Goal: Task Accomplishment & Management: Manage account settings

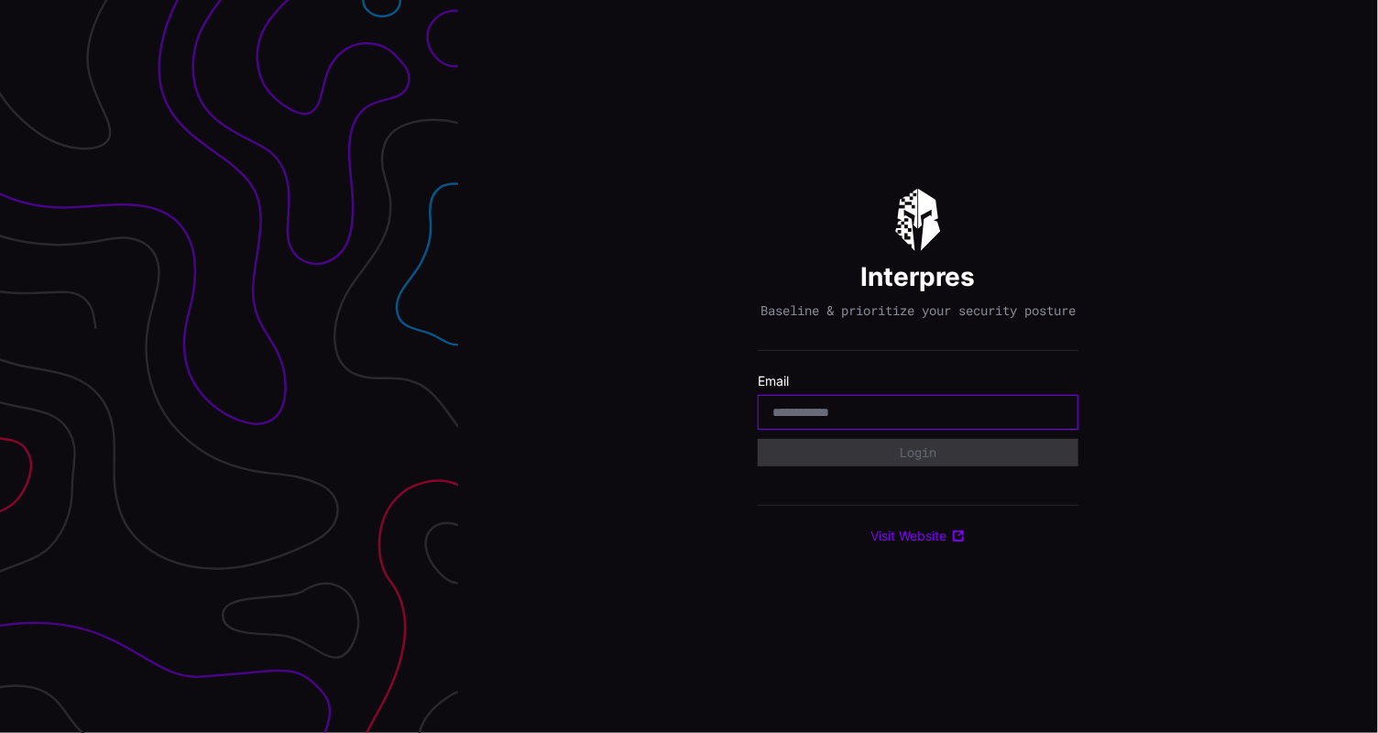
click at [867, 419] on input "email" at bounding box center [918, 412] width 291 height 16
type input "**********"
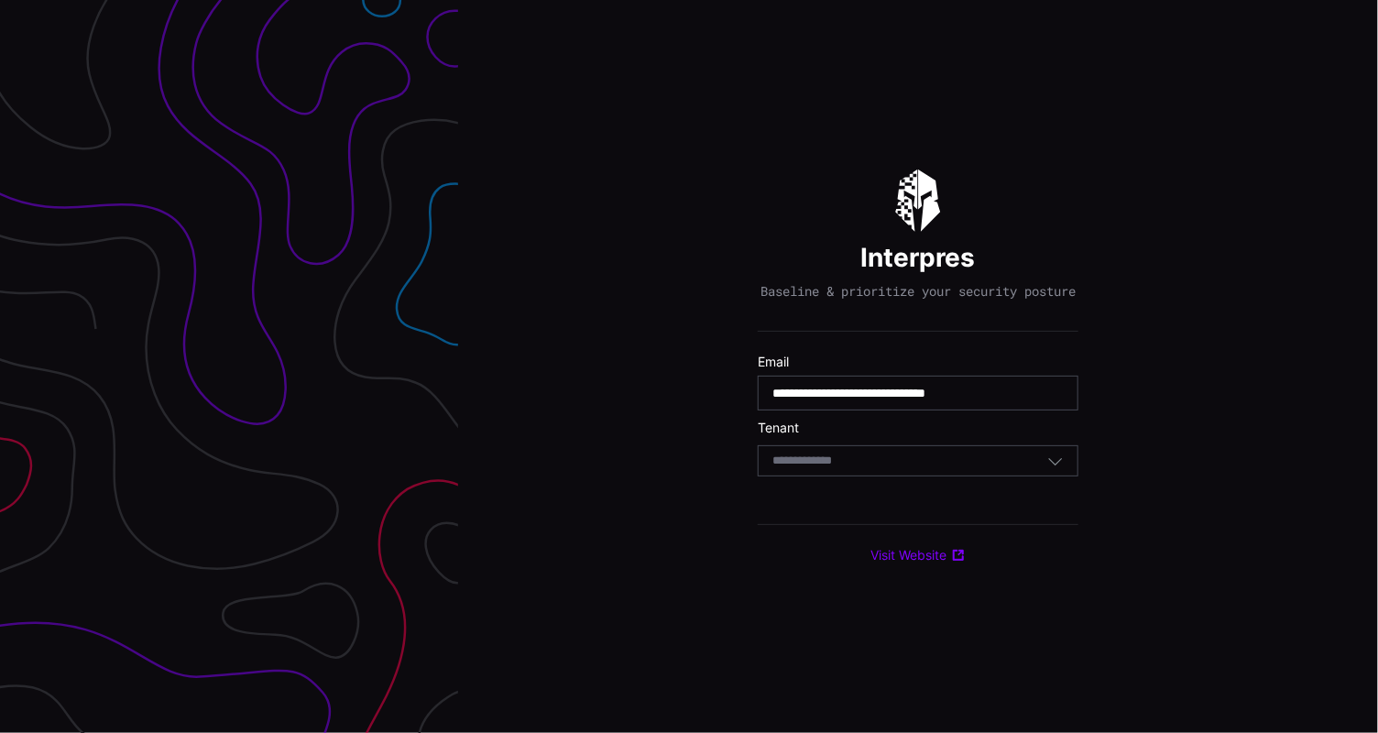
click at [882, 469] on div "Select Tenant" at bounding box center [910, 461] width 275 height 16
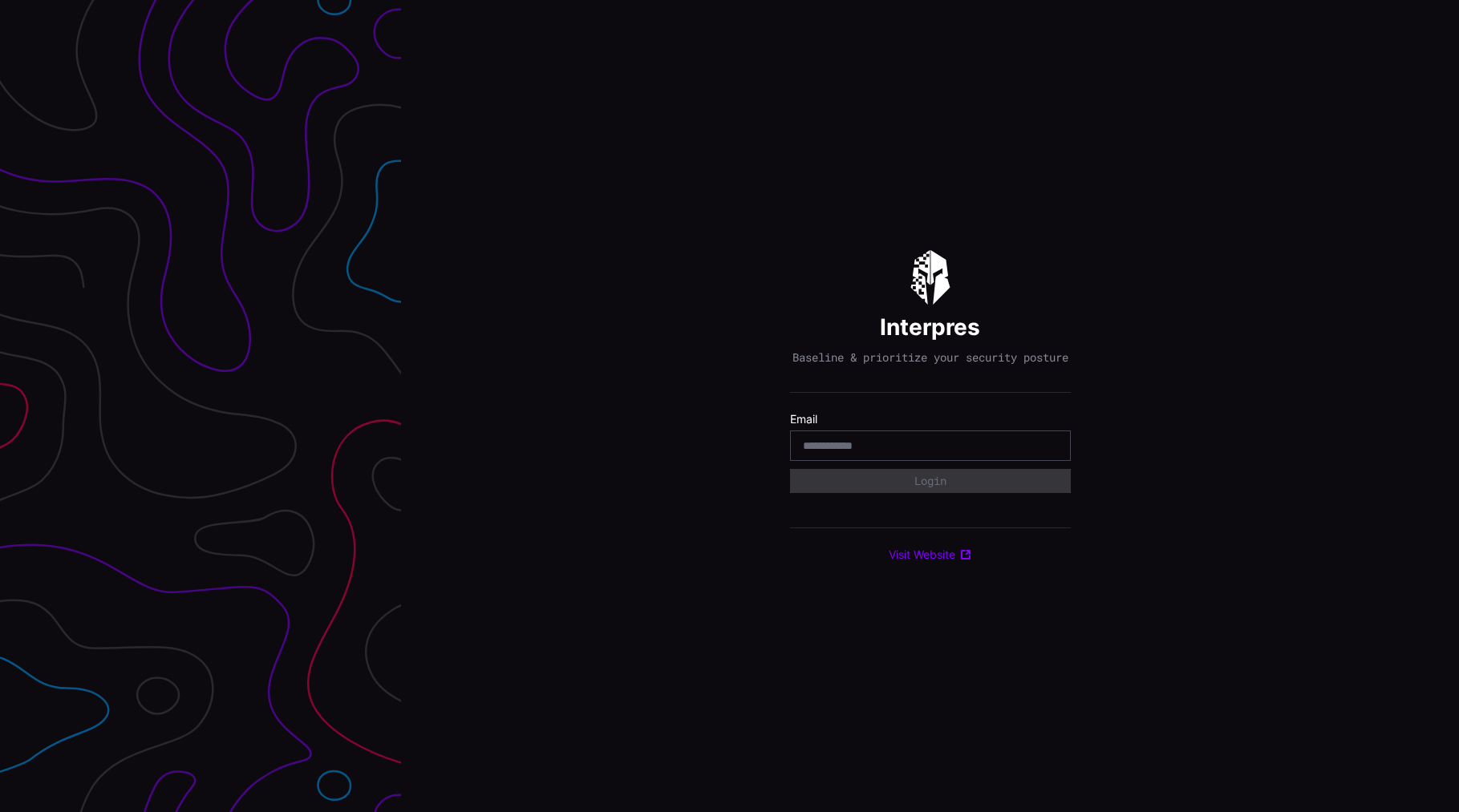
click at [864, 447] on input "email" at bounding box center [929, 445] width 255 height 14
type input "**********"
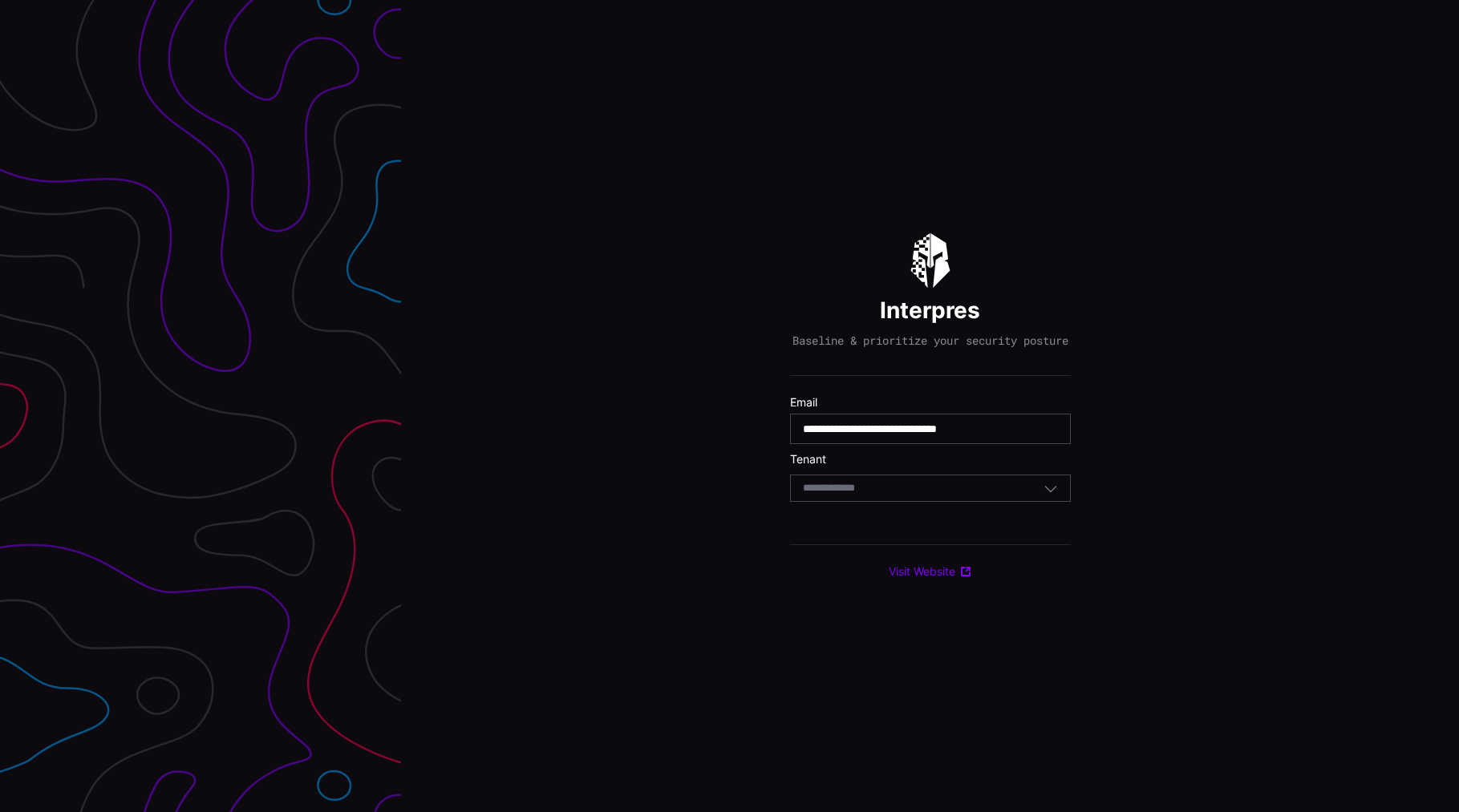
click at [914, 491] on div "Select Tenant" at bounding box center [922, 488] width 241 height 14
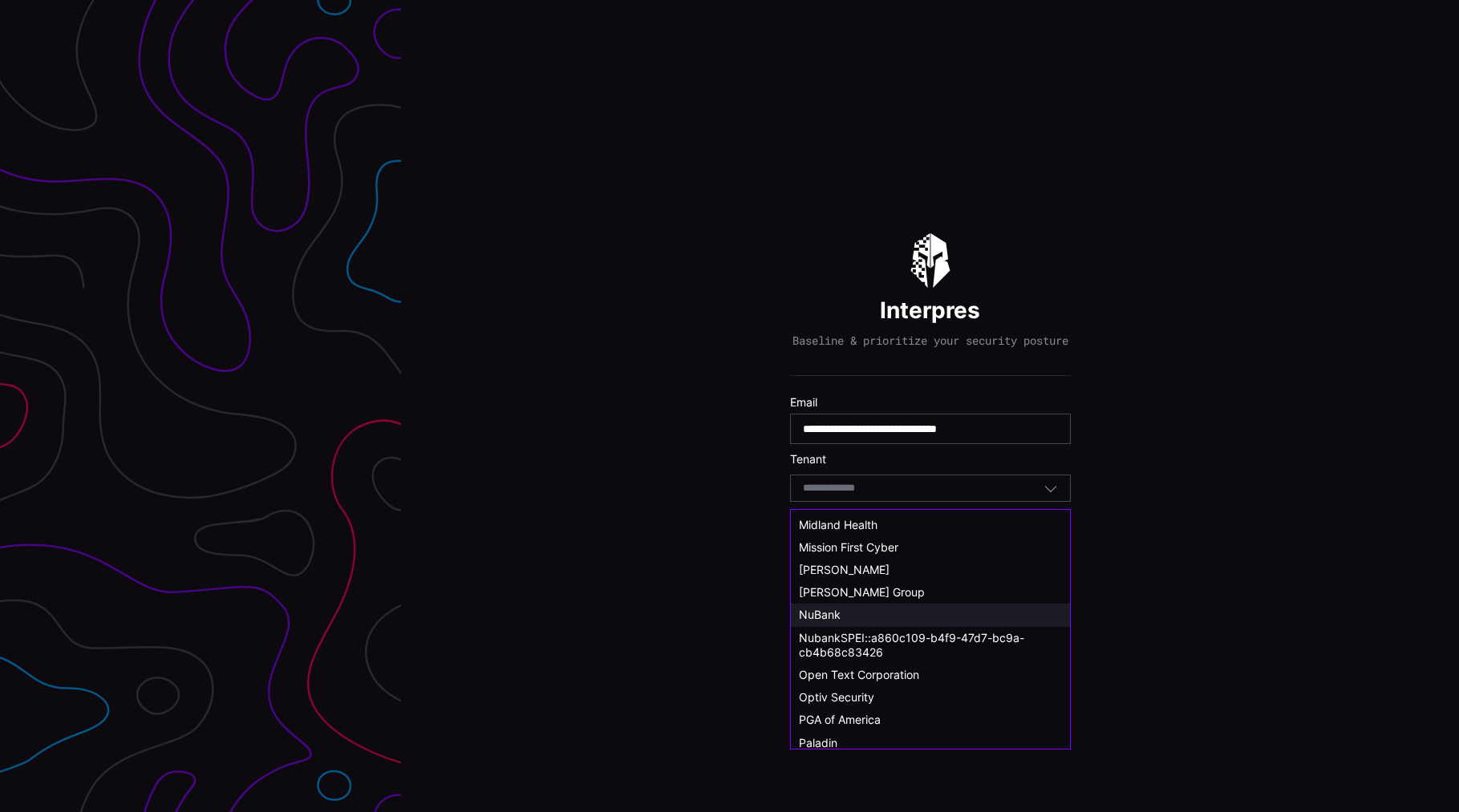
scroll to position [882, 0]
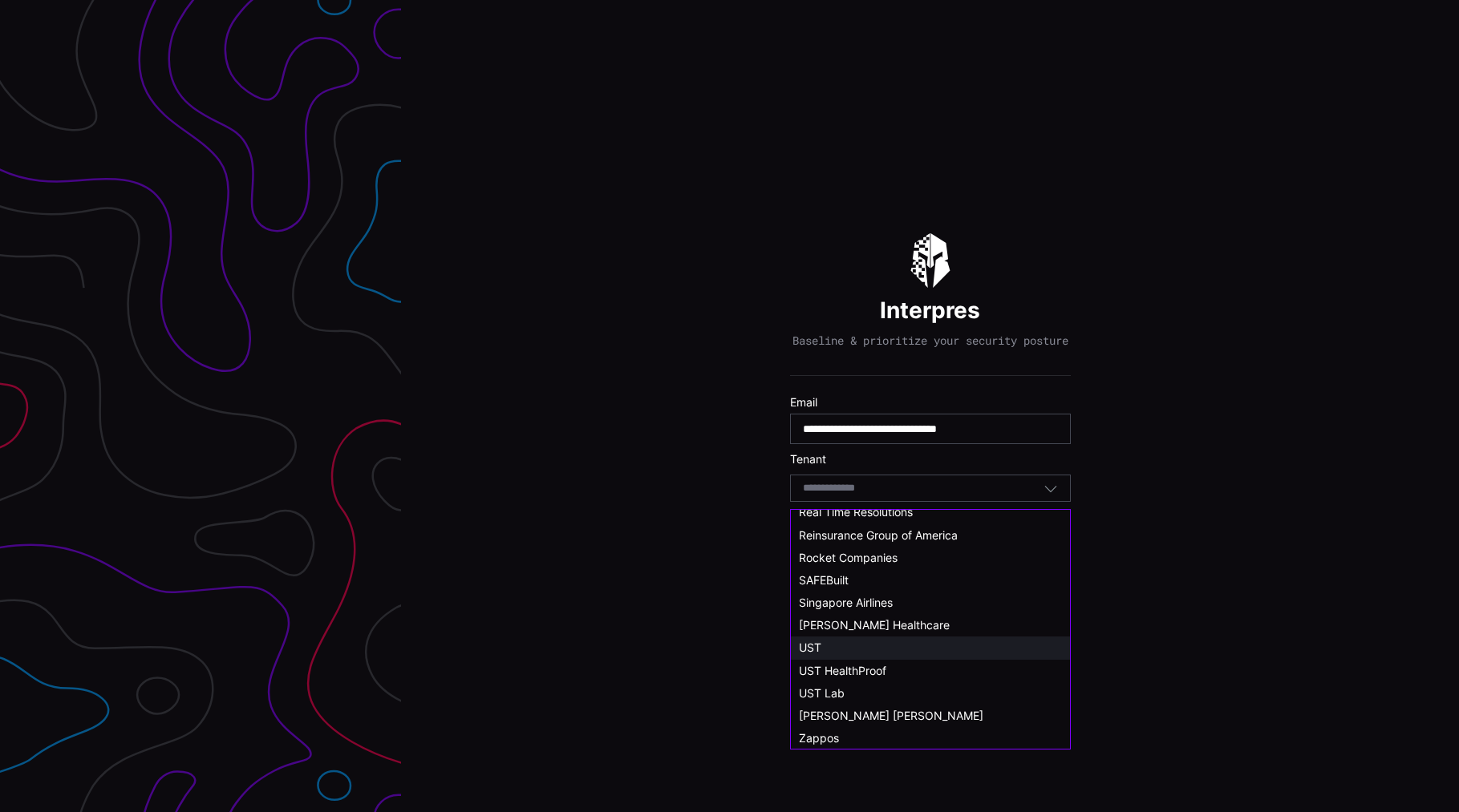
click at [808, 648] on span "UST" at bounding box center [810, 648] width 23 height 14
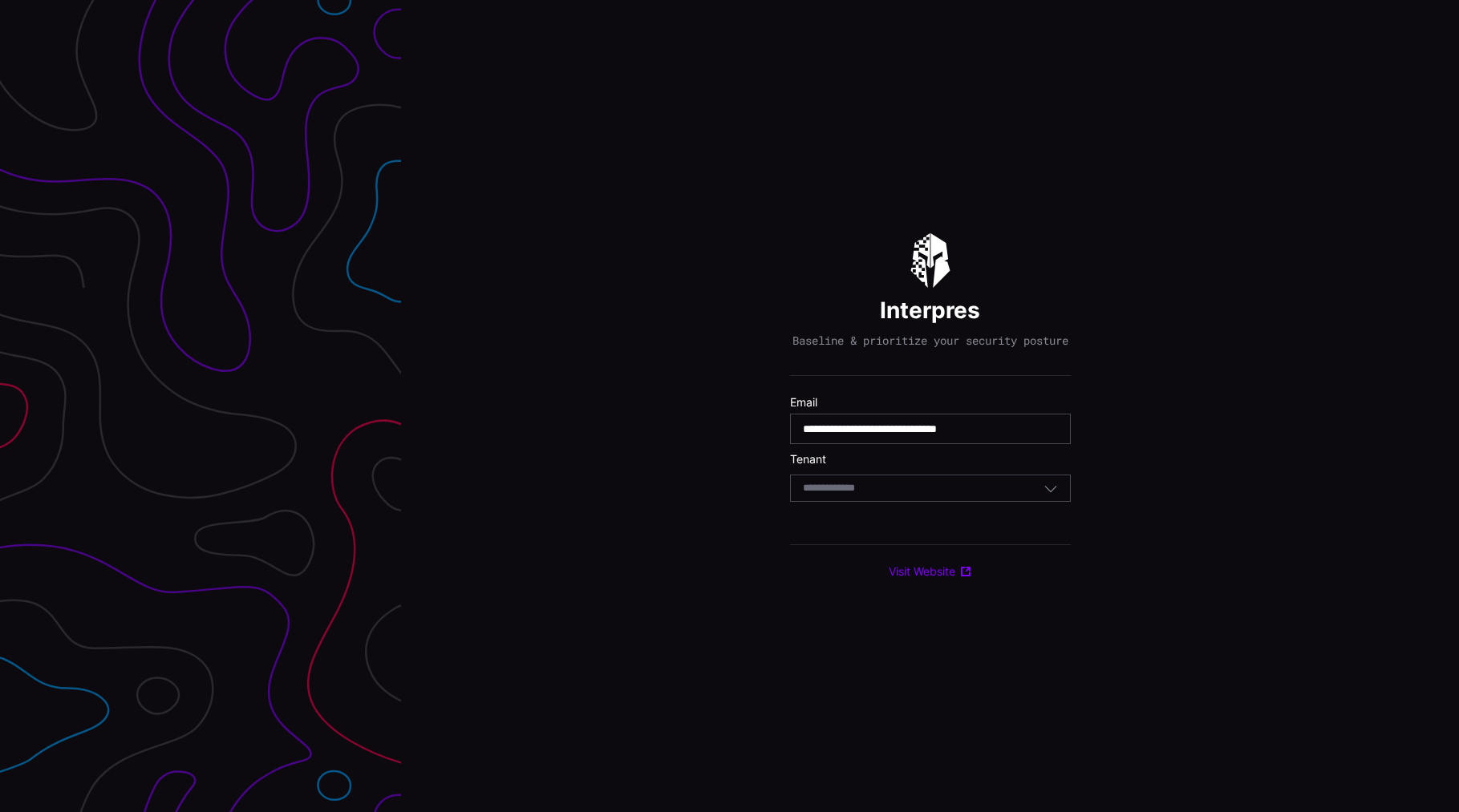
click at [924, 495] on div "Select Tenant" at bounding box center [922, 488] width 241 height 14
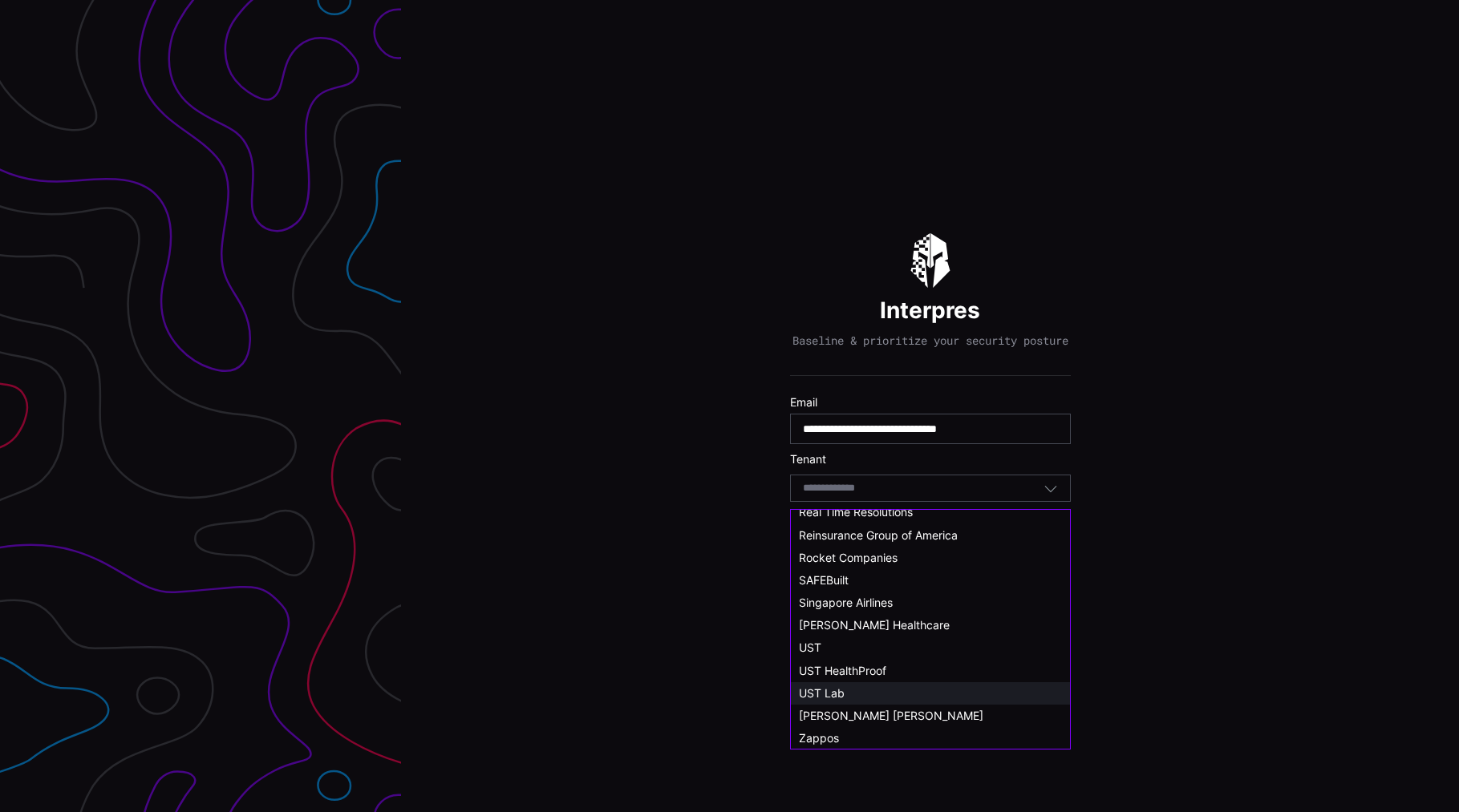
click at [840, 690] on span "UST Lab" at bounding box center [822, 694] width 46 height 14
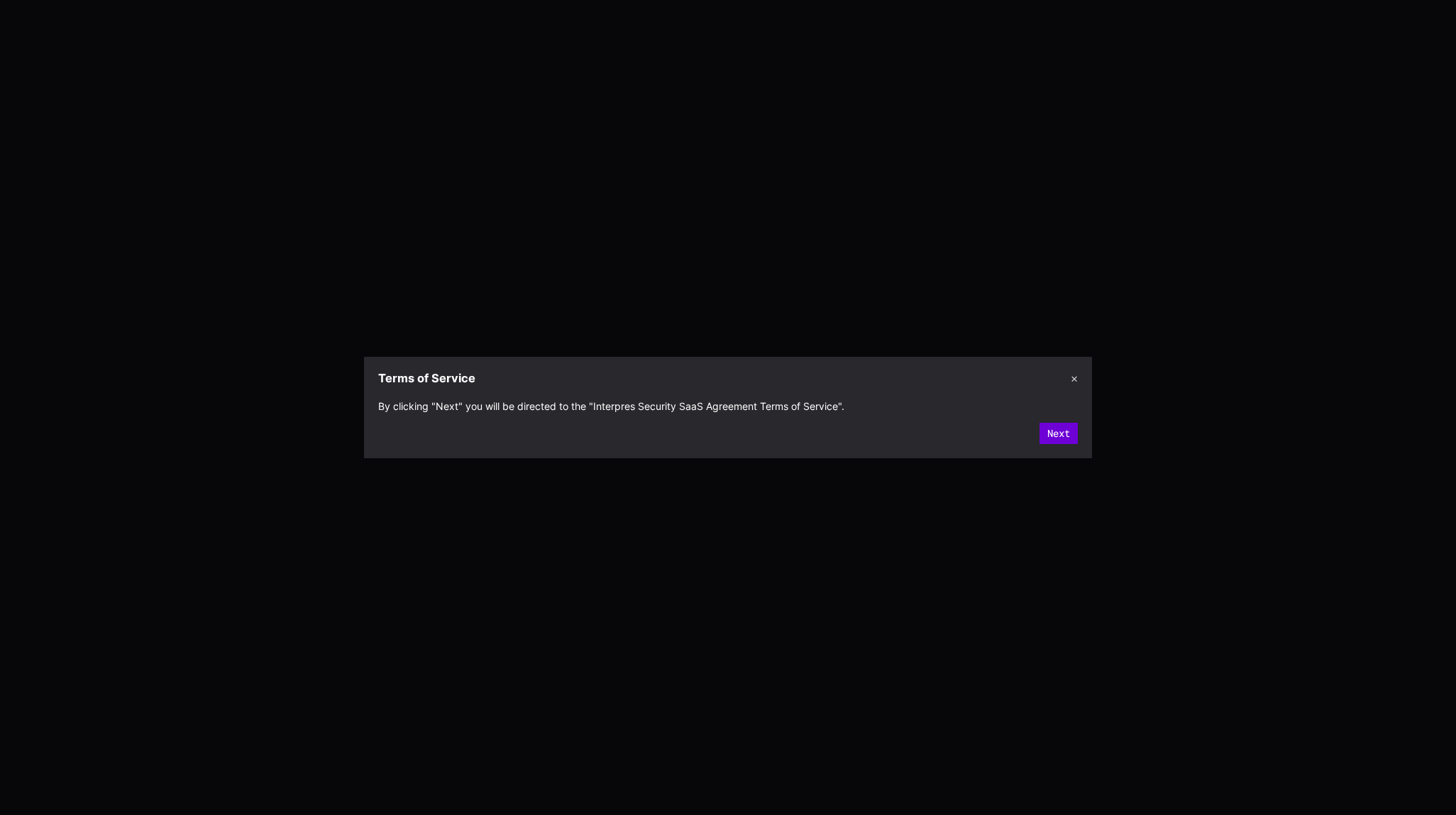
click at [1057, 426] on button "Next" at bounding box center [1058, 433] width 38 height 21
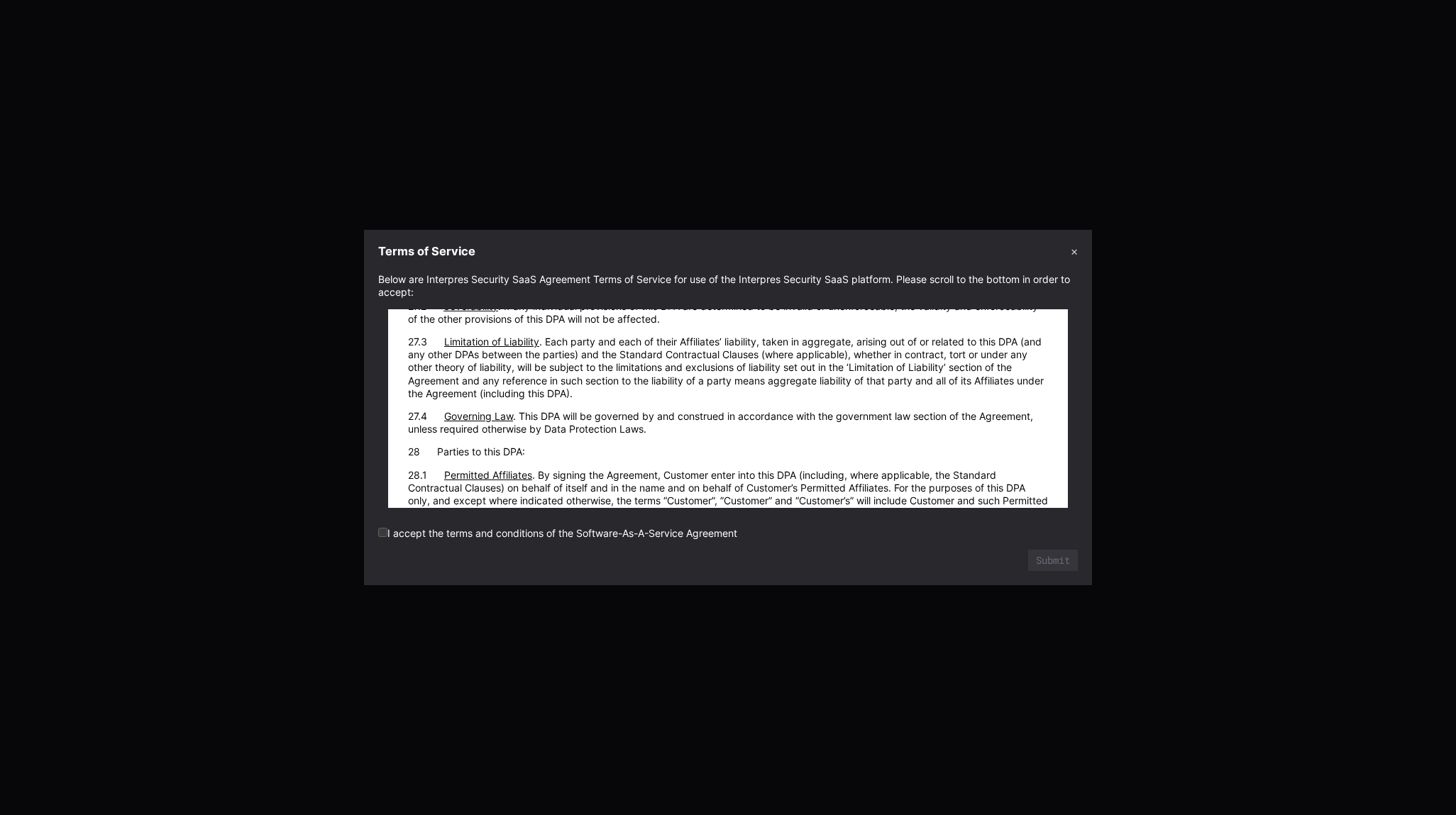
scroll to position [18637, 0]
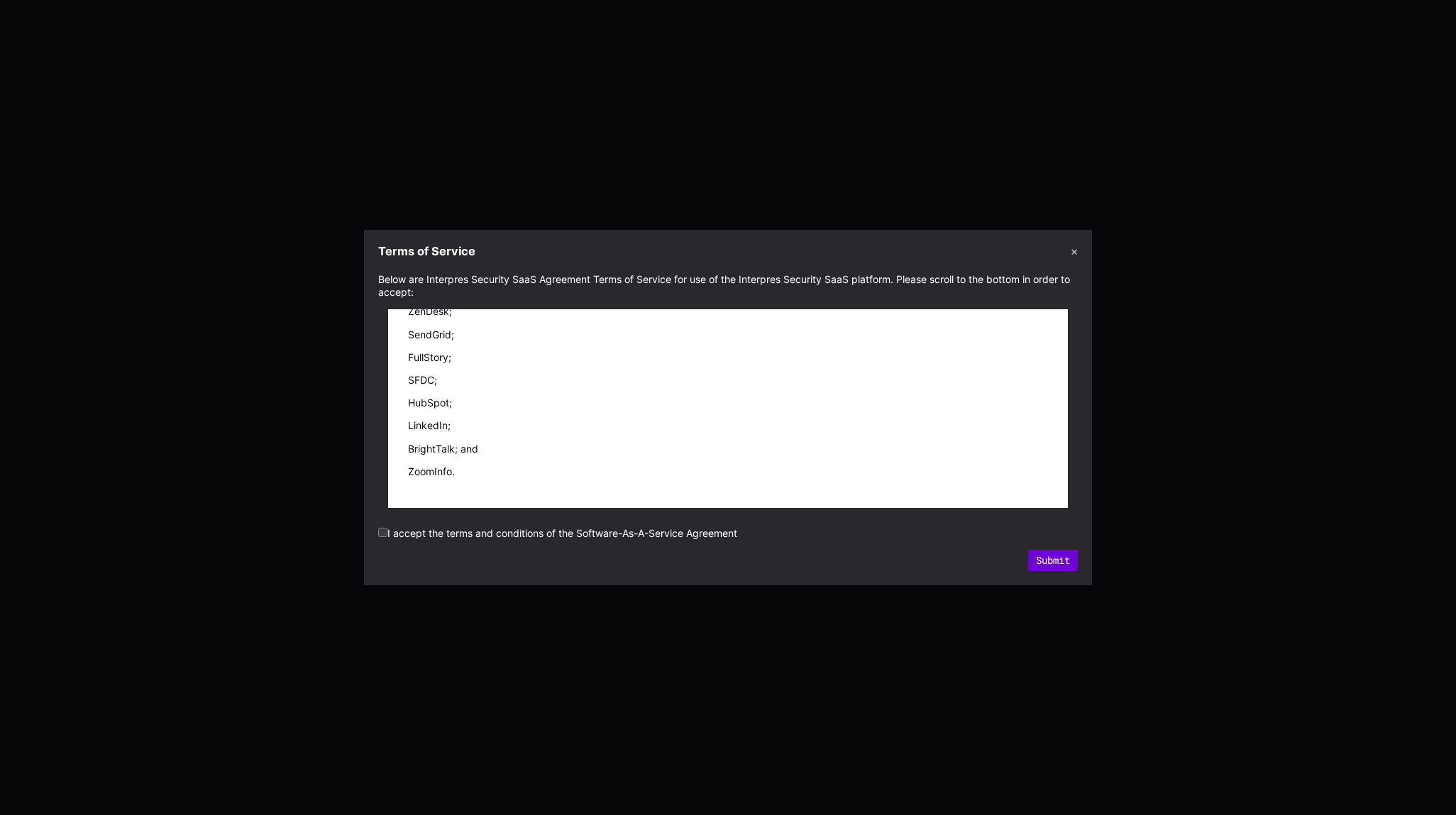
click at [1058, 556] on button "Submit" at bounding box center [1053, 560] width 50 height 21
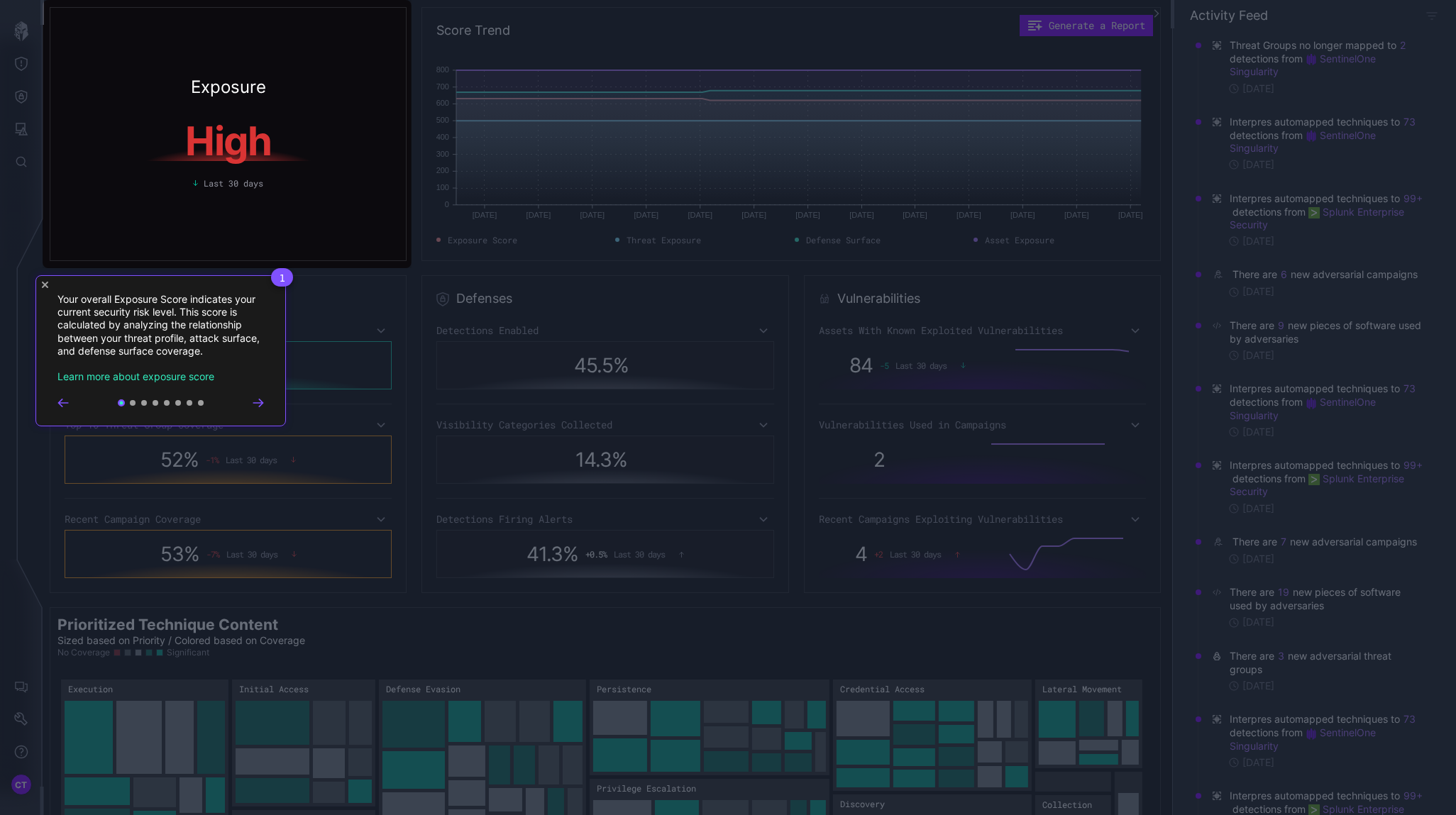
click at [29, 719] on rect at bounding box center [728, 407] width 1456 height 815
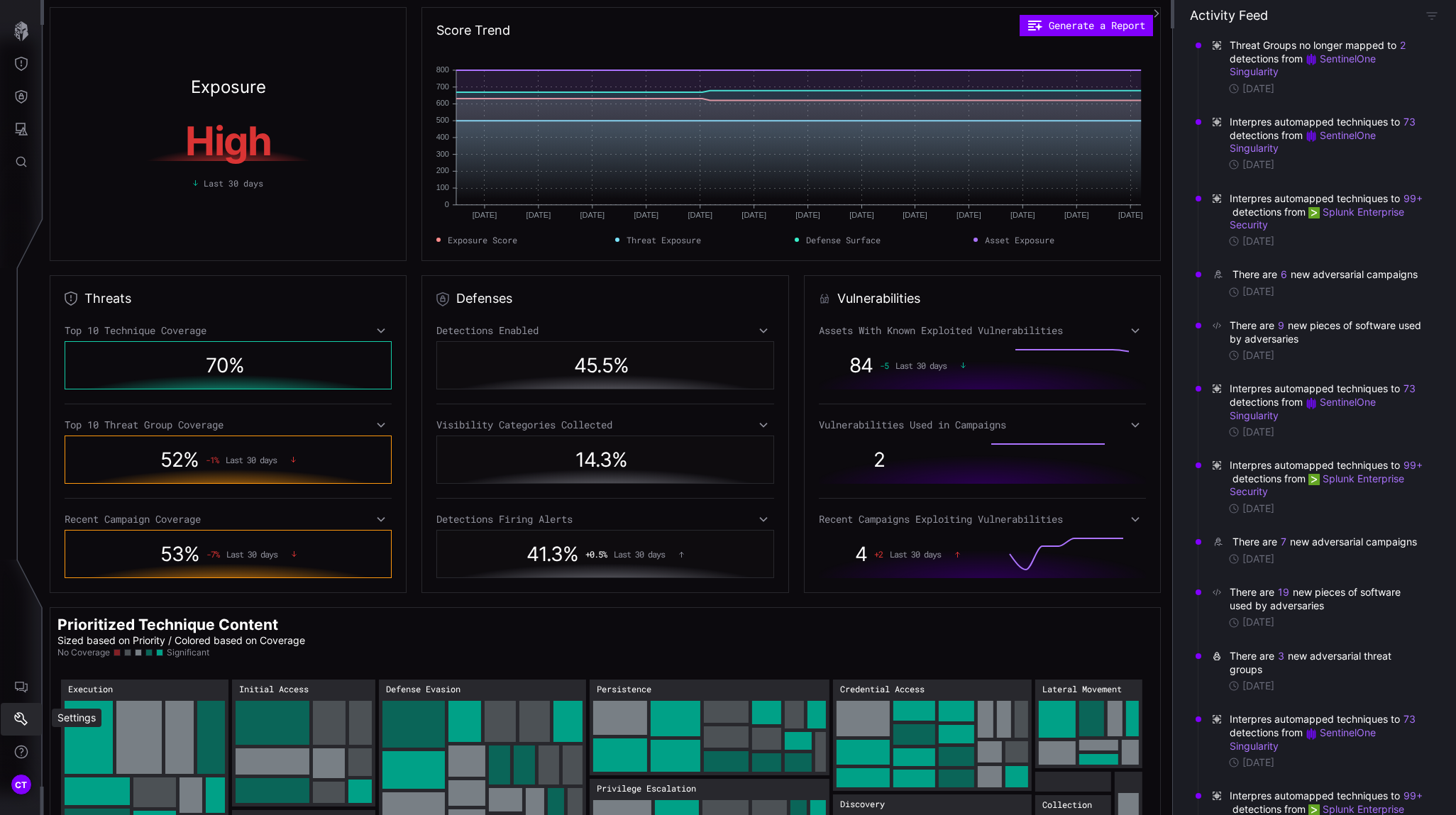
click at [25, 719] on icon "Settings" at bounding box center [20, 718] width 13 height 13
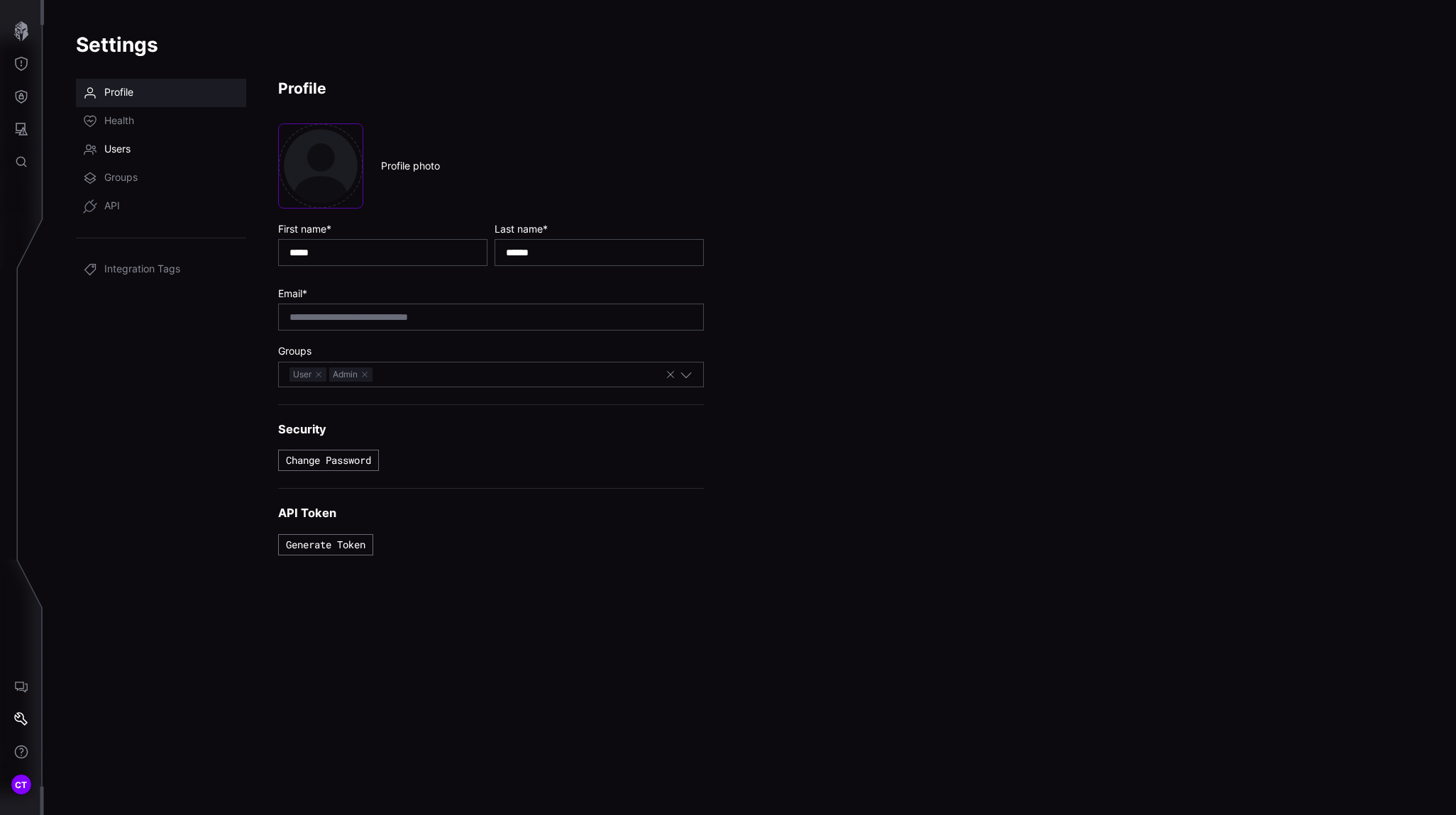
click at [106, 145] on span "Users" at bounding box center [118, 149] width 26 height 14
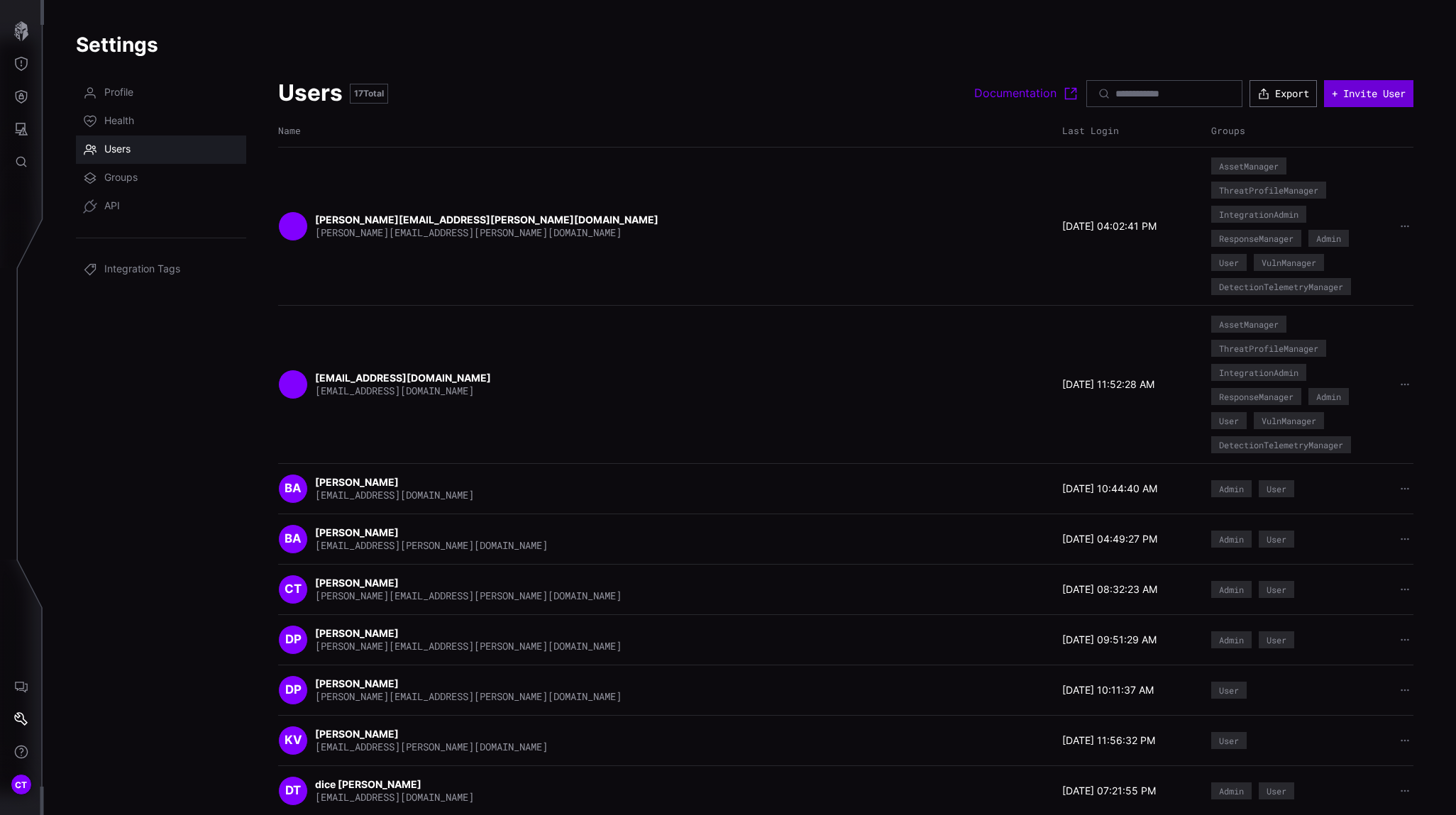
click at [1292, 98] on button "+ Invite User" at bounding box center [1368, 94] width 89 height 27
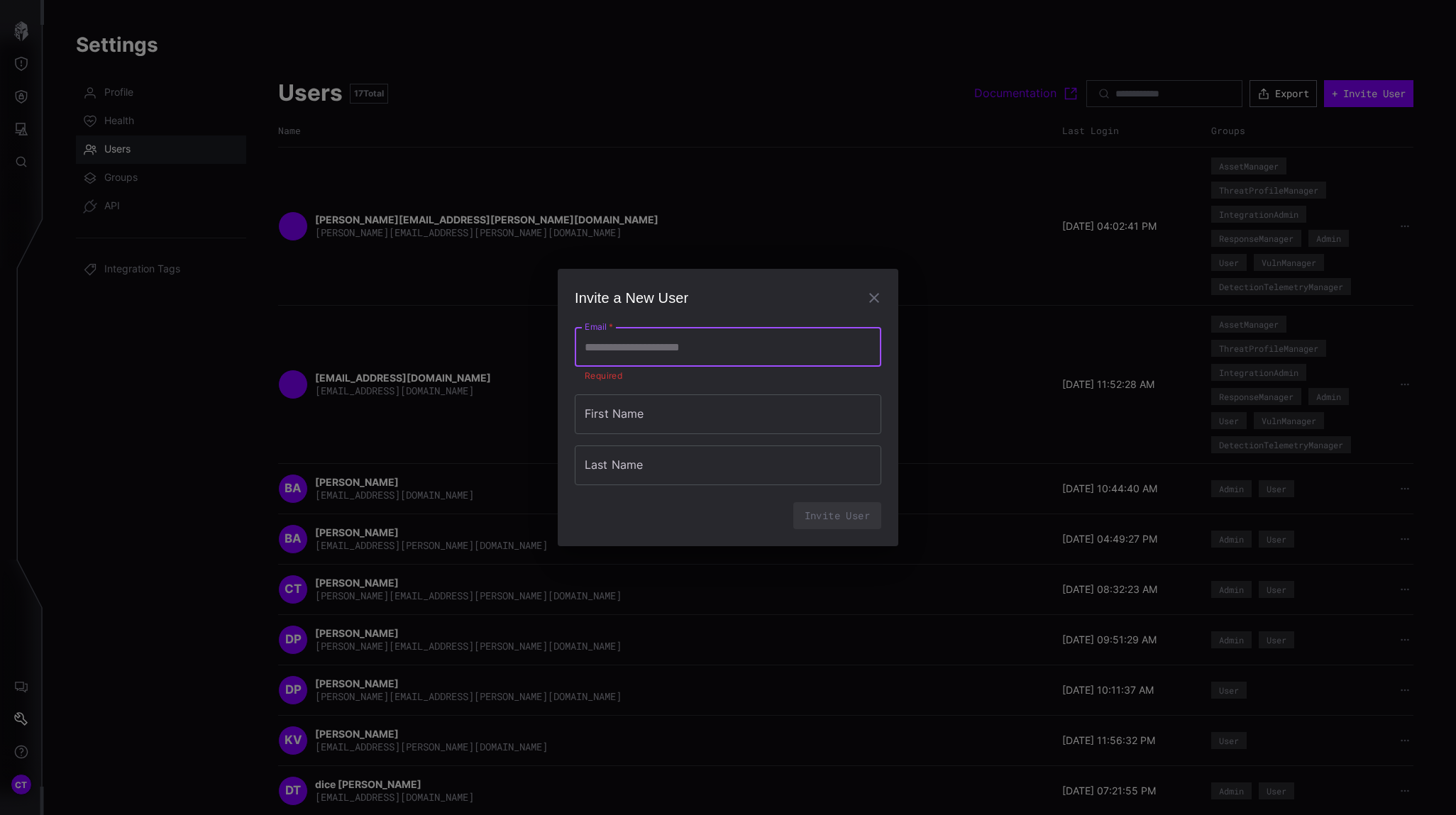
click at [649, 353] on input "Email   *" at bounding box center [728, 347] width 307 height 39
type input "**********"
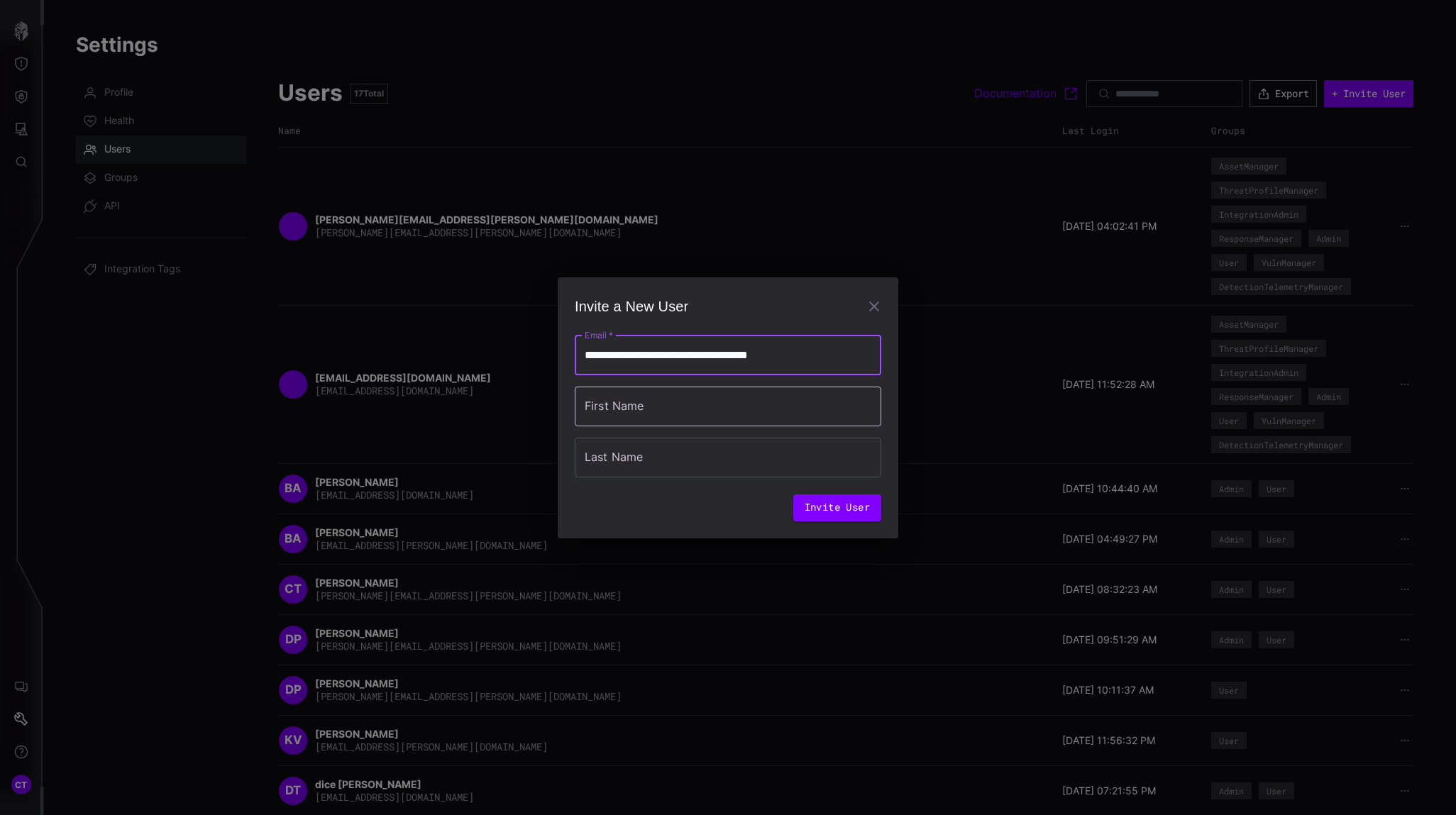
click at [659, 426] on input "First Name" at bounding box center [728, 406] width 307 height 39
type input "*"
type input "***"
click button "Invite User" at bounding box center [838, 508] width 88 height 27
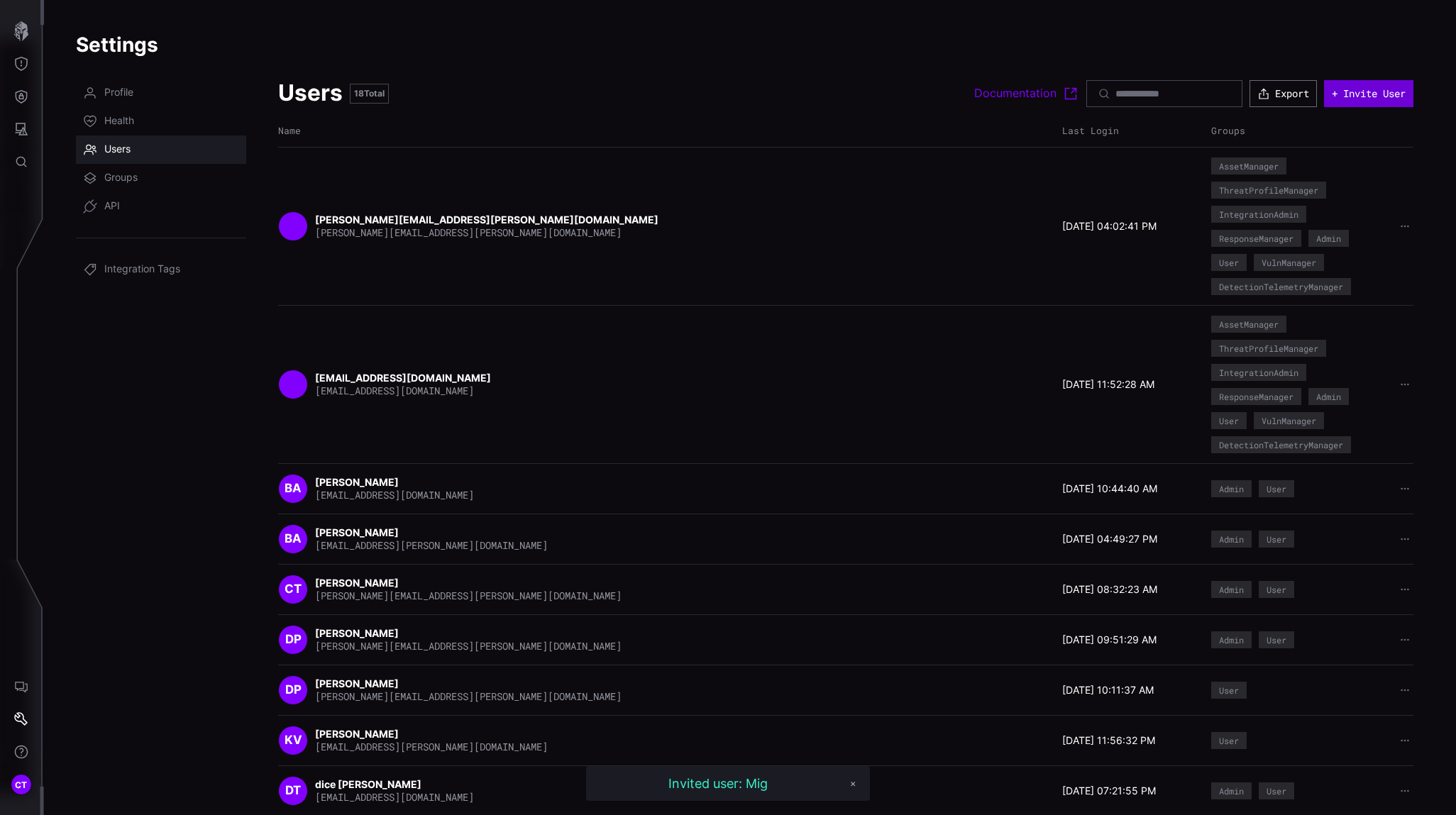
click at [1292, 91] on button "+ Invite User" at bounding box center [1368, 94] width 89 height 27
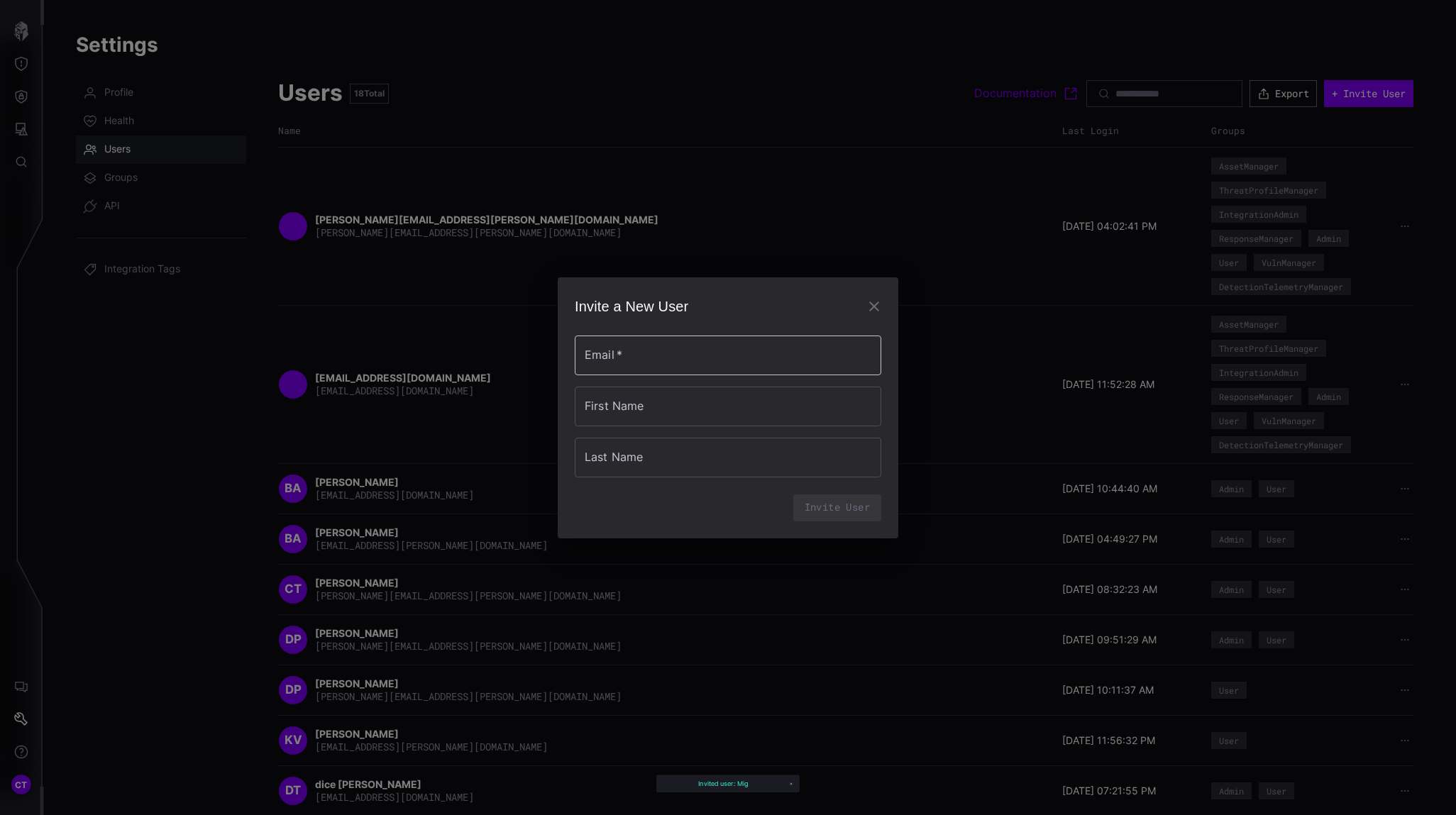
click at [665, 354] on input "Email   *" at bounding box center [728, 355] width 307 height 39
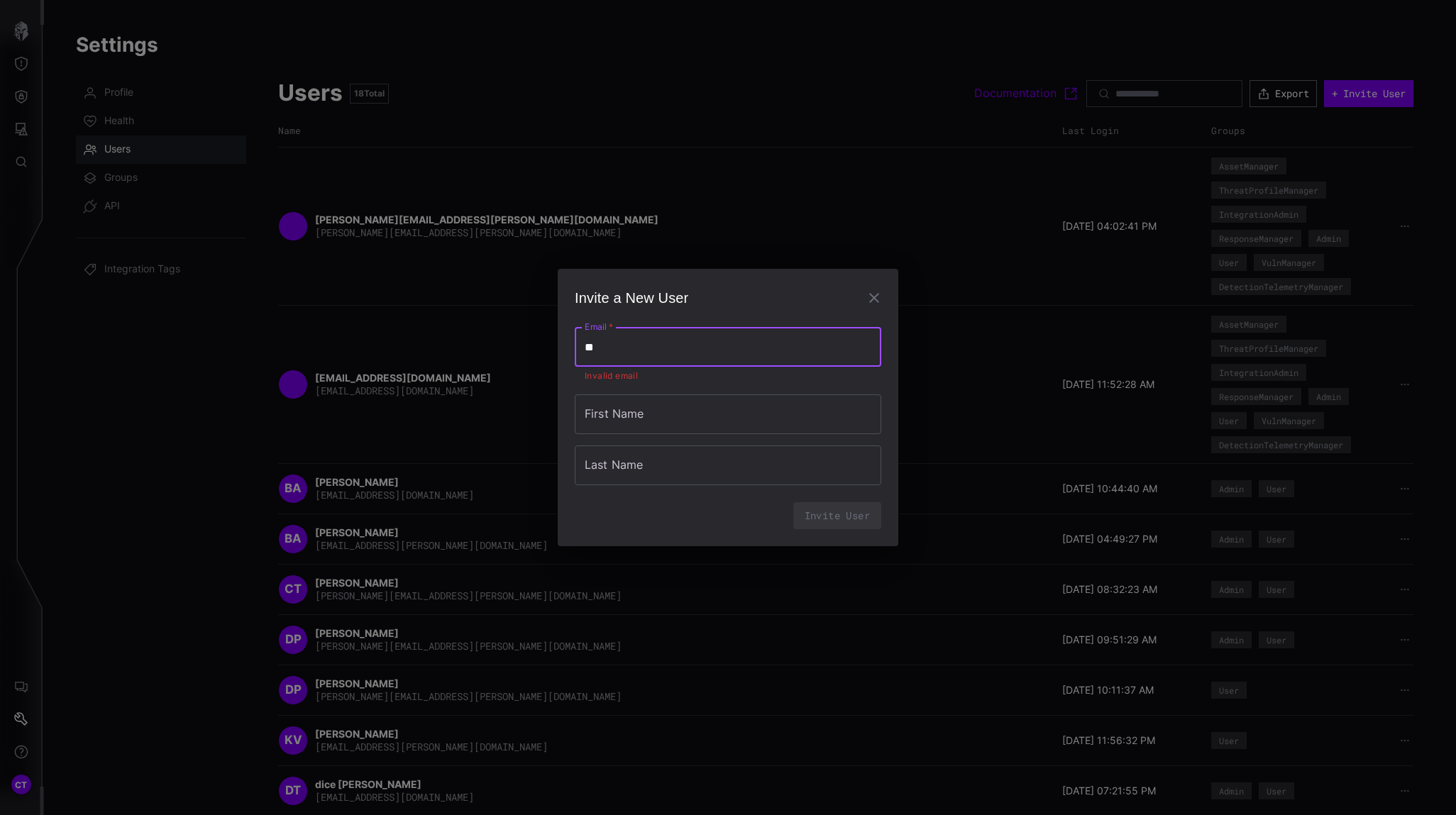
type input "**********"
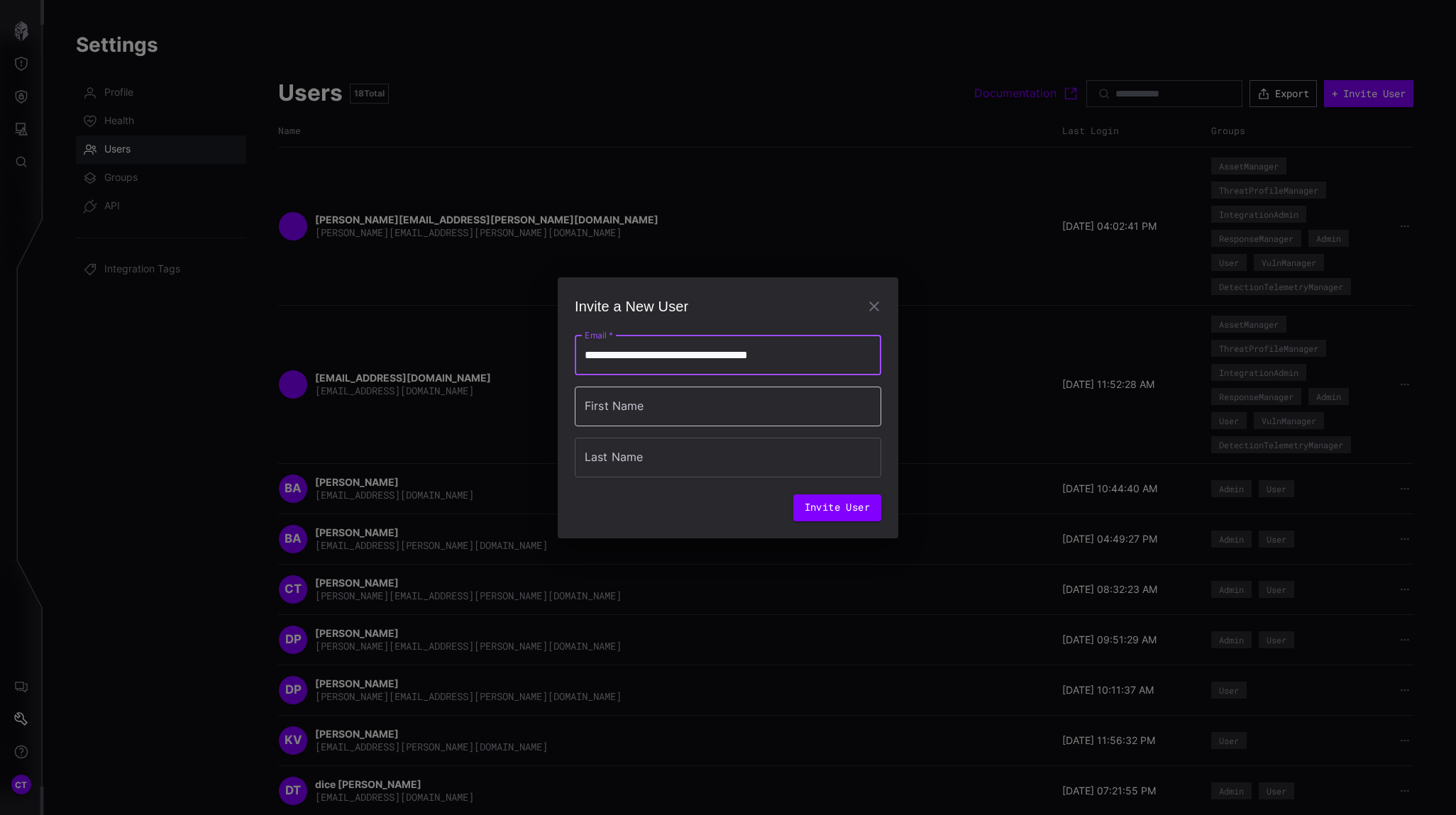
click at [688, 410] on input "First Name" at bounding box center [728, 406] width 307 height 39
type input "**********"
click at [639, 463] on input "Last Name" at bounding box center [728, 457] width 307 height 39
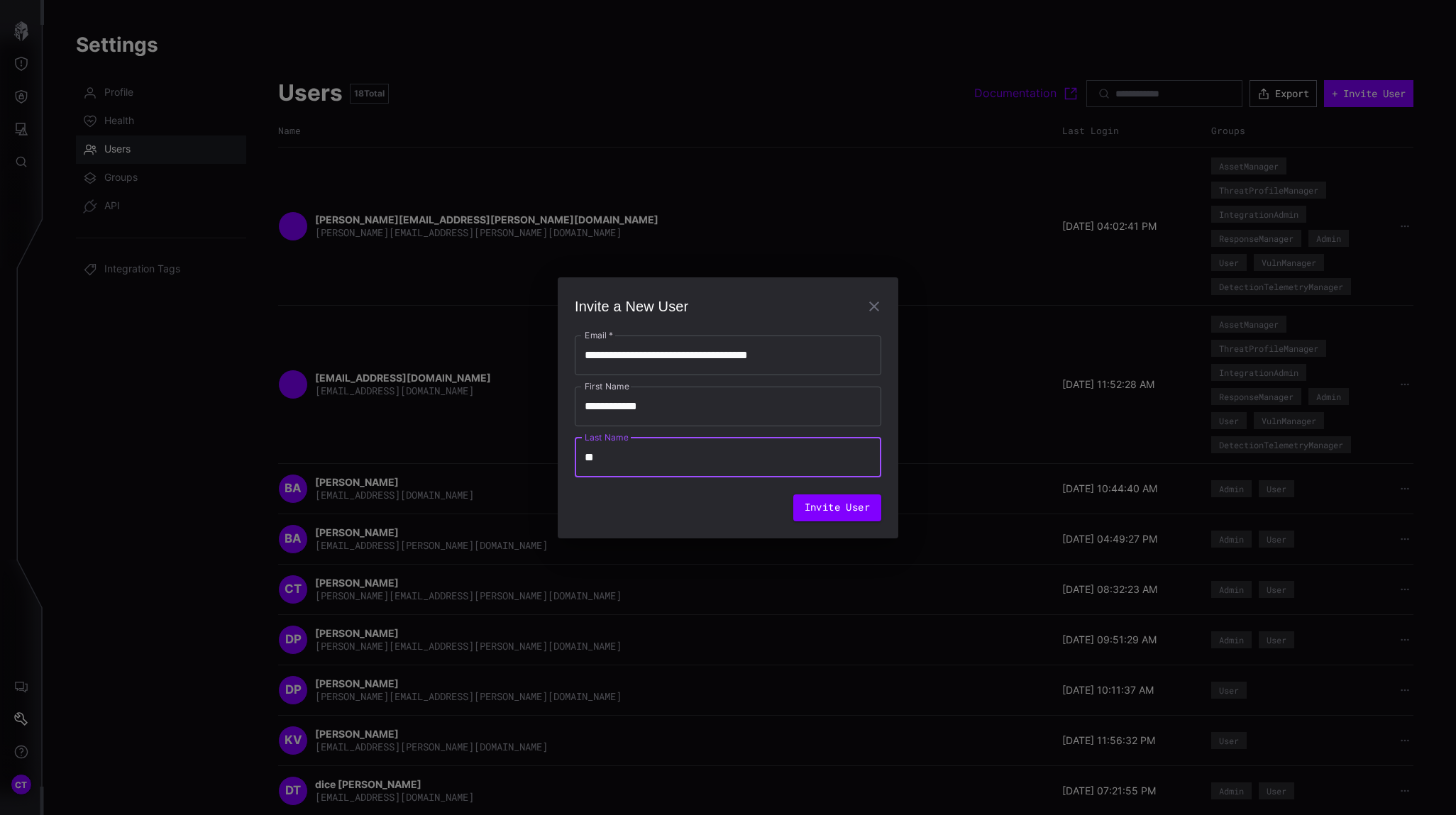
type input "*******"
click at [831, 512] on button "Invite User" at bounding box center [838, 508] width 88 height 27
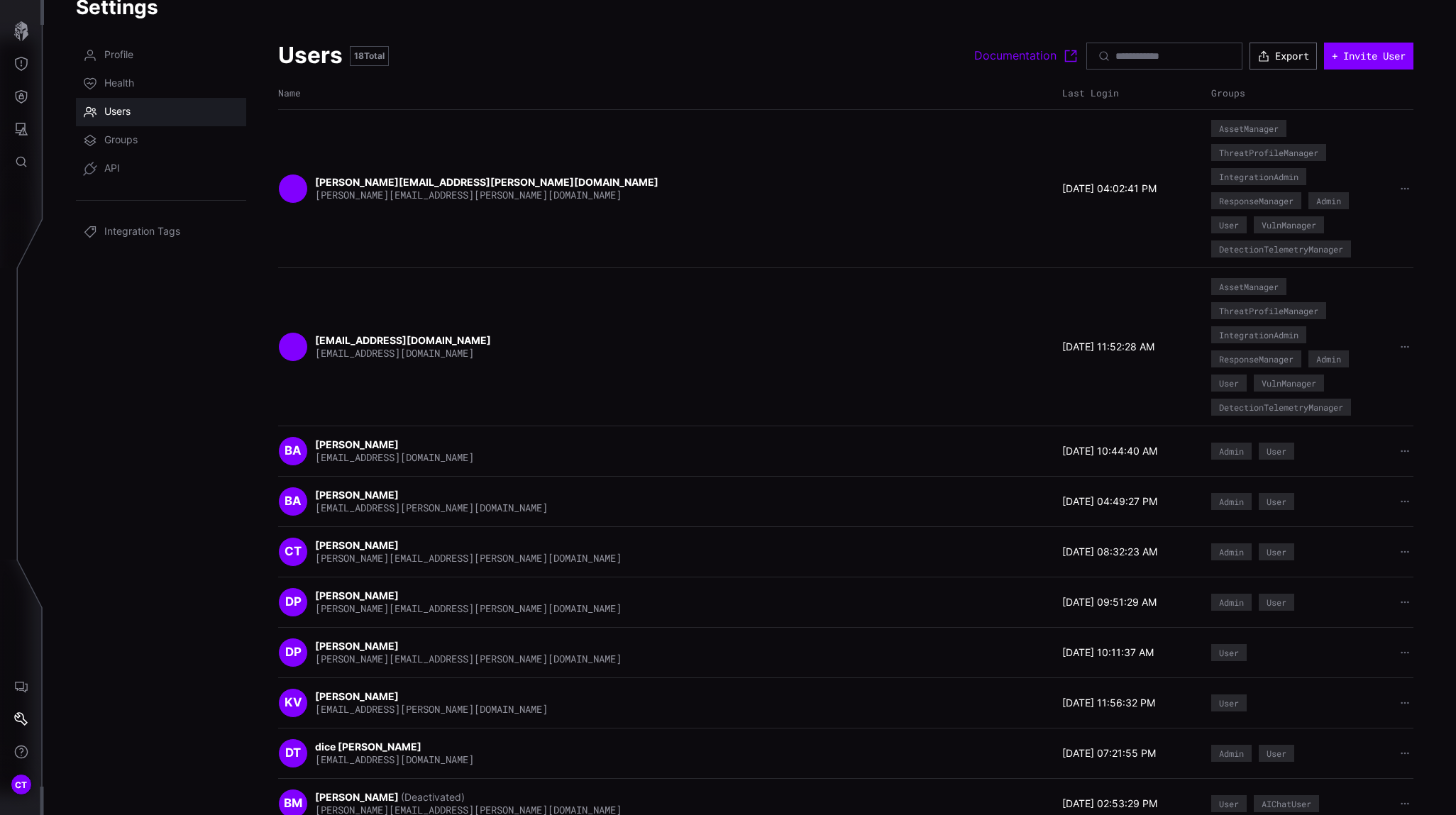
scroll to position [65, 0]
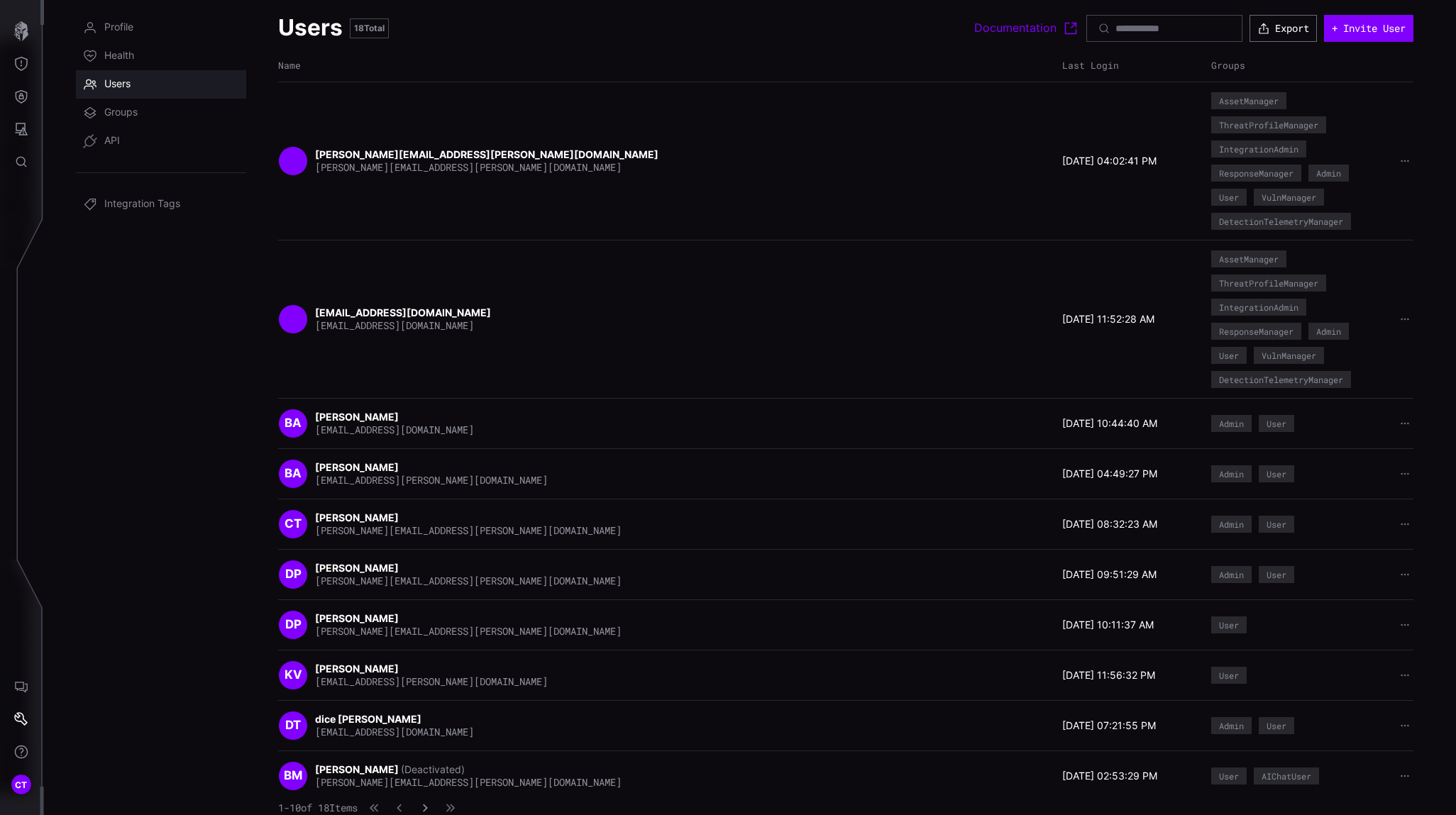
click at [430, 719] on icon "button" at bounding box center [425, 807] width 10 height 10
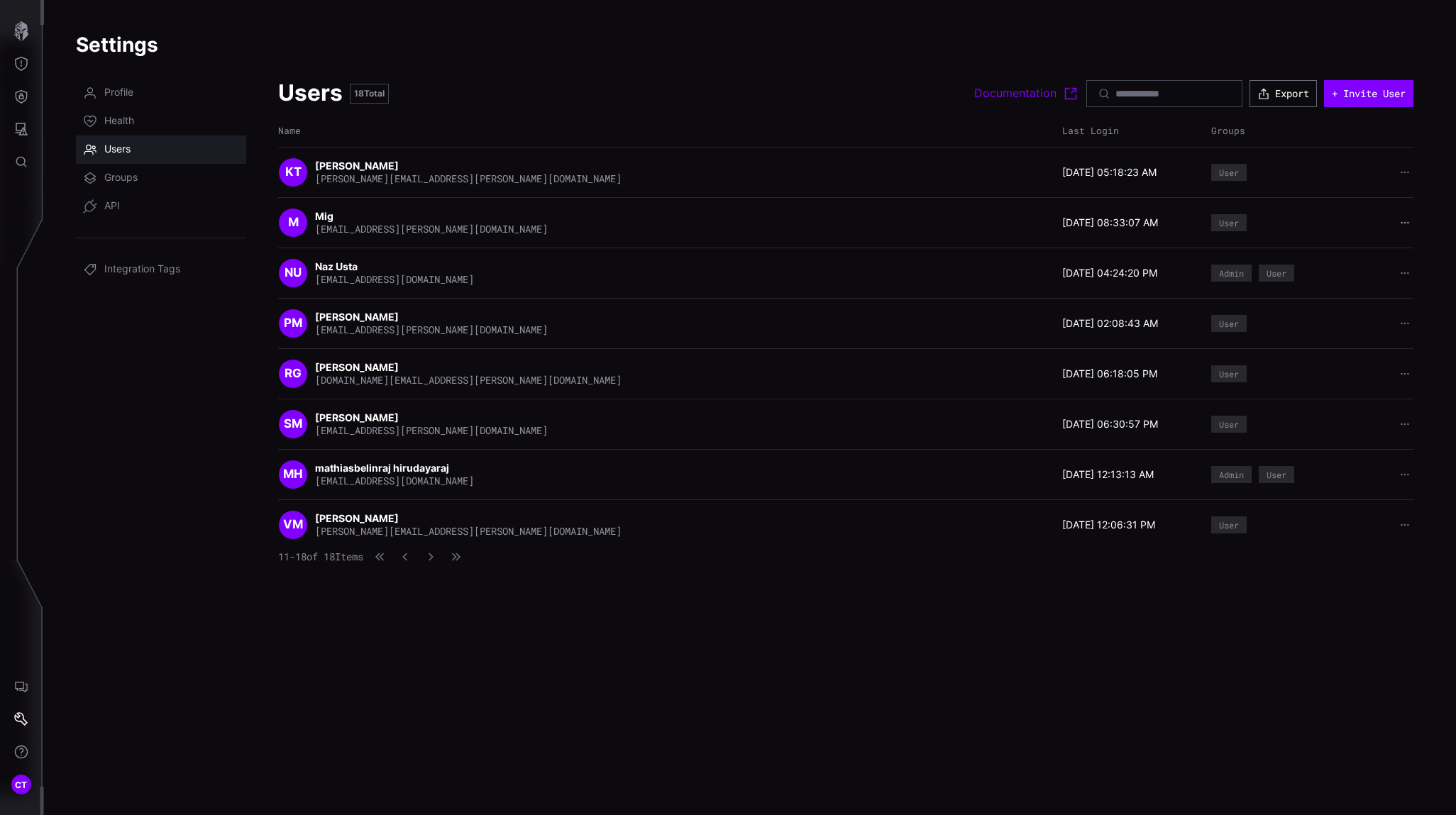
click at [1292, 224] on icon "button" at bounding box center [1404, 222] width 10 height 10
click at [1292, 310] on div "Delete user" at bounding box center [1359, 313] width 84 height 12
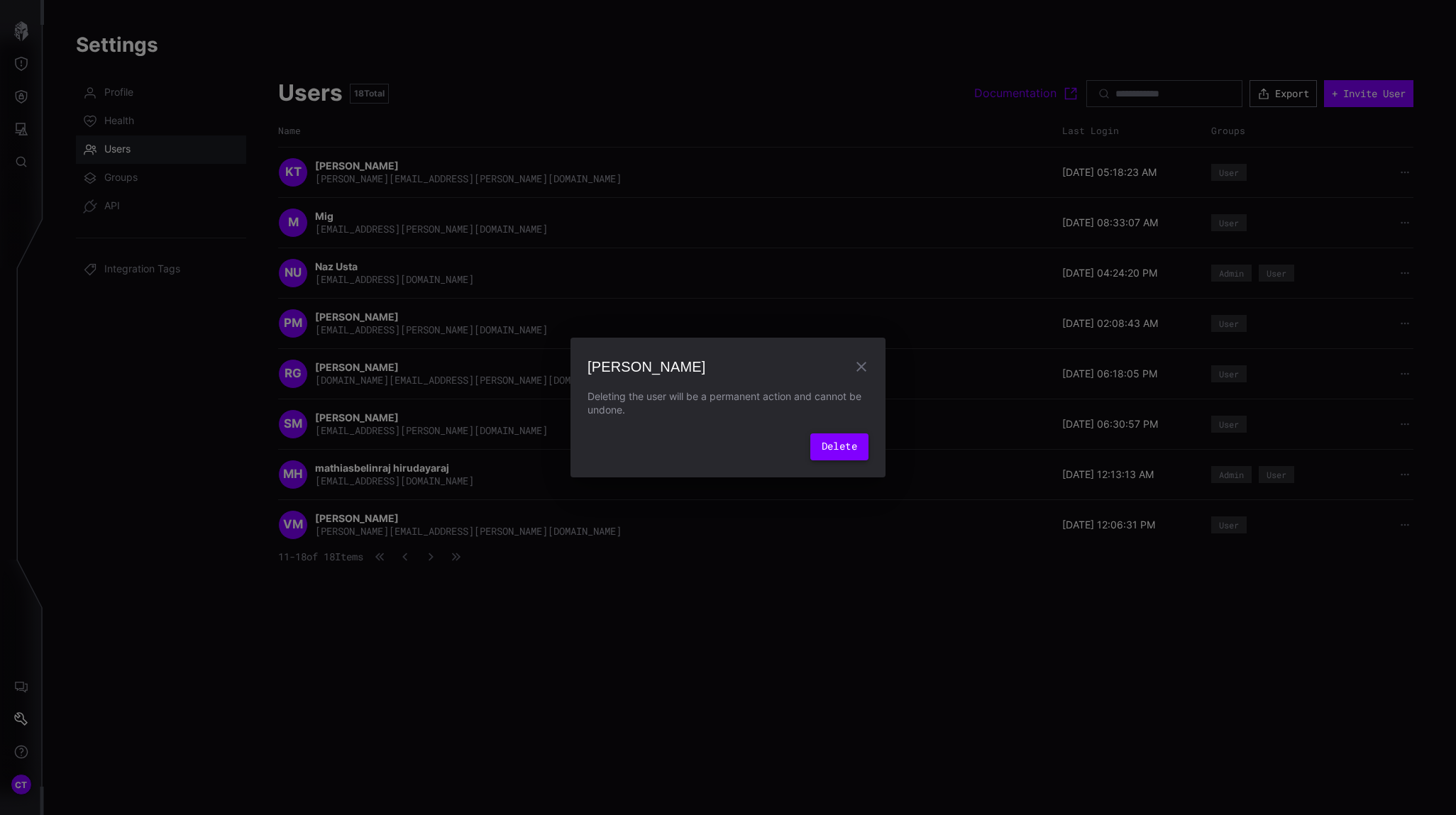
click at [838, 442] on button "Delete" at bounding box center [839, 447] width 58 height 27
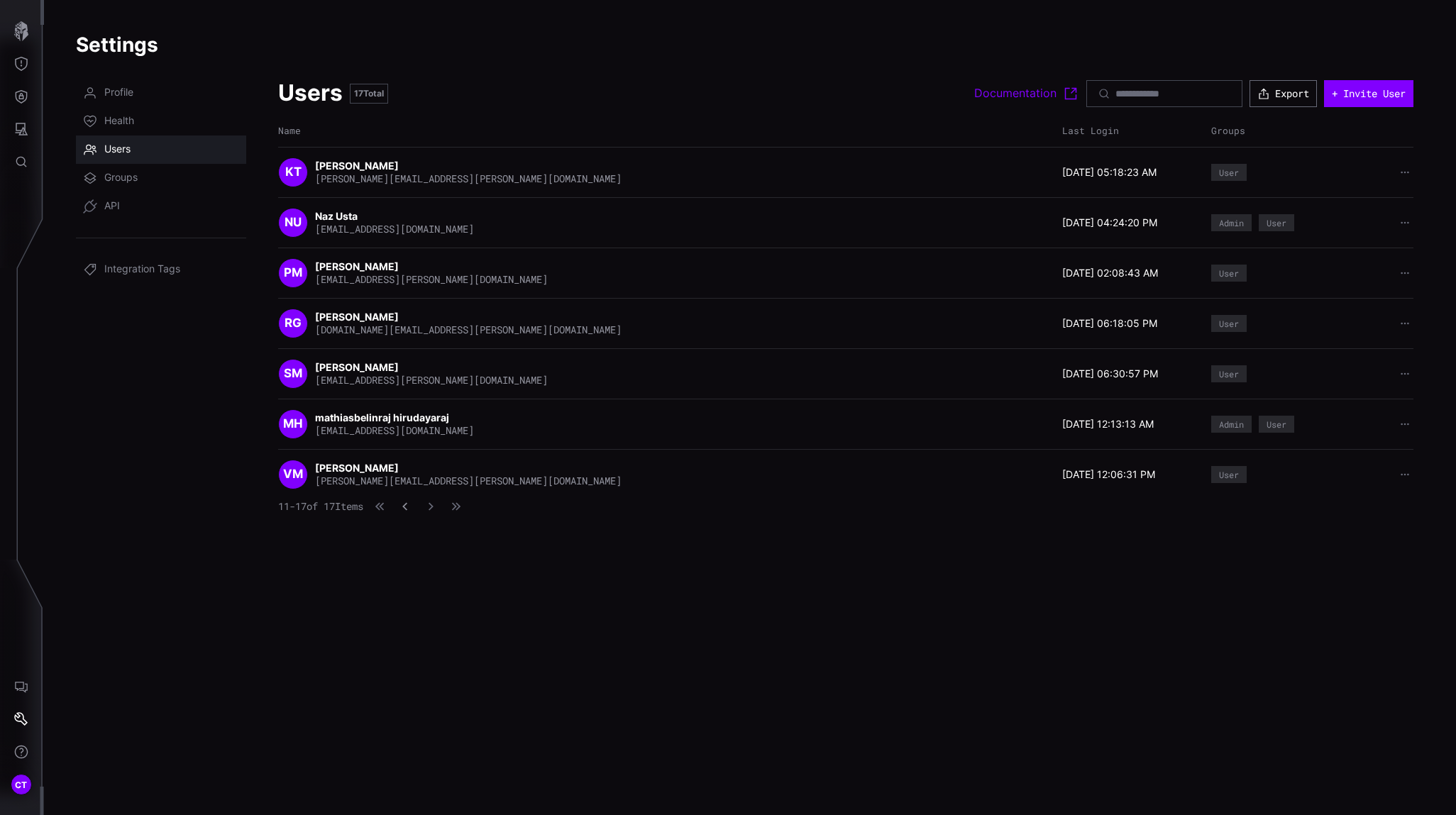
click at [410, 510] on icon "button" at bounding box center [405, 506] width 10 height 10
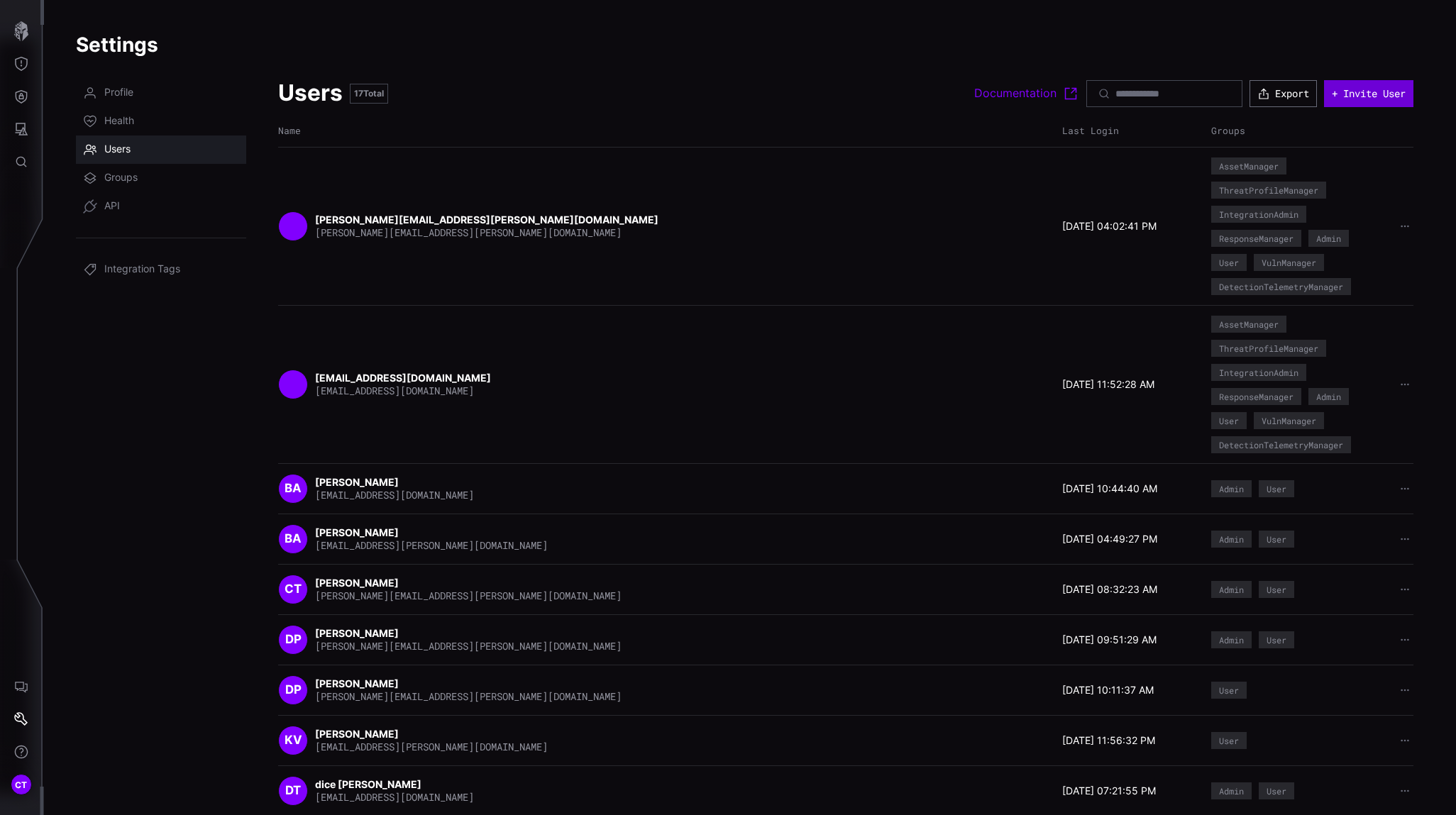
click at [1292, 105] on button "+ Invite User" at bounding box center [1368, 94] width 89 height 27
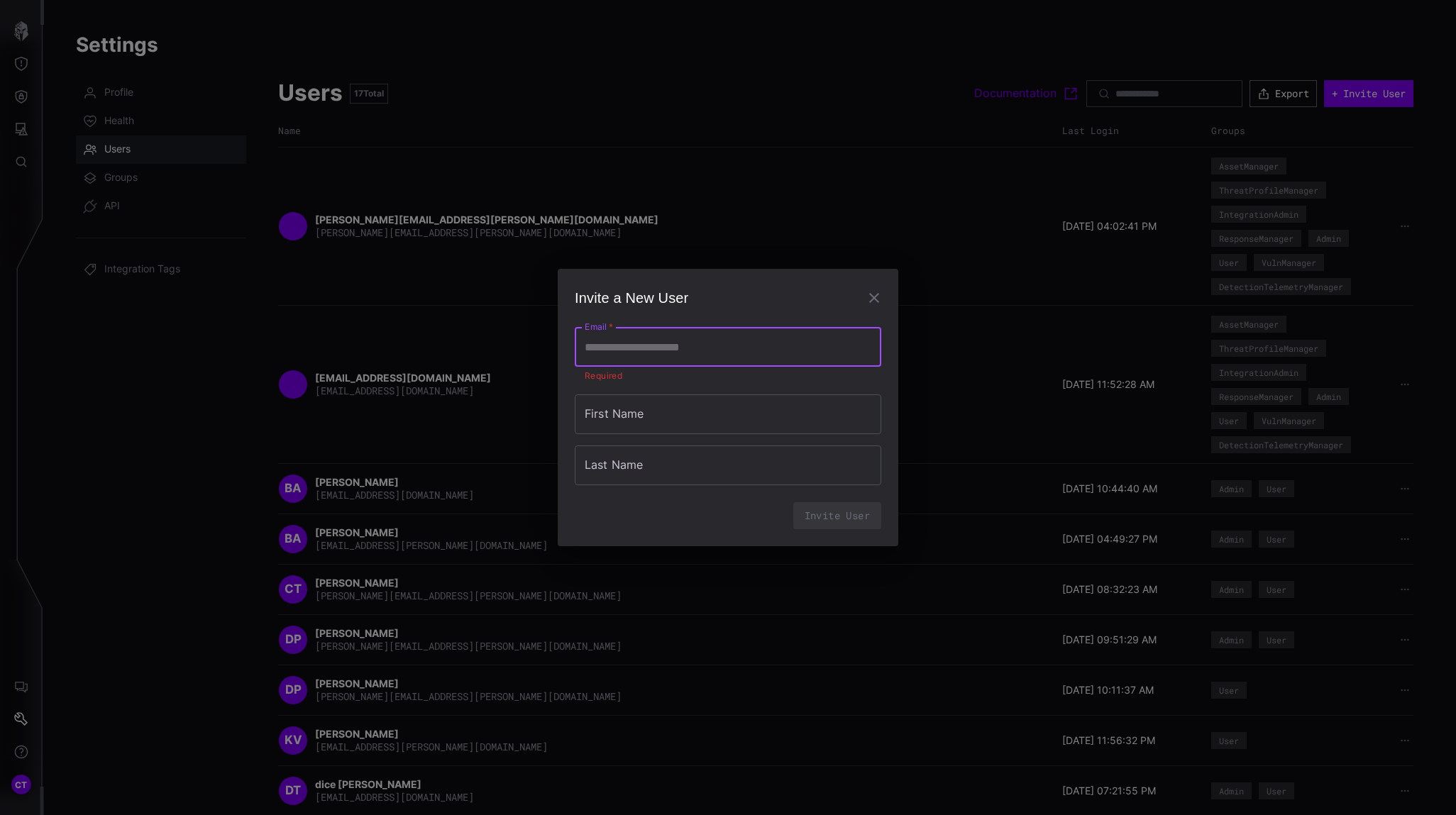
click at [715, 357] on input "Email   *" at bounding box center [728, 347] width 307 height 39
click at [680, 344] on input "Email   *" at bounding box center [728, 347] width 307 height 39
type input "**********"
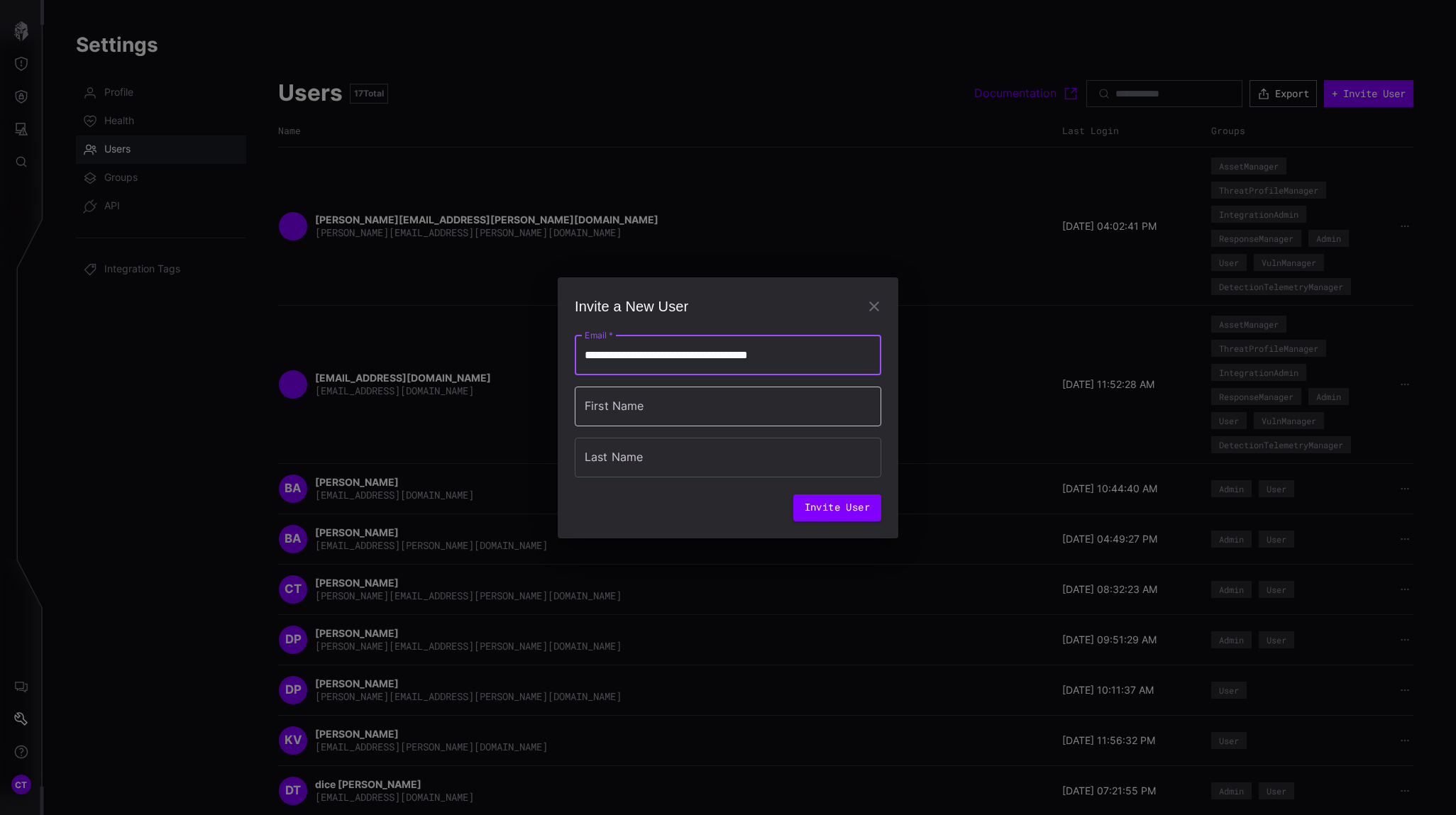
click at [650, 409] on input "First Name" at bounding box center [728, 406] width 307 height 39
type input "**********"
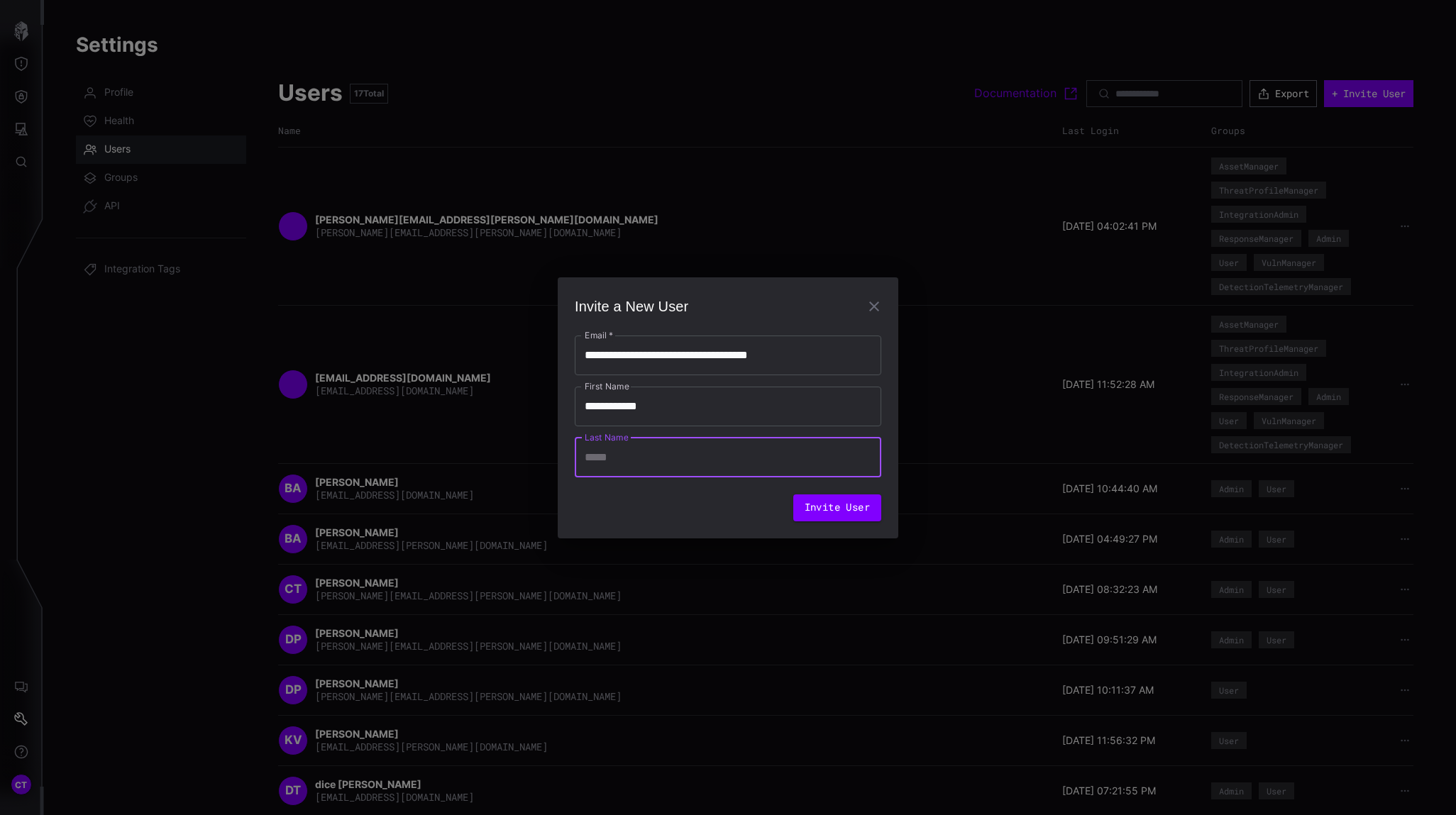
click at [630, 467] on input "Last Name" at bounding box center [728, 457] width 307 height 39
type input "*******"
click at [829, 505] on button "Invite User" at bounding box center [838, 508] width 88 height 27
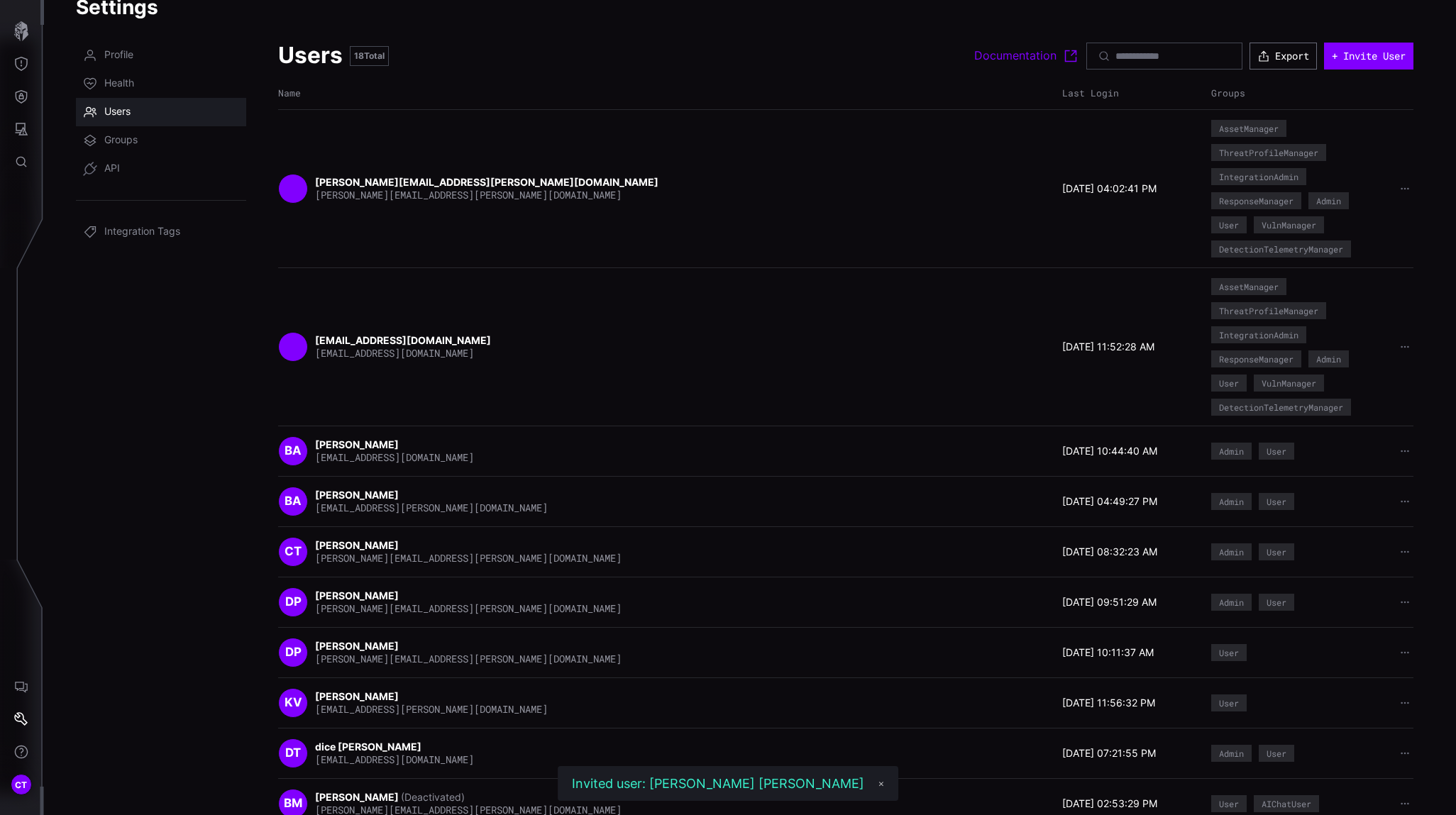
scroll to position [65, 0]
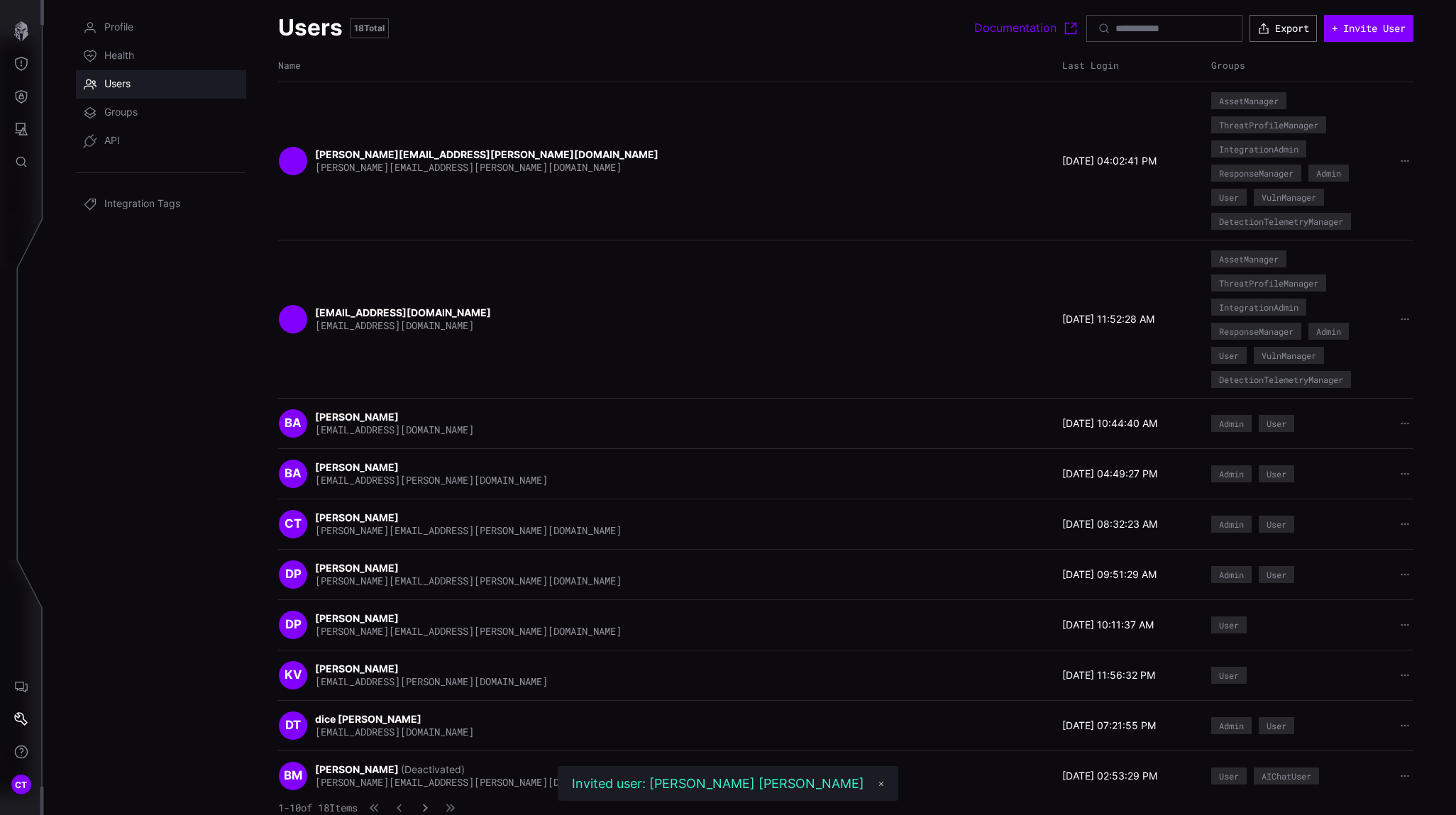
click at [434, 719] on button "button" at bounding box center [425, 808] width 19 height 14
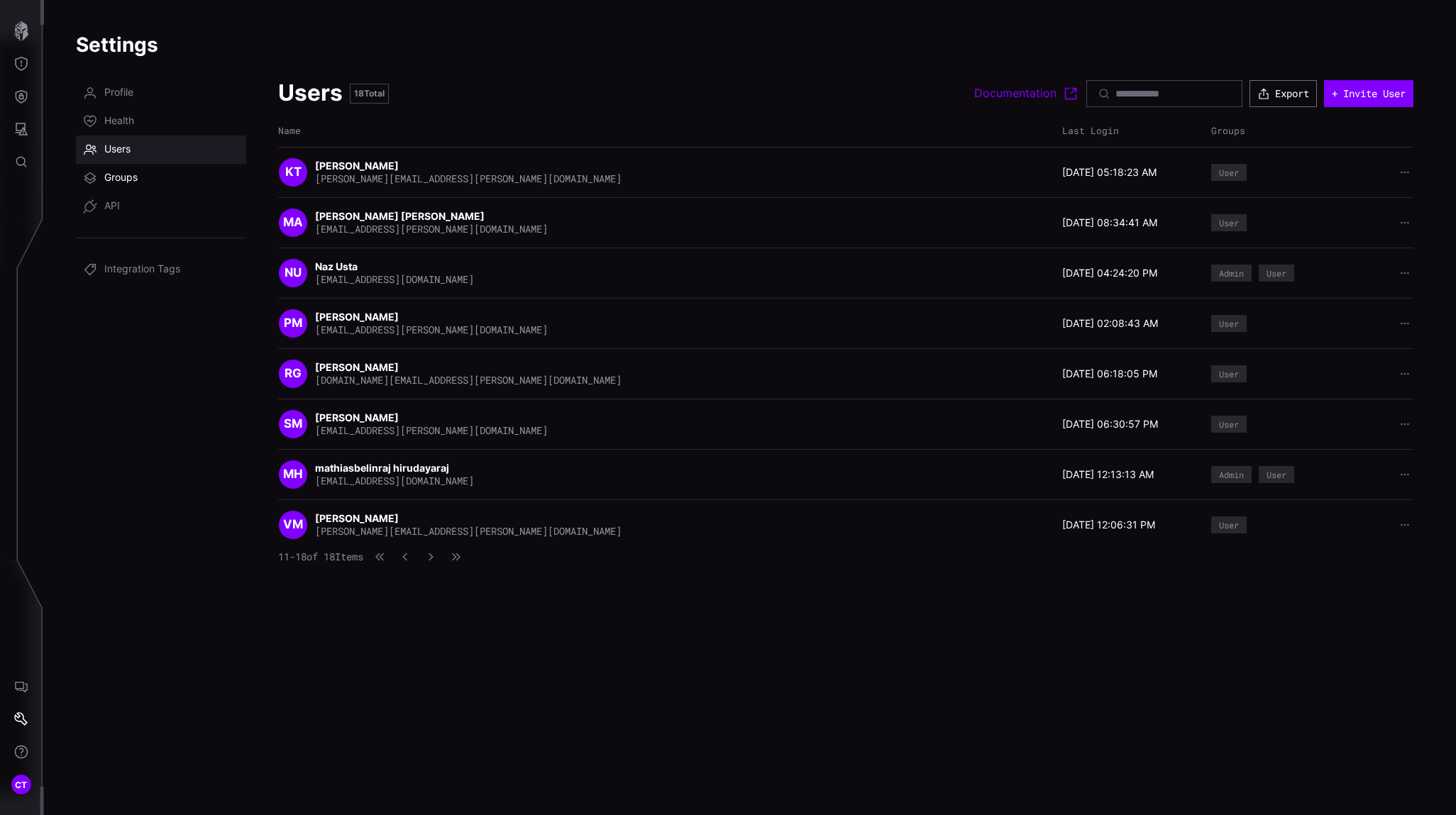
click at [112, 176] on span "Groups" at bounding box center [121, 178] width 33 height 14
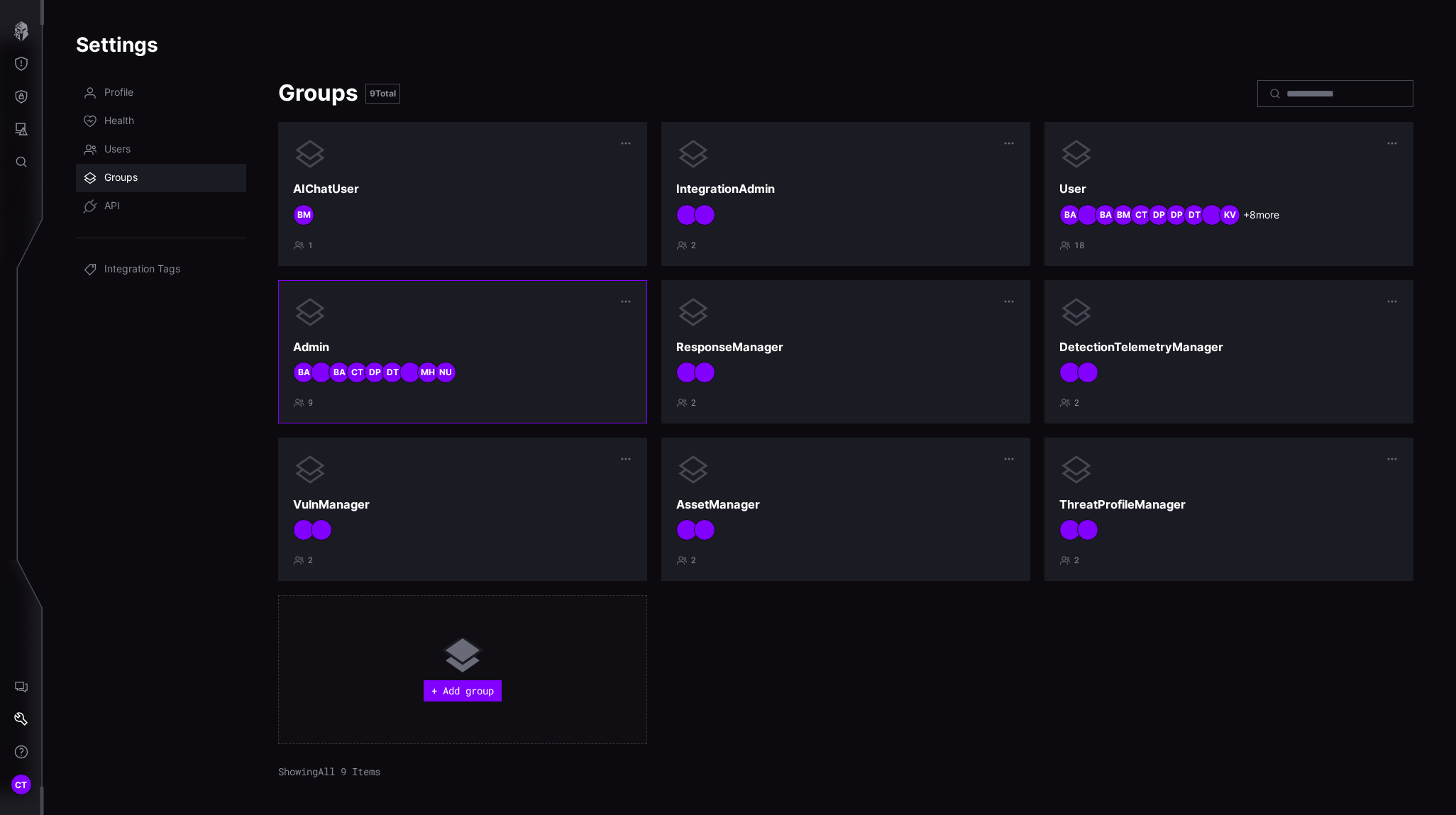
click at [509, 330] on div "Admin NU MH DT DP CT BA BA 9" at bounding box center [463, 351] width 339 height 114
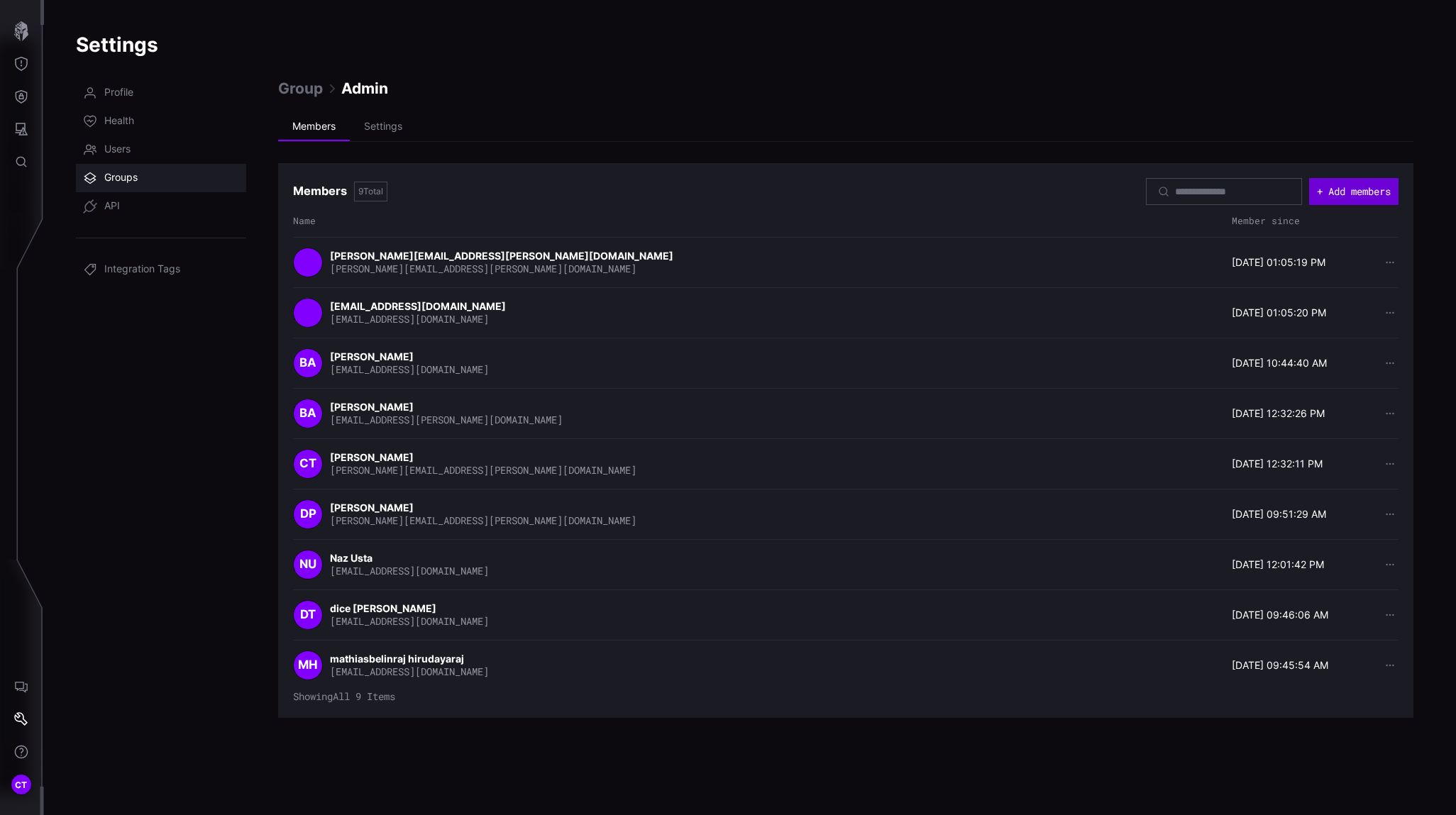
click at [1292, 200] on button "+ Add members" at bounding box center [1353, 191] width 89 height 27
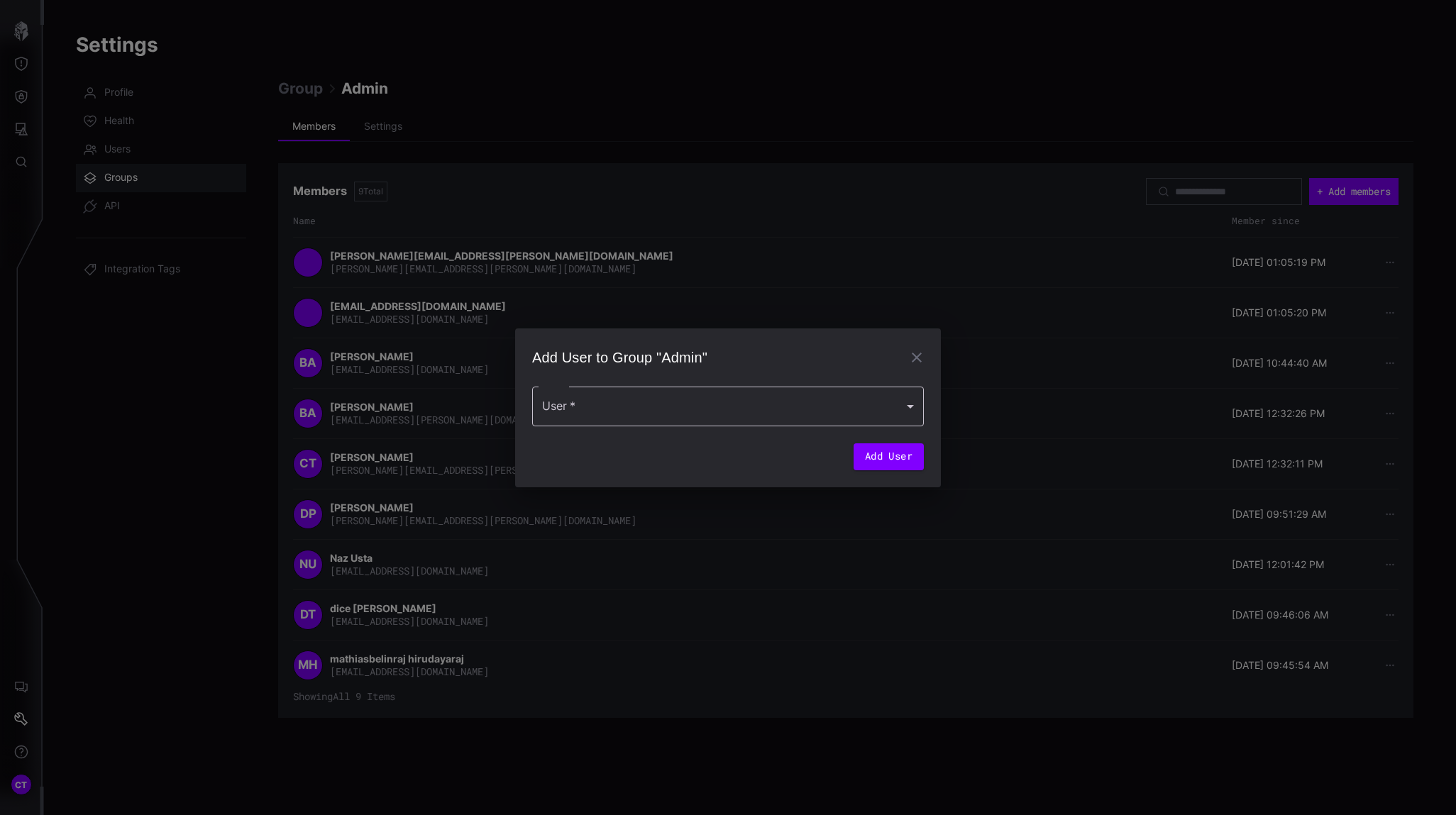
click at [696, 409] on div at bounding box center [728, 406] width 392 height 39
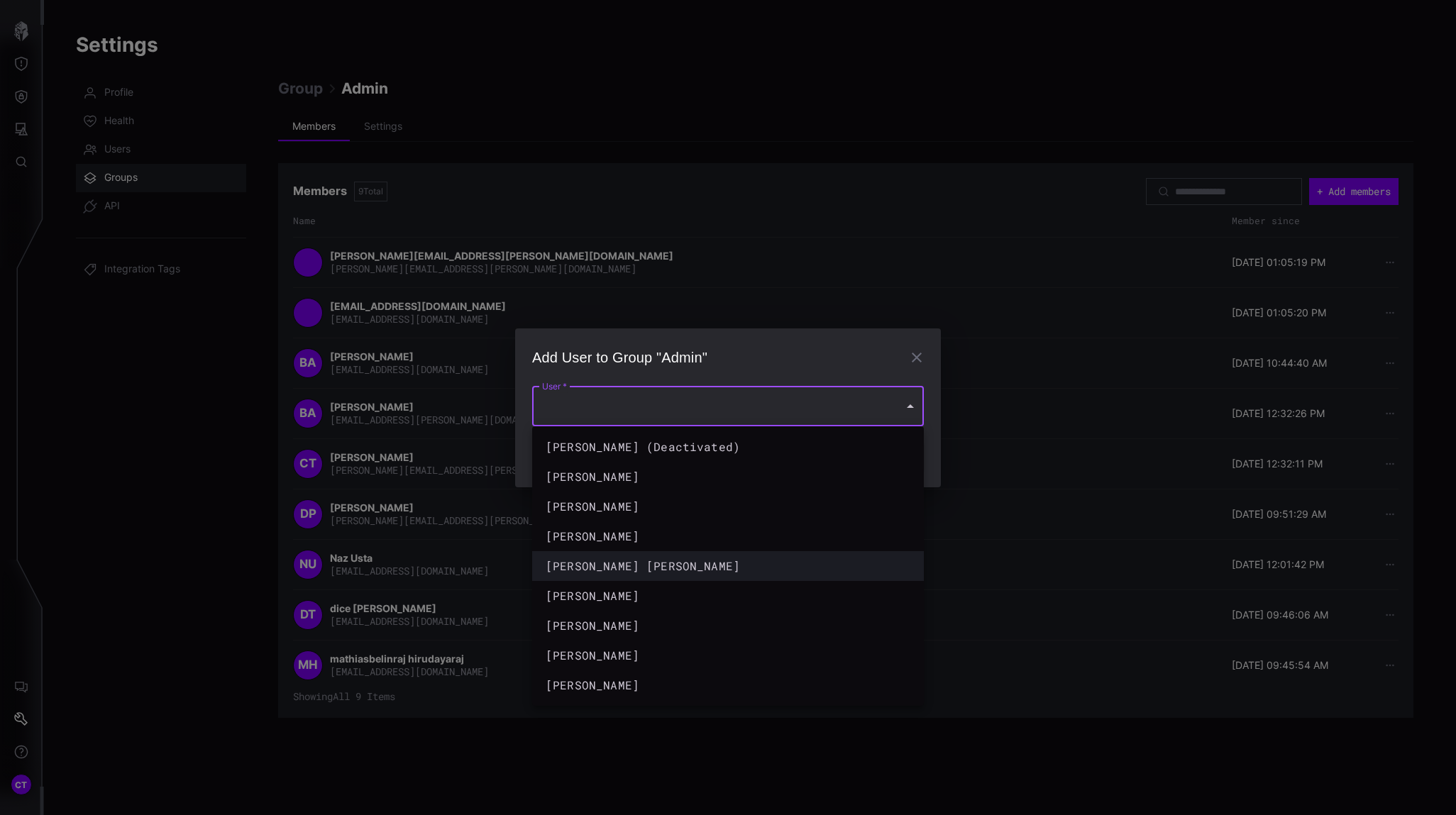
click at [640, 563] on div "[PERSON_NAME] [PERSON_NAME]" at bounding box center [714, 566] width 336 height 17
type input "**********"
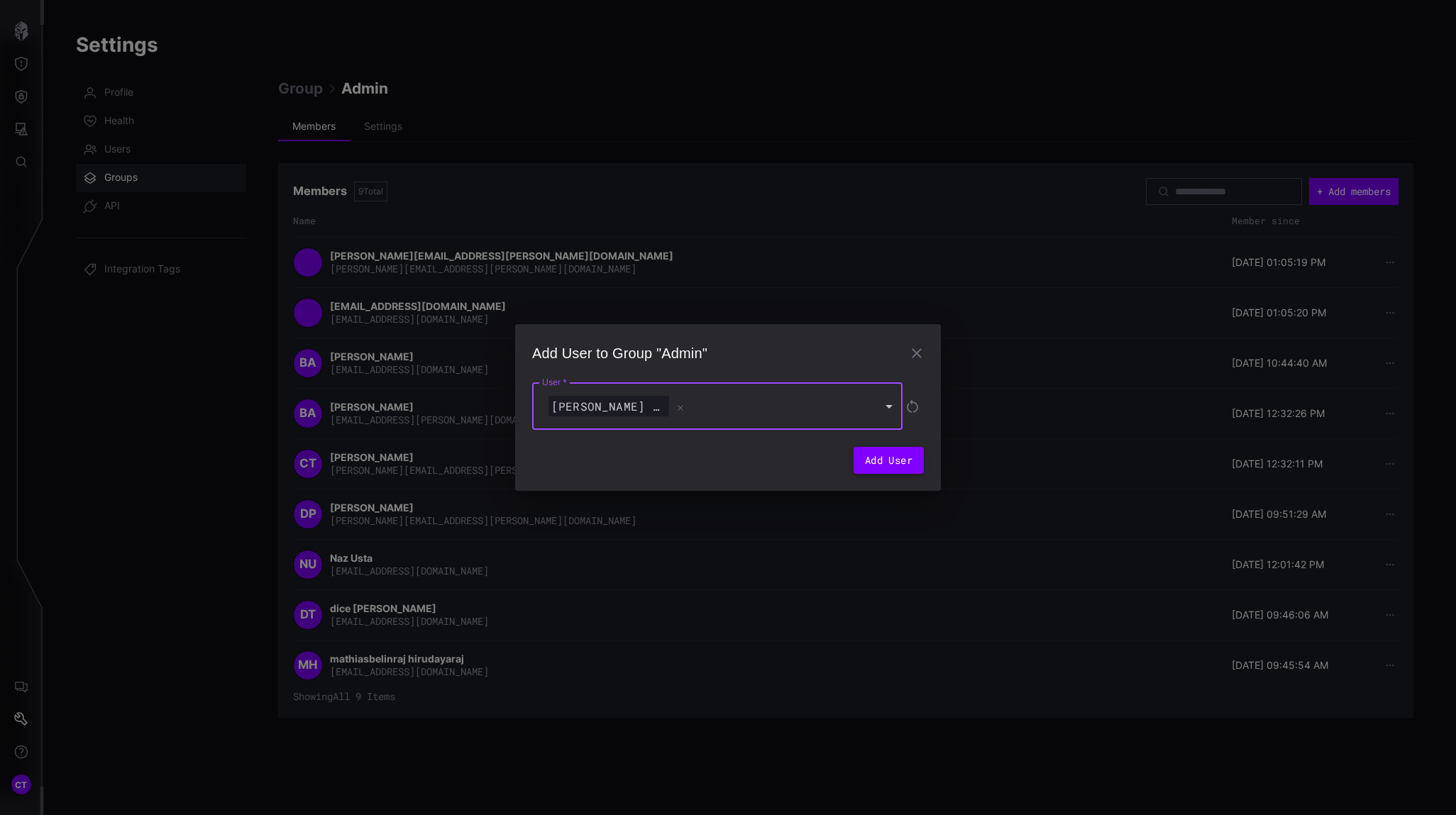
click at [865, 455] on button "Add User" at bounding box center [889, 460] width 70 height 27
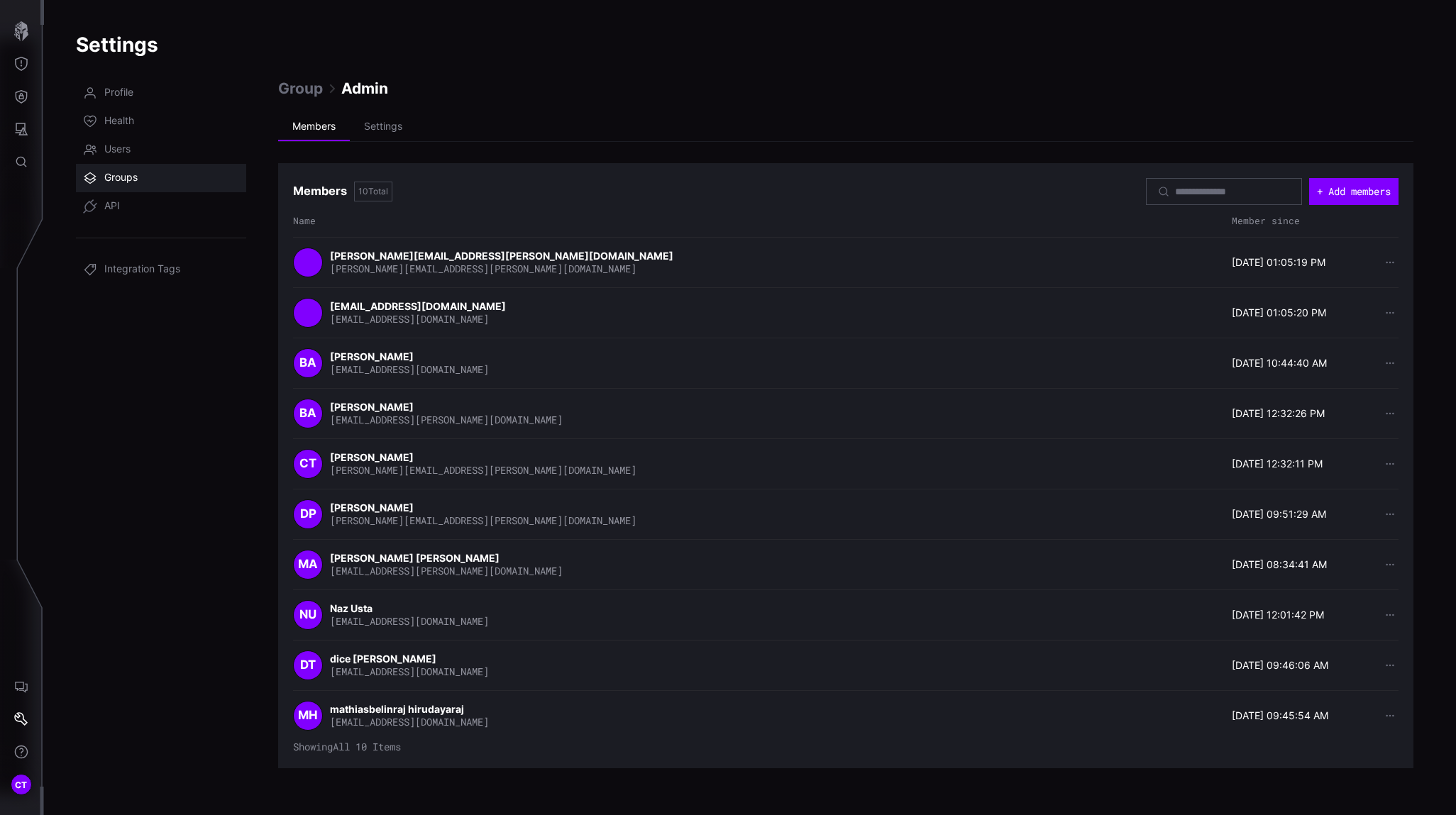
click at [114, 179] on span "Groups" at bounding box center [121, 178] width 33 height 14
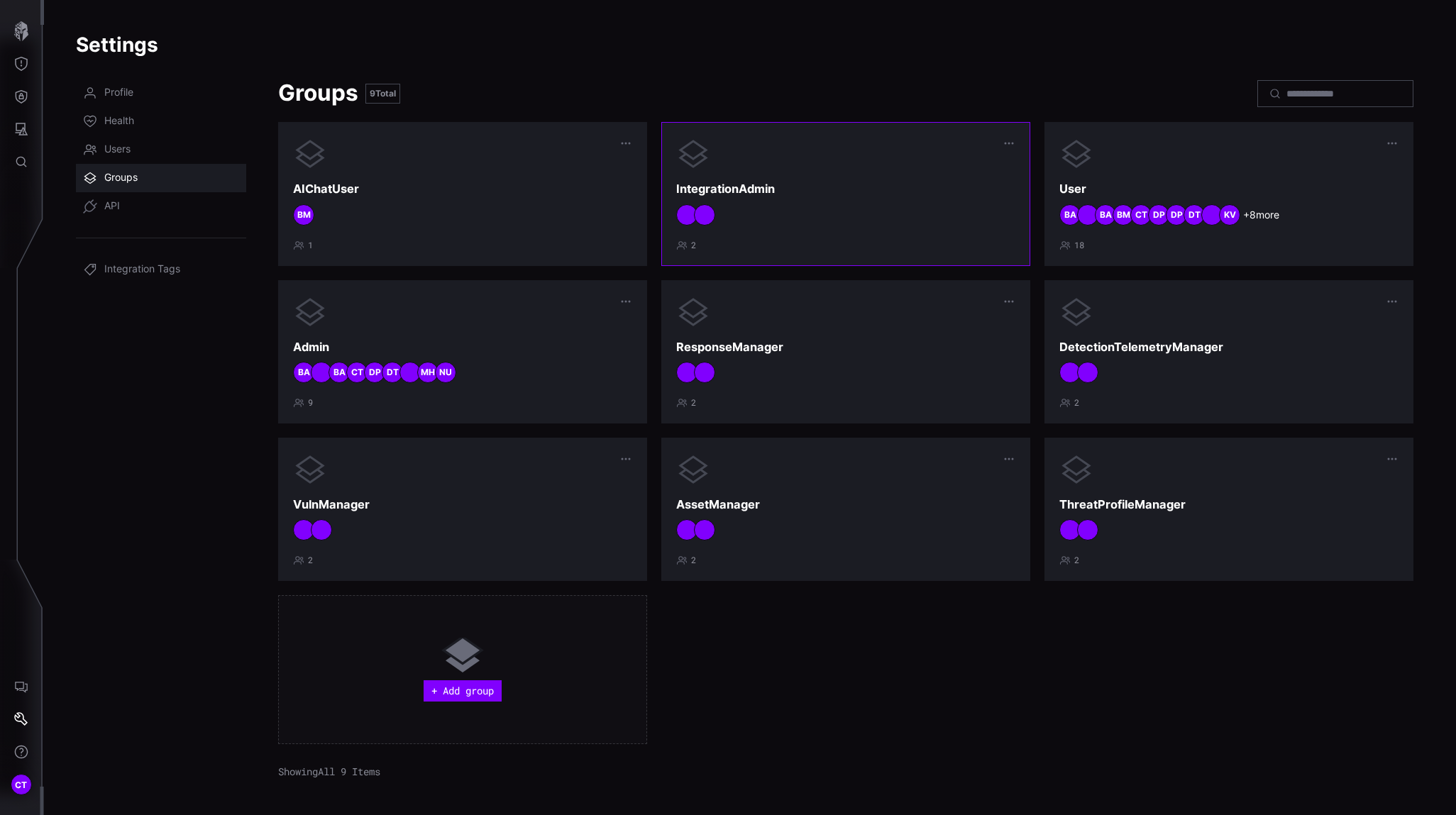
click at [851, 173] on div "IntegrationAdmin 2" at bounding box center [845, 193] width 339 height 114
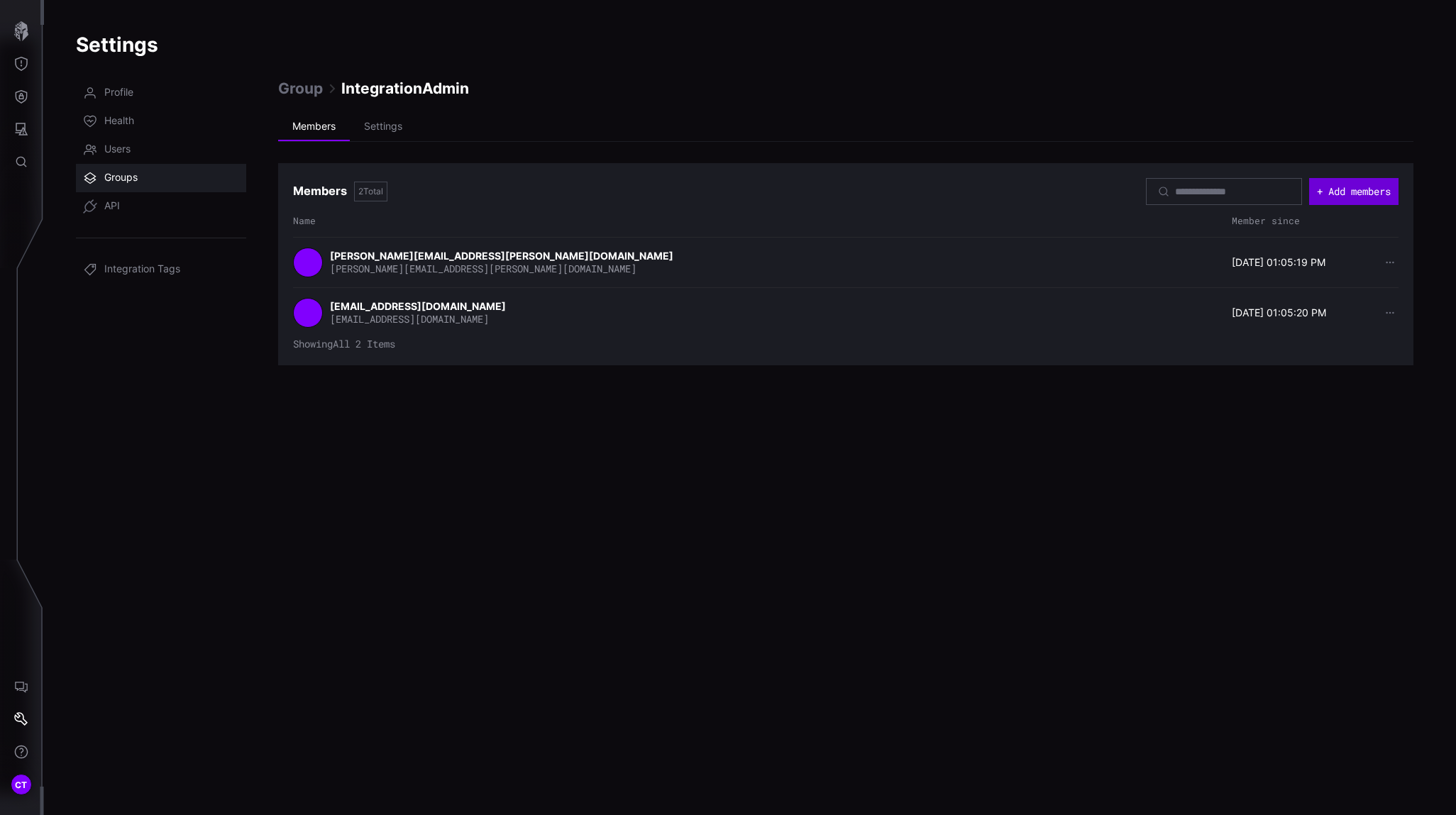
click at [1292, 190] on button "+ Add members" at bounding box center [1353, 191] width 89 height 27
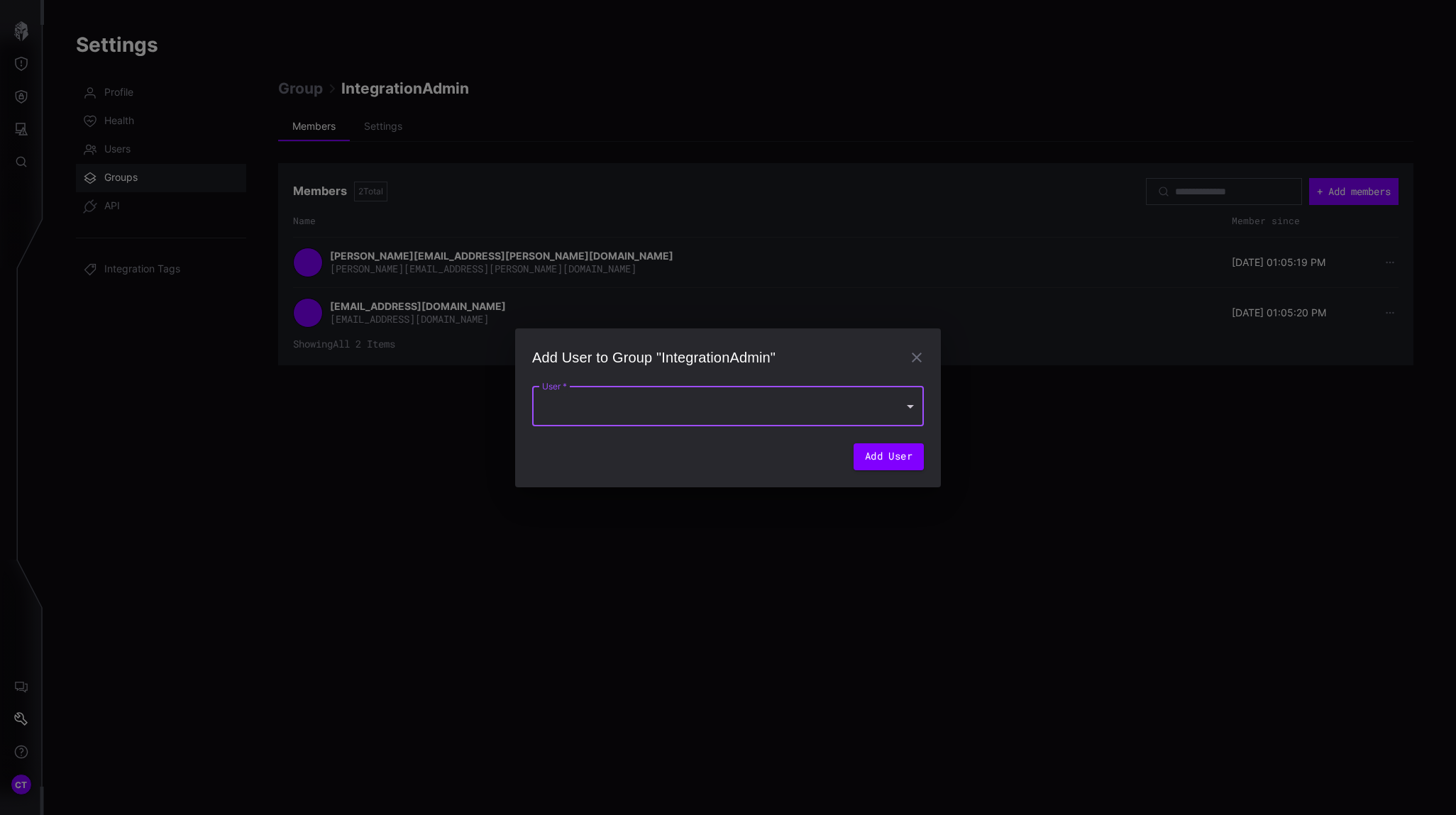
click at [681, 416] on div at bounding box center [728, 406] width 392 height 39
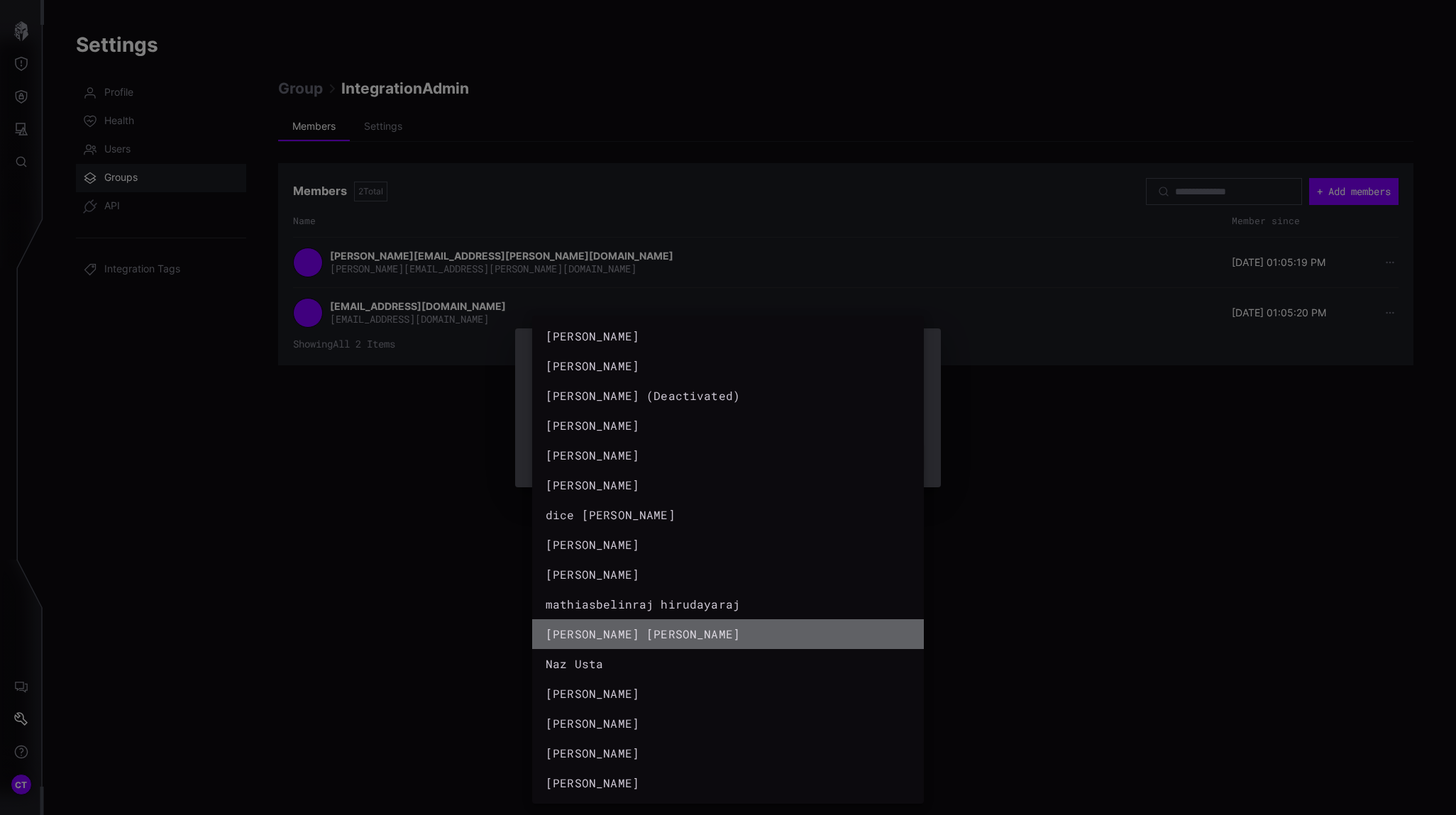
click at [601, 644] on div "[PERSON_NAME] [PERSON_NAME]" at bounding box center [721, 634] width 355 height 21
type input "**********"
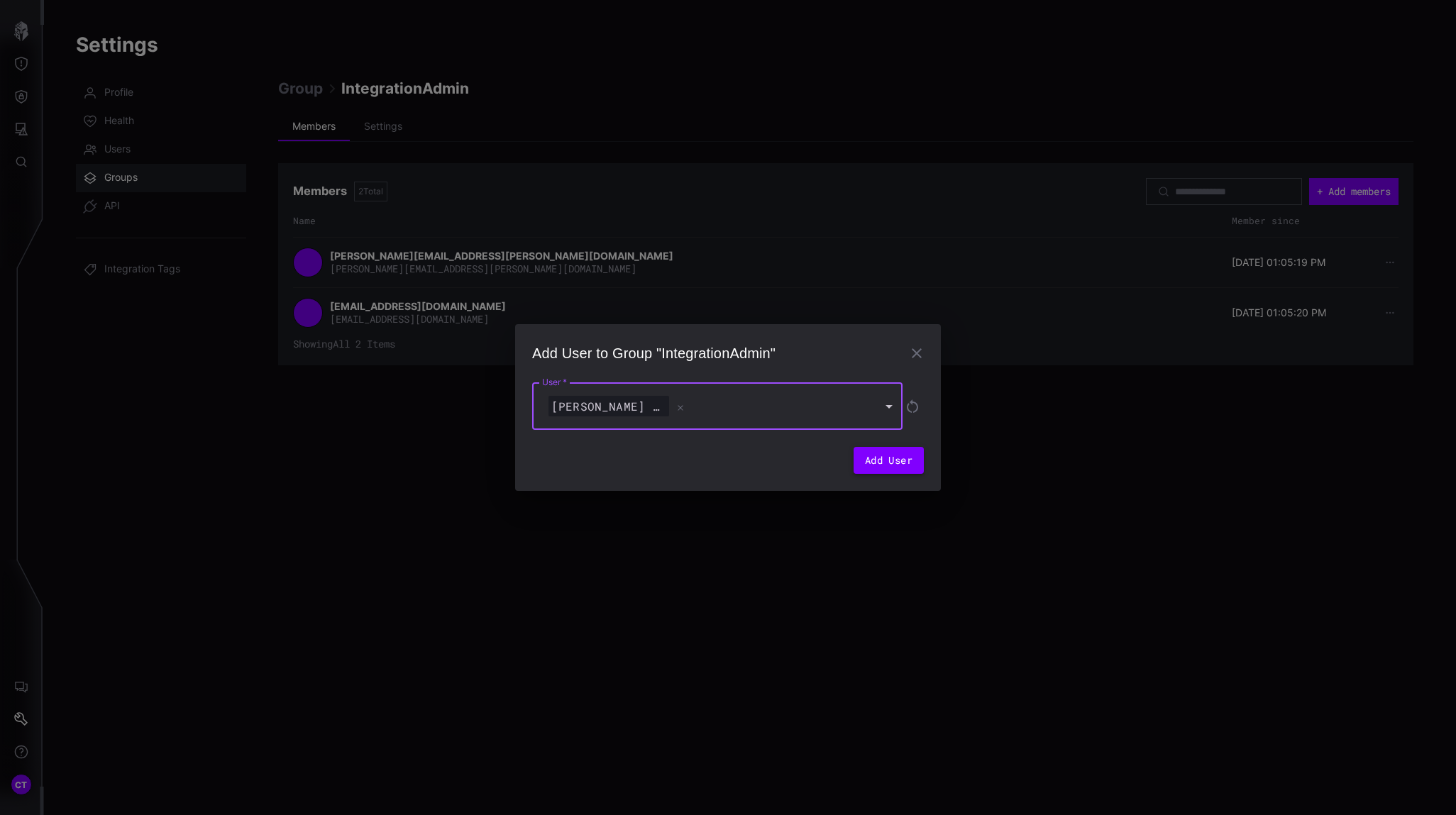
click at [879, 468] on button "Add User" at bounding box center [889, 460] width 70 height 27
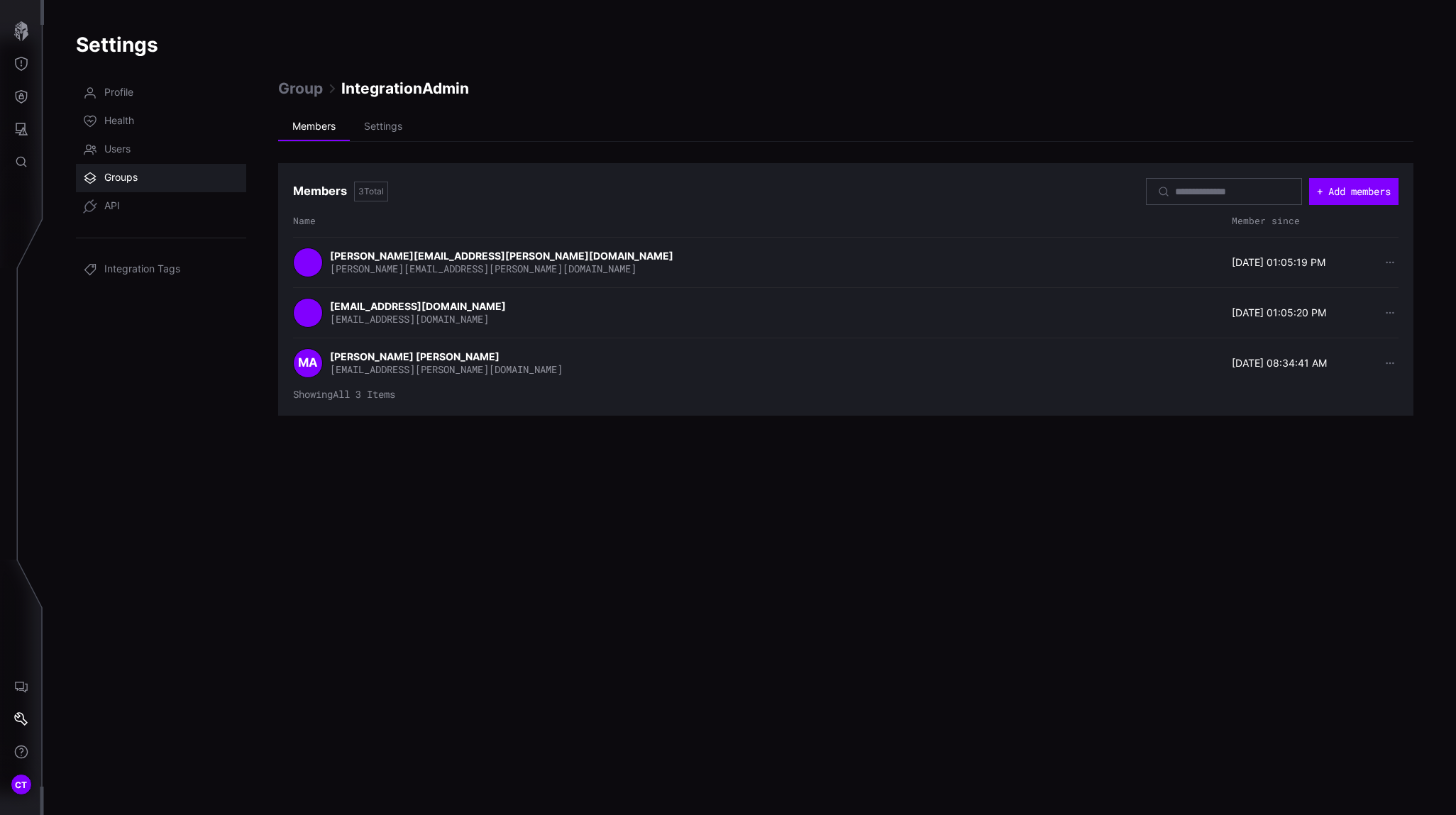
click at [119, 183] on span "Groups" at bounding box center [121, 178] width 33 height 14
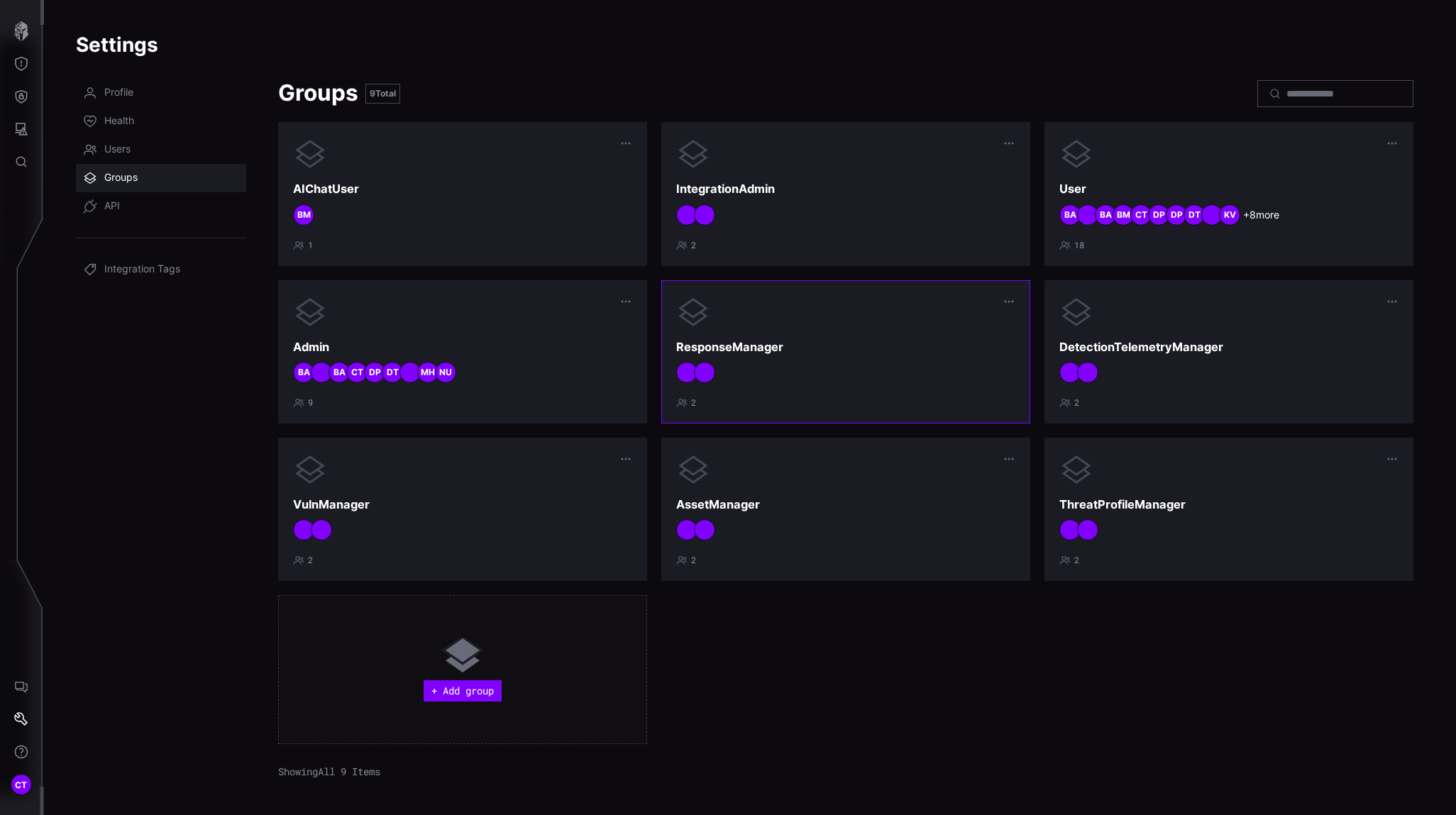
click at [803, 320] on div at bounding box center [845, 312] width 339 height 34
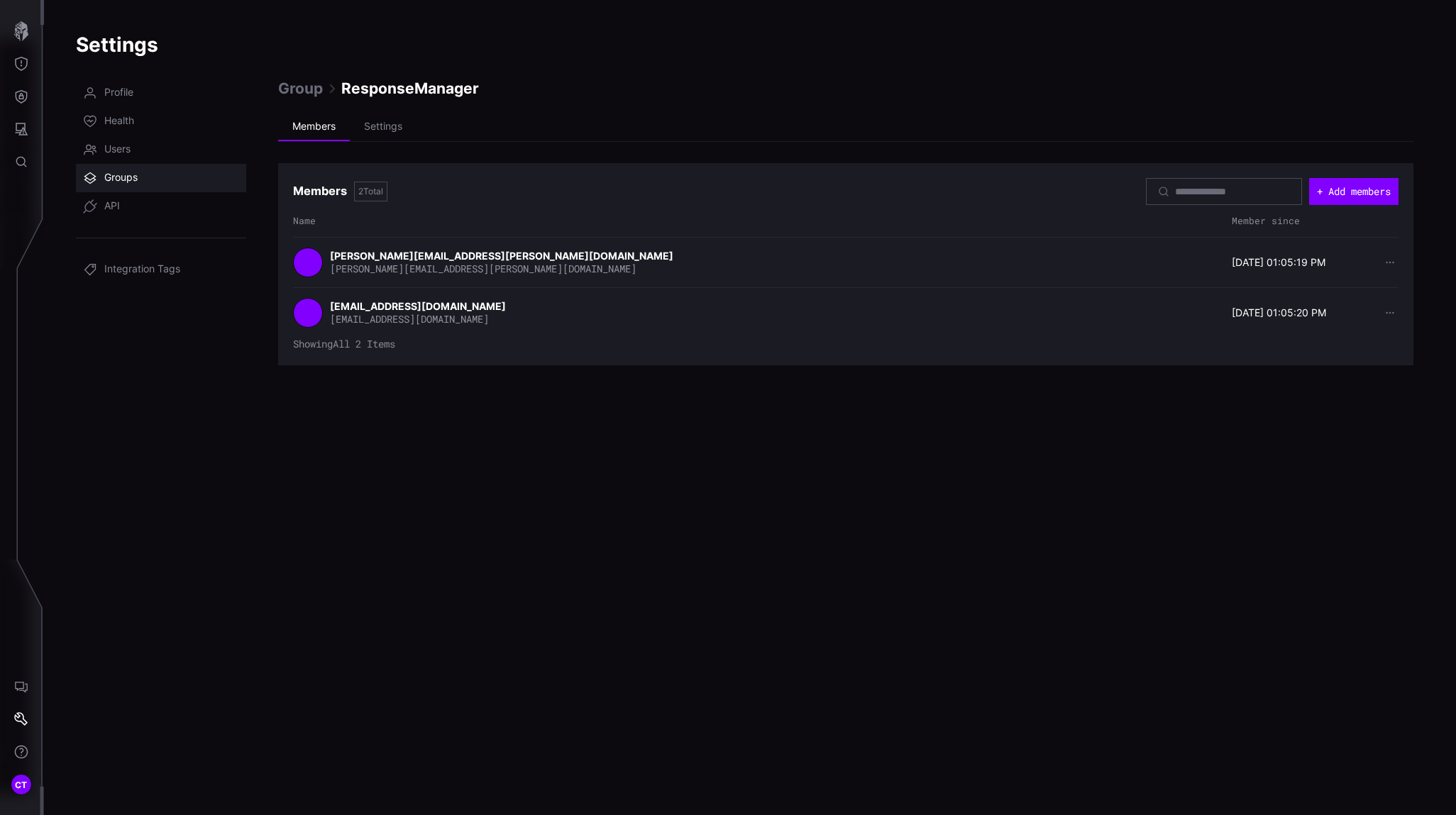
click at [126, 181] on span "Groups" at bounding box center [121, 178] width 33 height 14
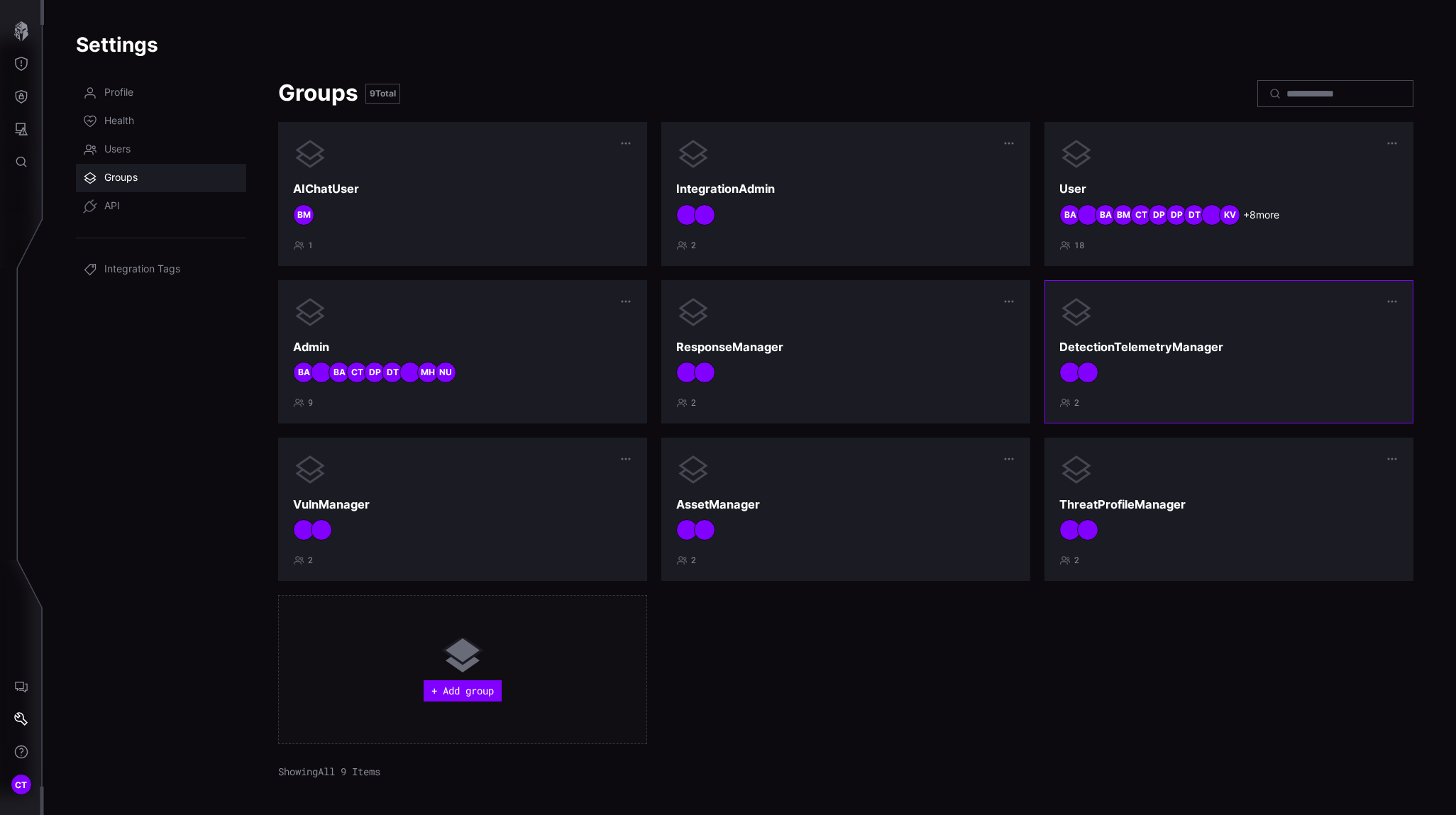
click at [1232, 391] on div "DetectionTelemetryManager 2" at bounding box center [1228, 351] width 339 height 114
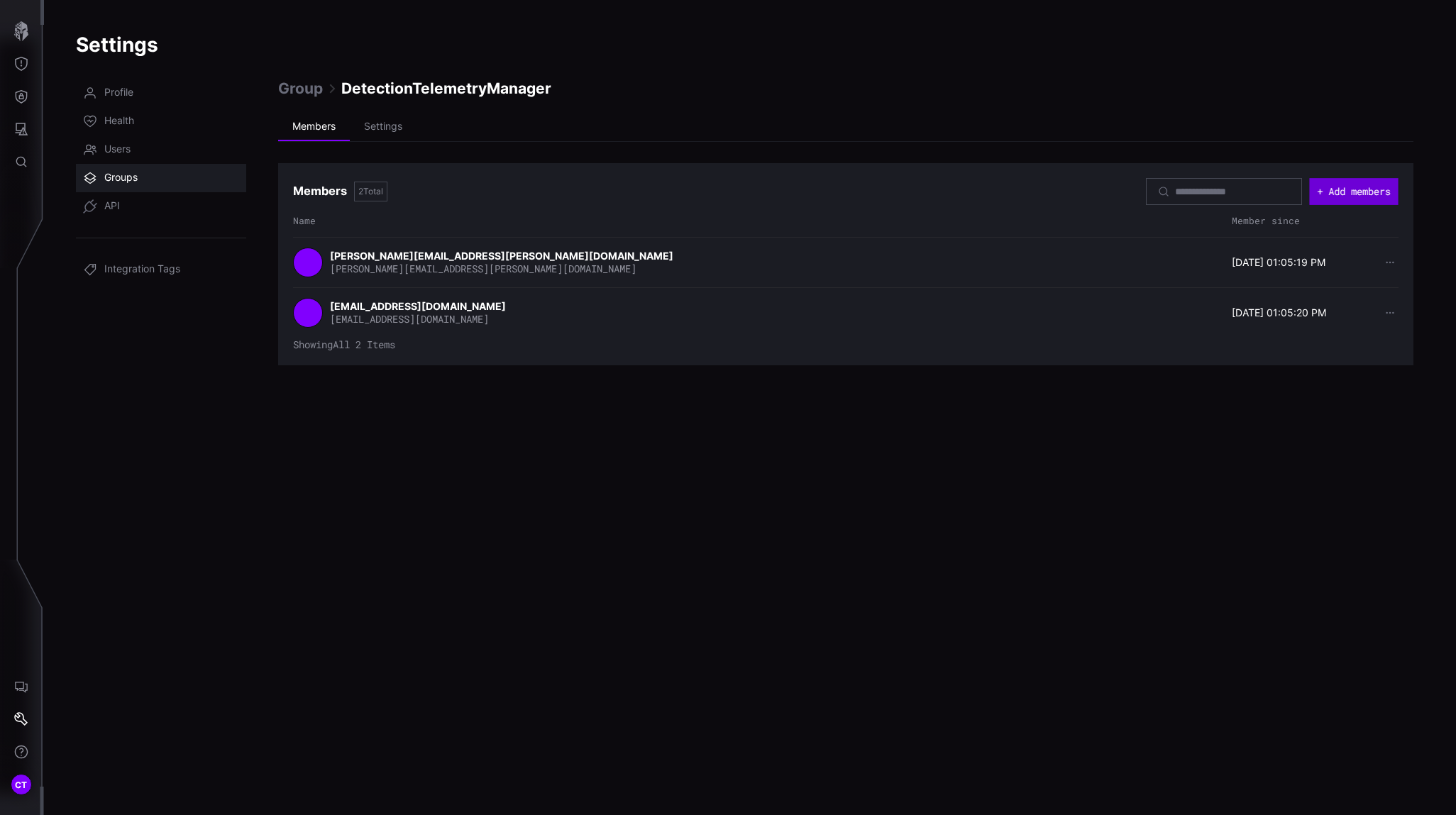
click at [1292, 192] on button "+ Add members" at bounding box center [1353, 191] width 89 height 27
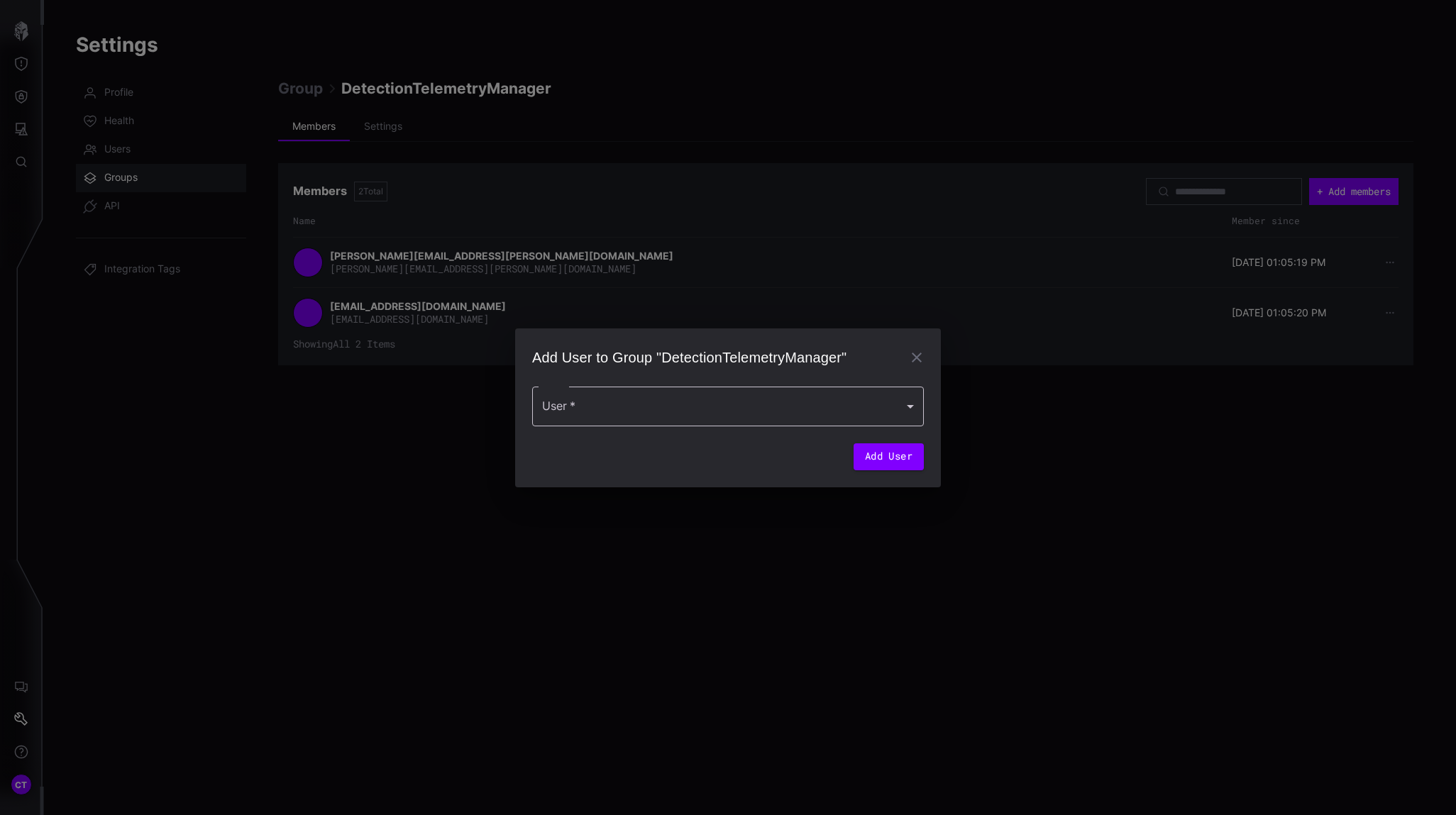
click at [680, 410] on div at bounding box center [728, 406] width 392 height 39
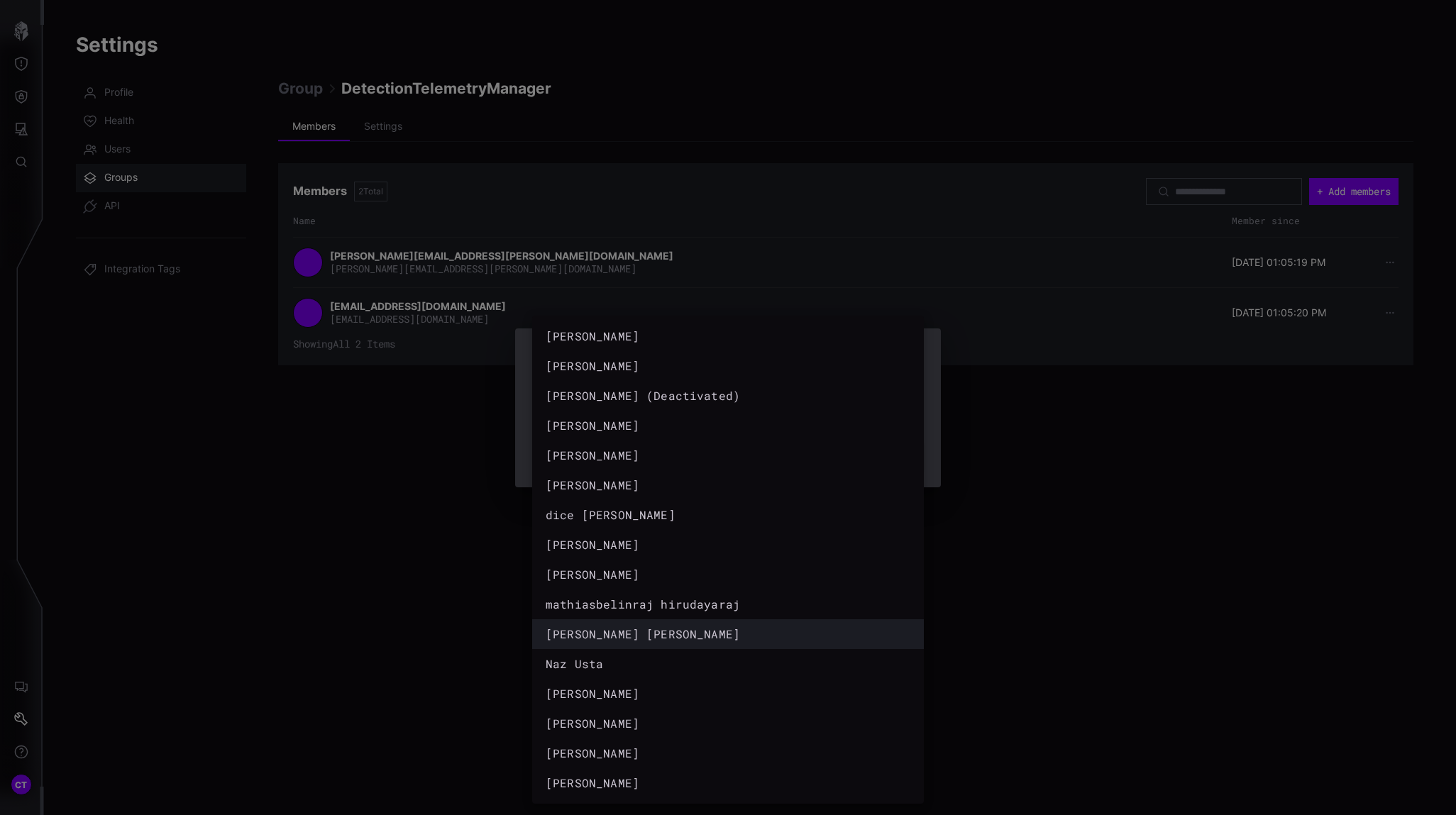
click at [622, 639] on div "[PERSON_NAME] [PERSON_NAME]" at bounding box center [714, 634] width 336 height 17
type input "**********"
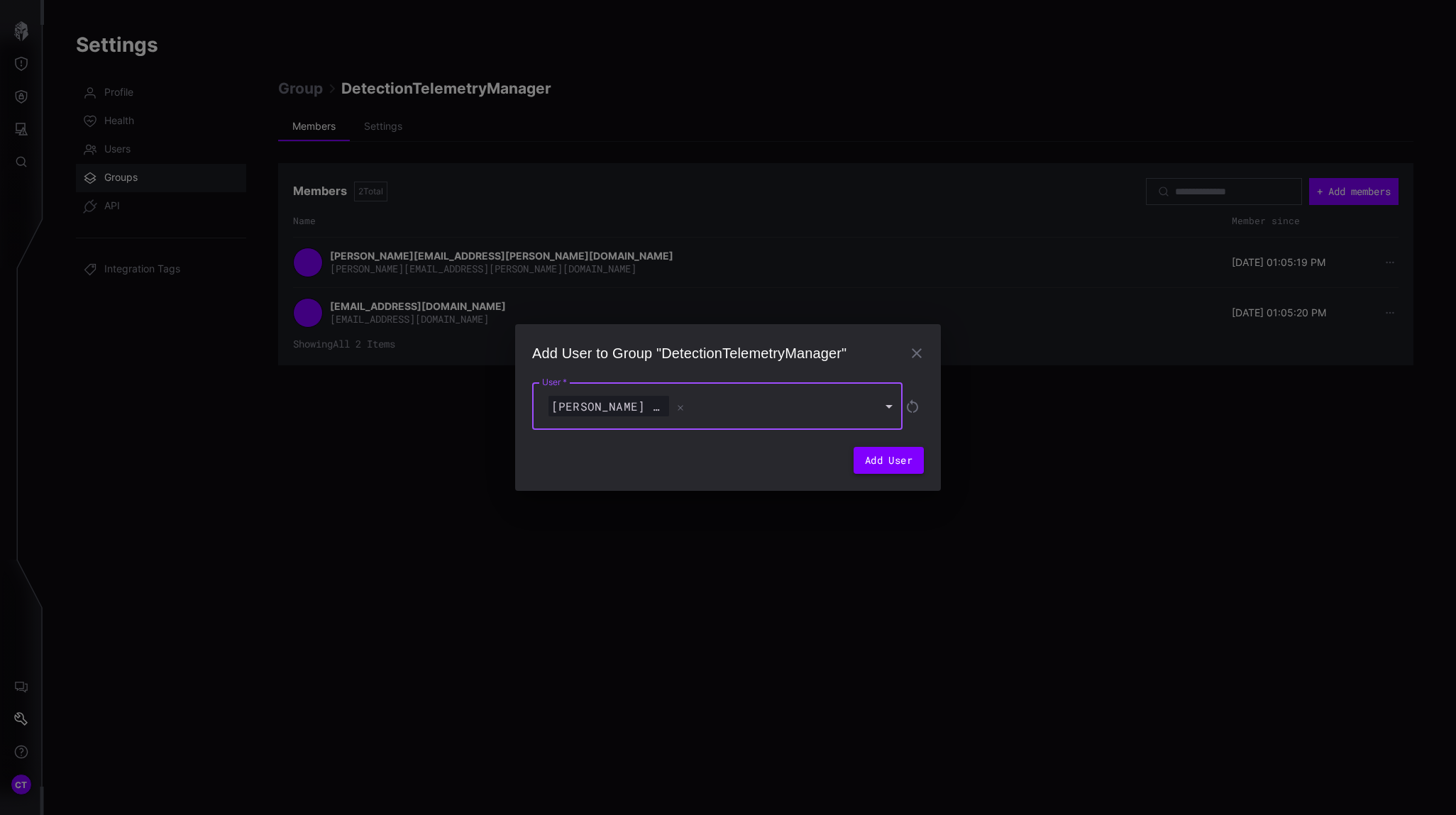
click at [882, 463] on button "Add User" at bounding box center [889, 460] width 70 height 27
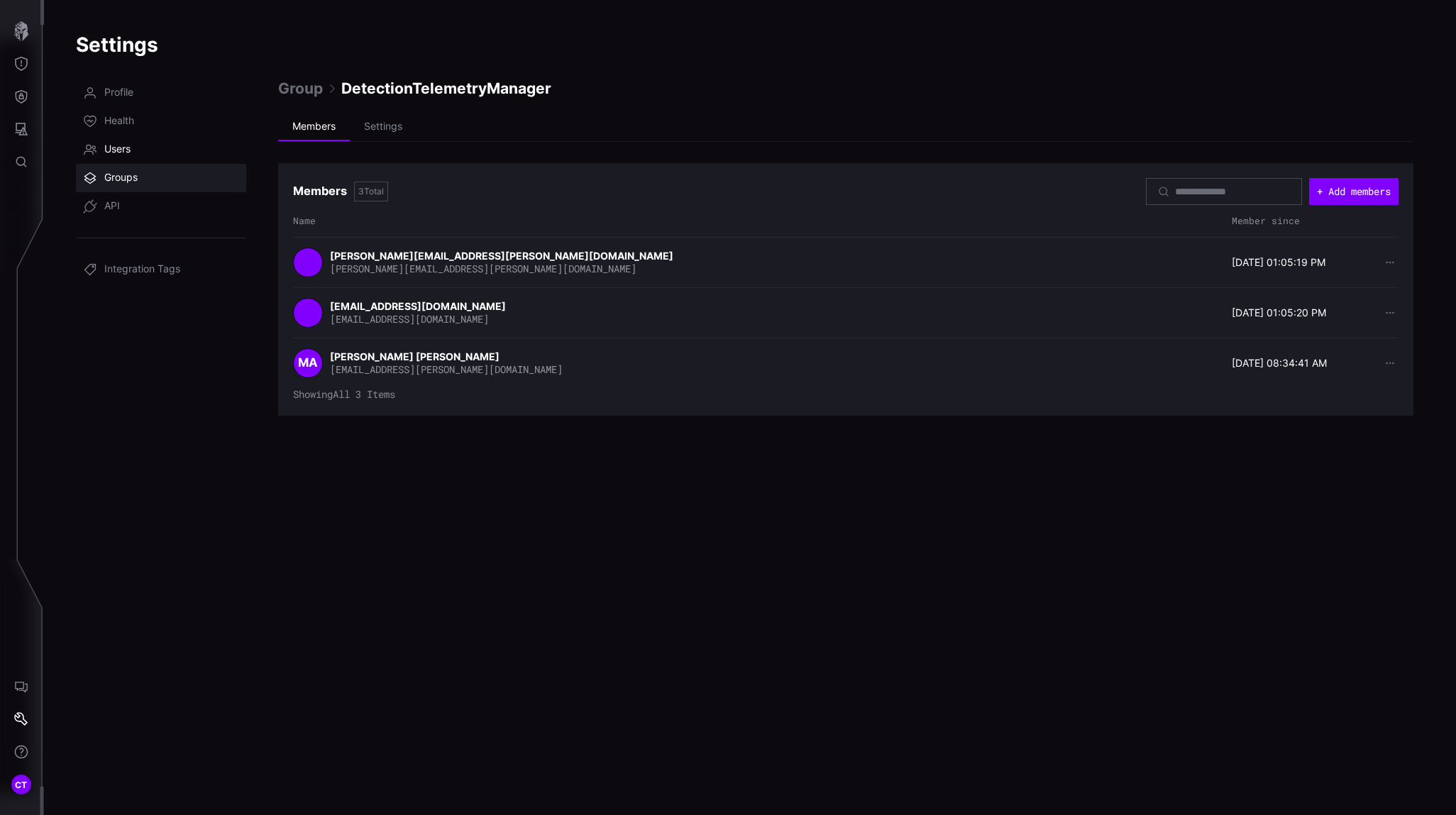
click at [111, 155] on span "Users" at bounding box center [118, 149] width 26 height 14
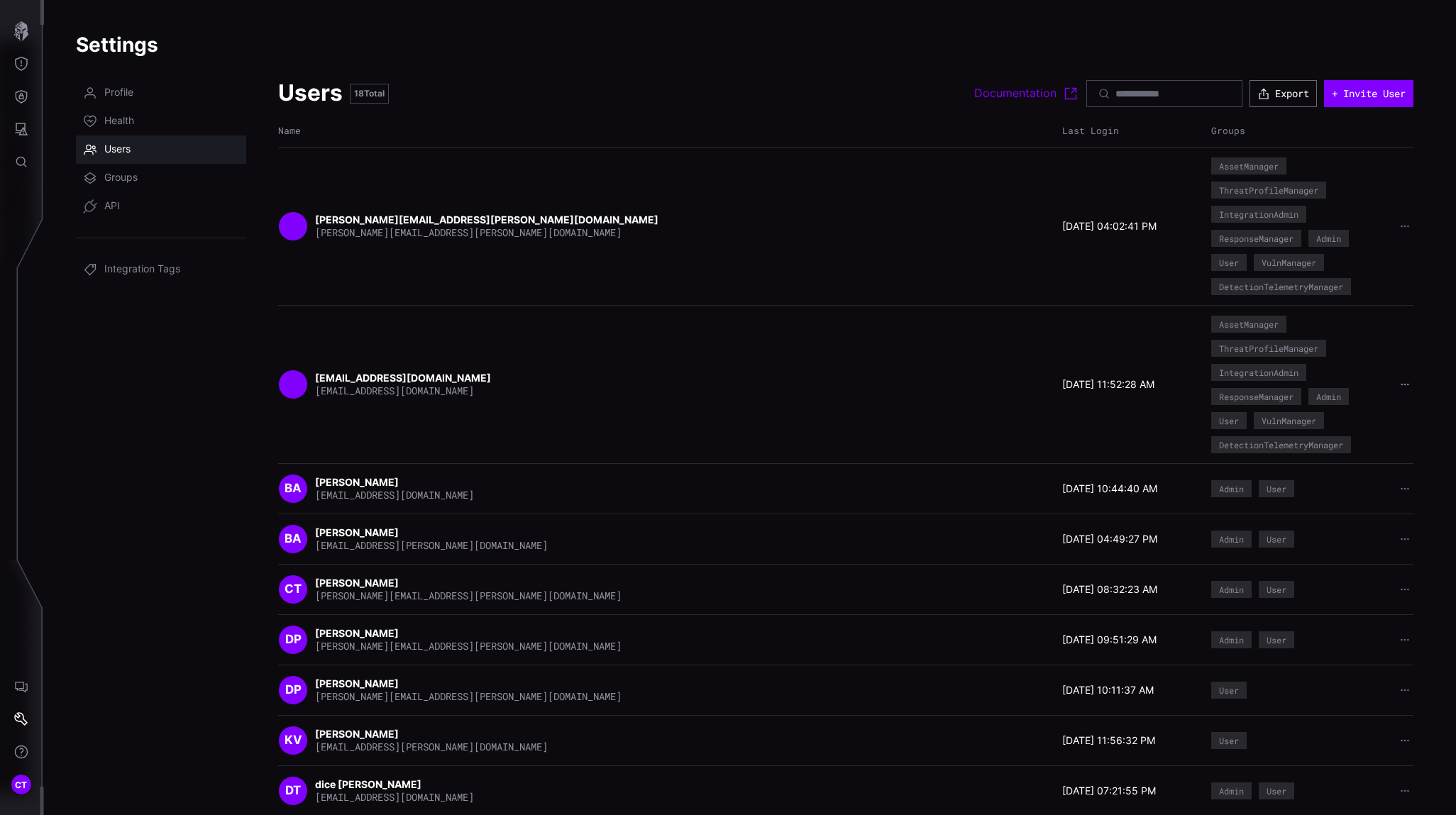
click at [1292, 382] on icon "button" at bounding box center [1404, 385] width 9 height 9
click at [1292, 473] on div "Delete user" at bounding box center [1348, 474] width 84 height 12
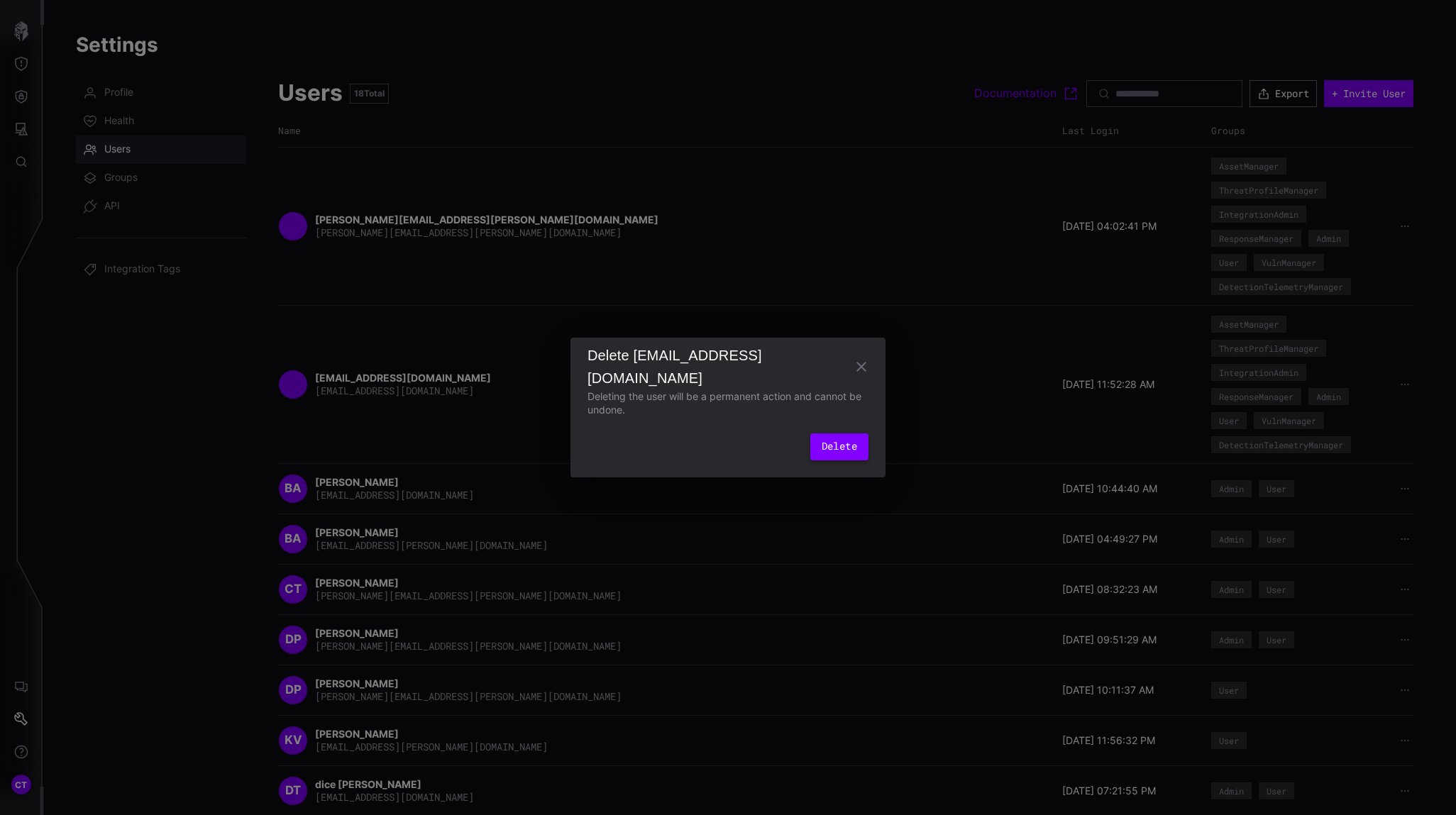
click at [820, 446] on button "Delete" at bounding box center [839, 447] width 58 height 27
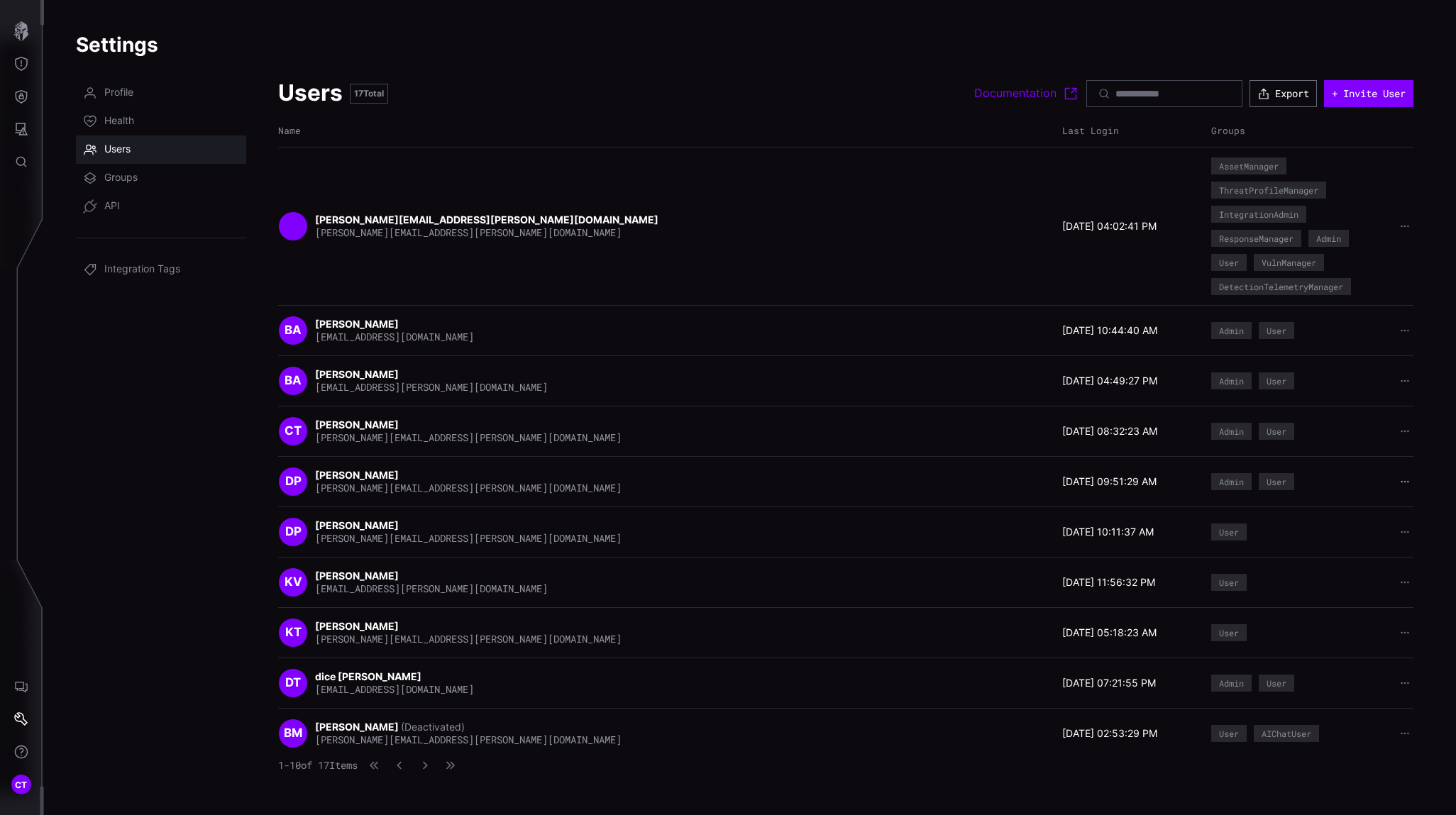
click at [1292, 484] on icon "button" at bounding box center [1404, 481] width 10 height 10
click at [1292, 573] on div "Delete user" at bounding box center [1359, 571] width 84 height 12
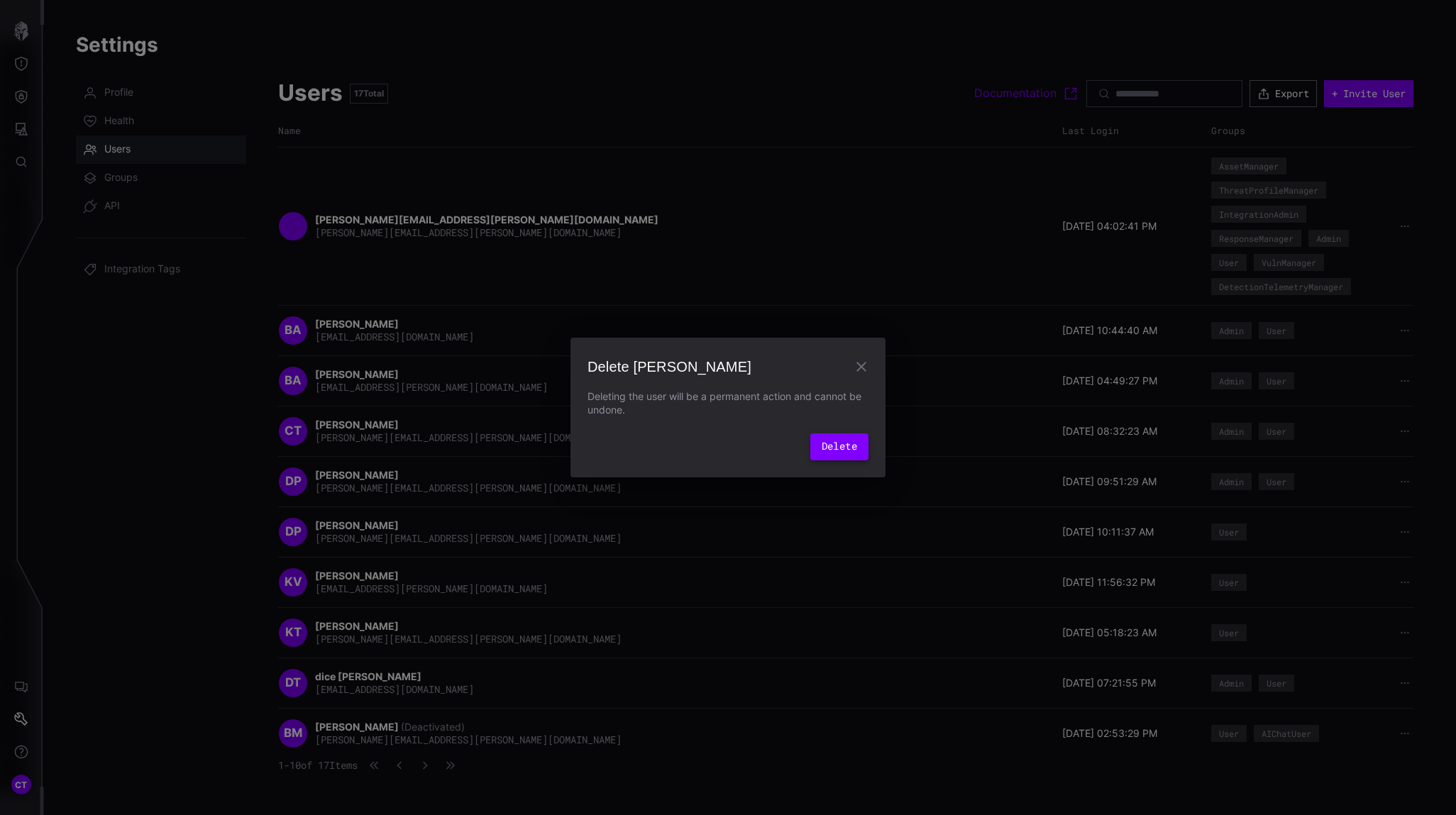
click at [820, 447] on button "Delete" at bounding box center [839, 447] width 58 height 27
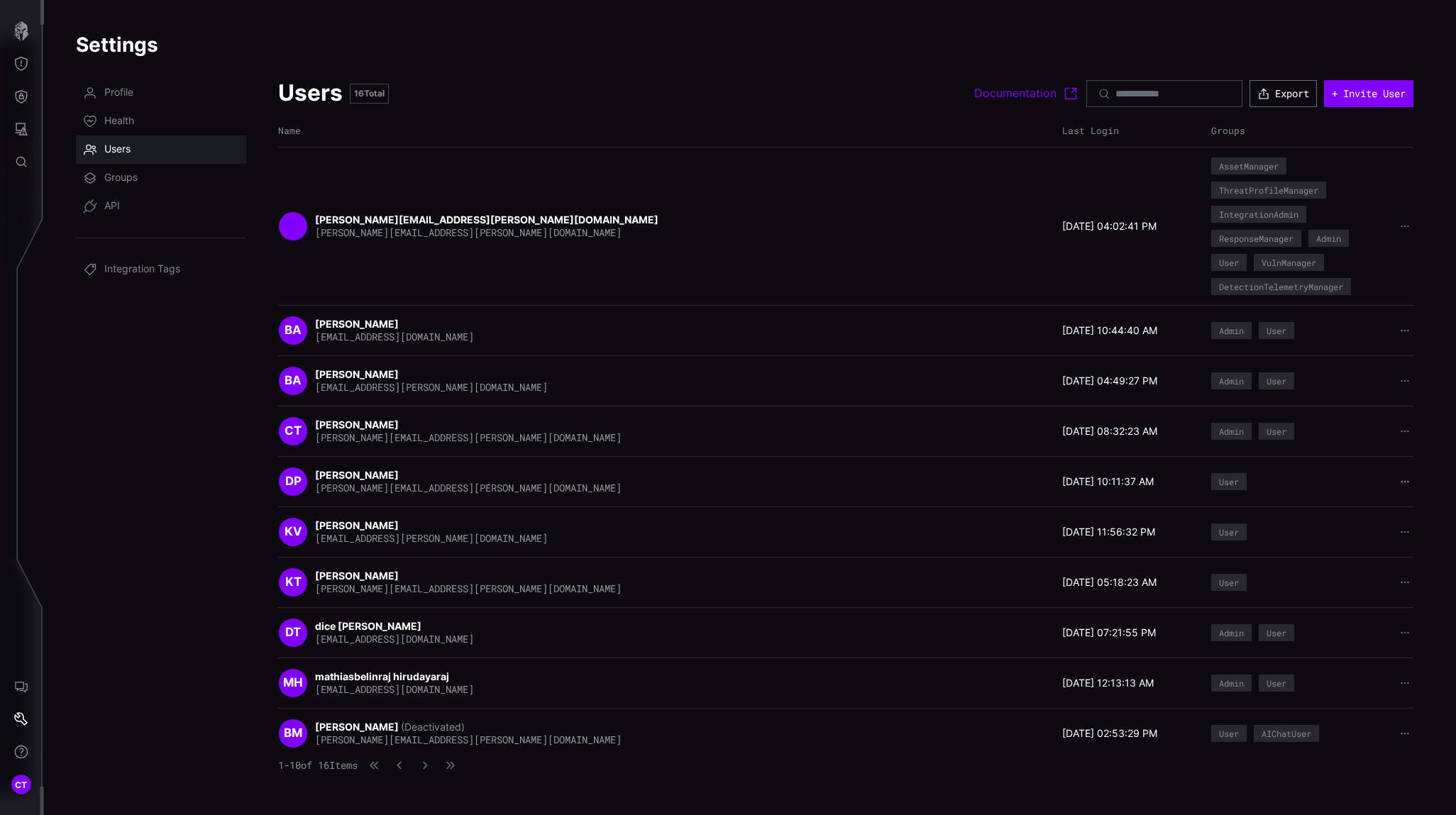
click at [1292, 484] on icon "button" at bounding box center [1404, 481] width 10 height 10
click at [1292, 571] on div "Delete user" at bounding box center [1359, 571] width 84 height 12
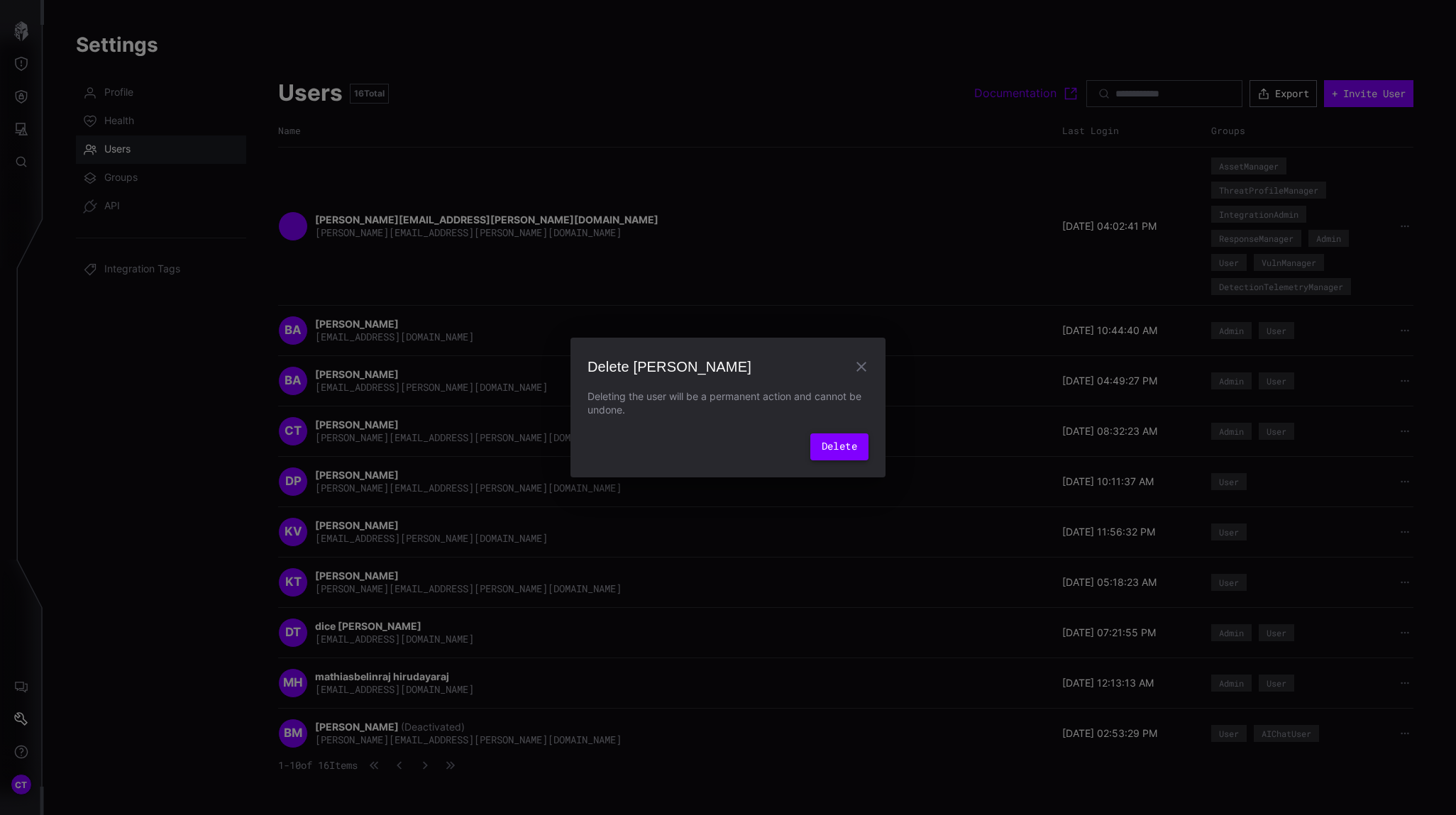
click at [816, 443] on button "Delete" at bounding box center [839, 447] width 58 height 27
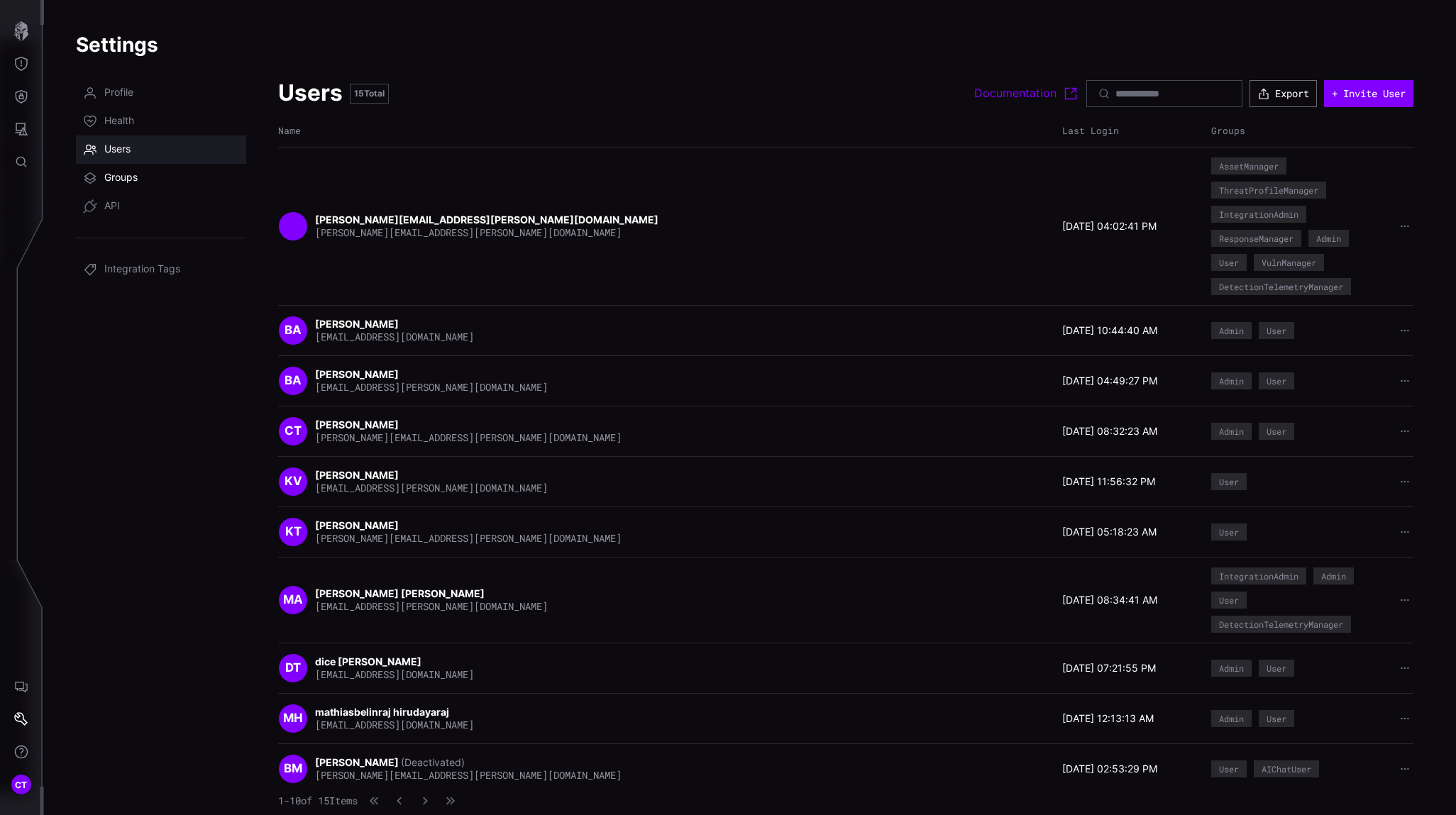
click at [115, 174] on span "Groups" at bounding box center [121, 178] width 33 height 14
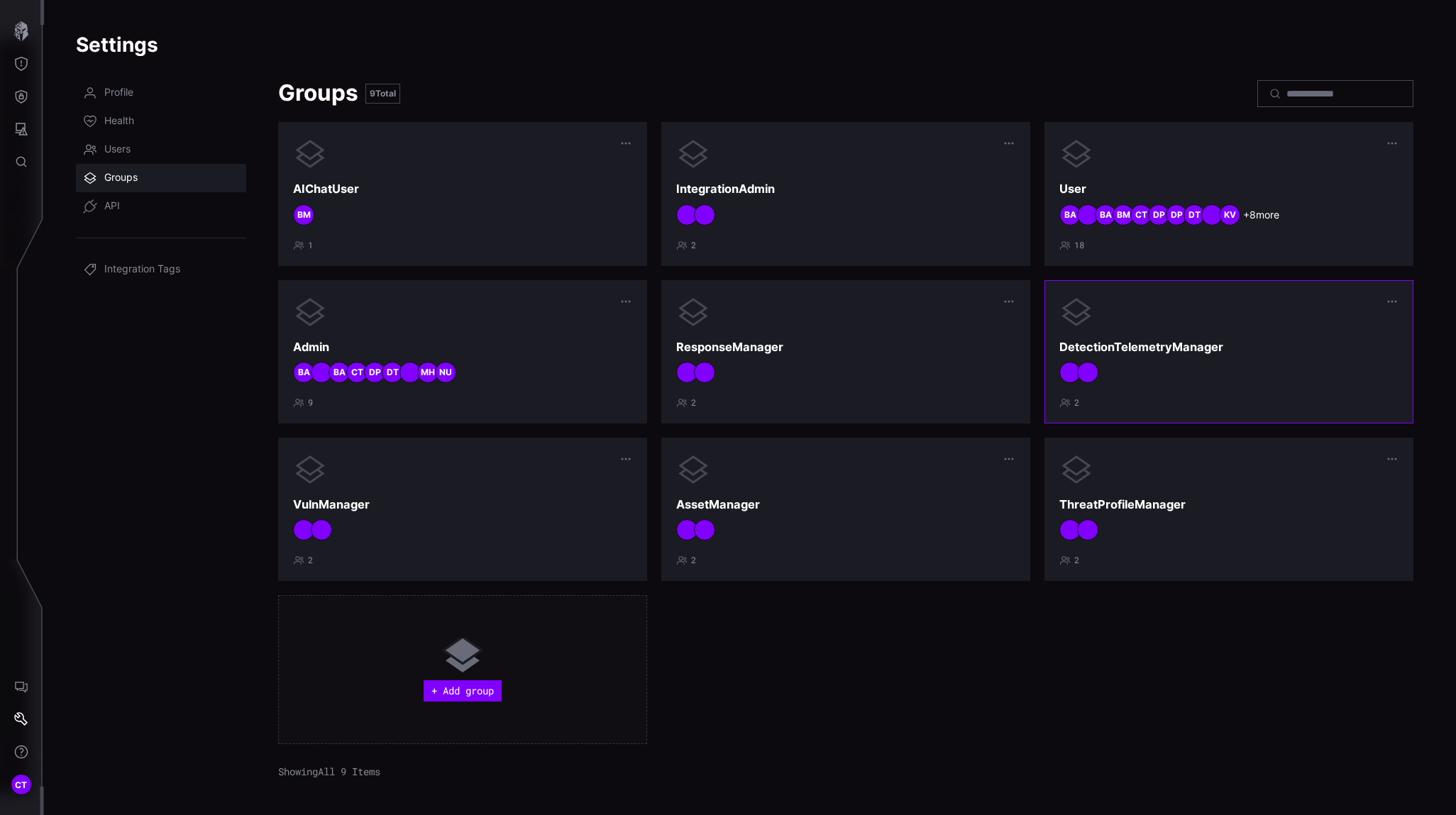
click at [1160, 386] on div "DetectionTelemetryManager 2" at bounding box center [1228, 351] width 339 height 114
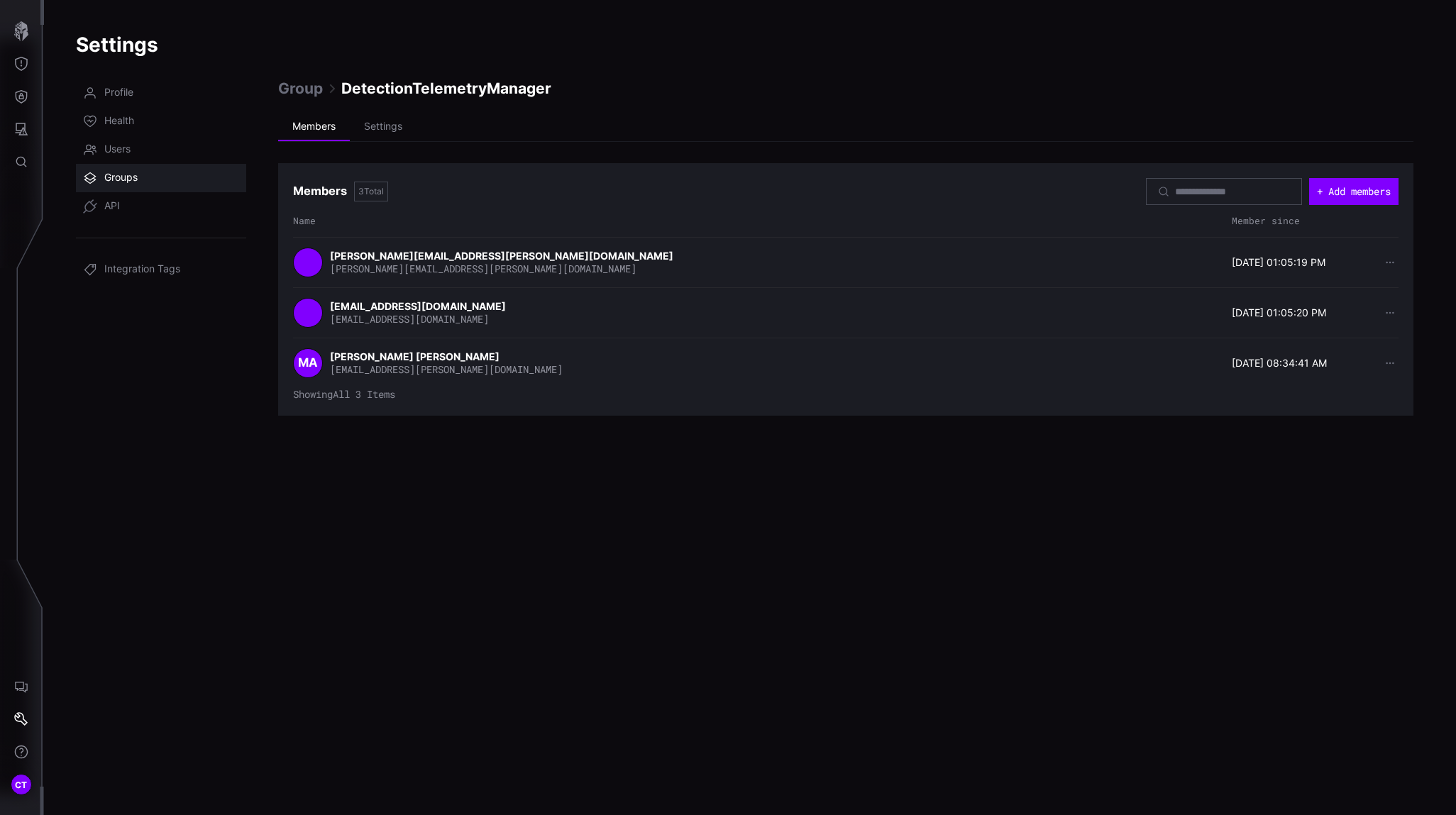
click at [122, 172] on span "Groups" at bounding box center [121, 178] width 33 height 14
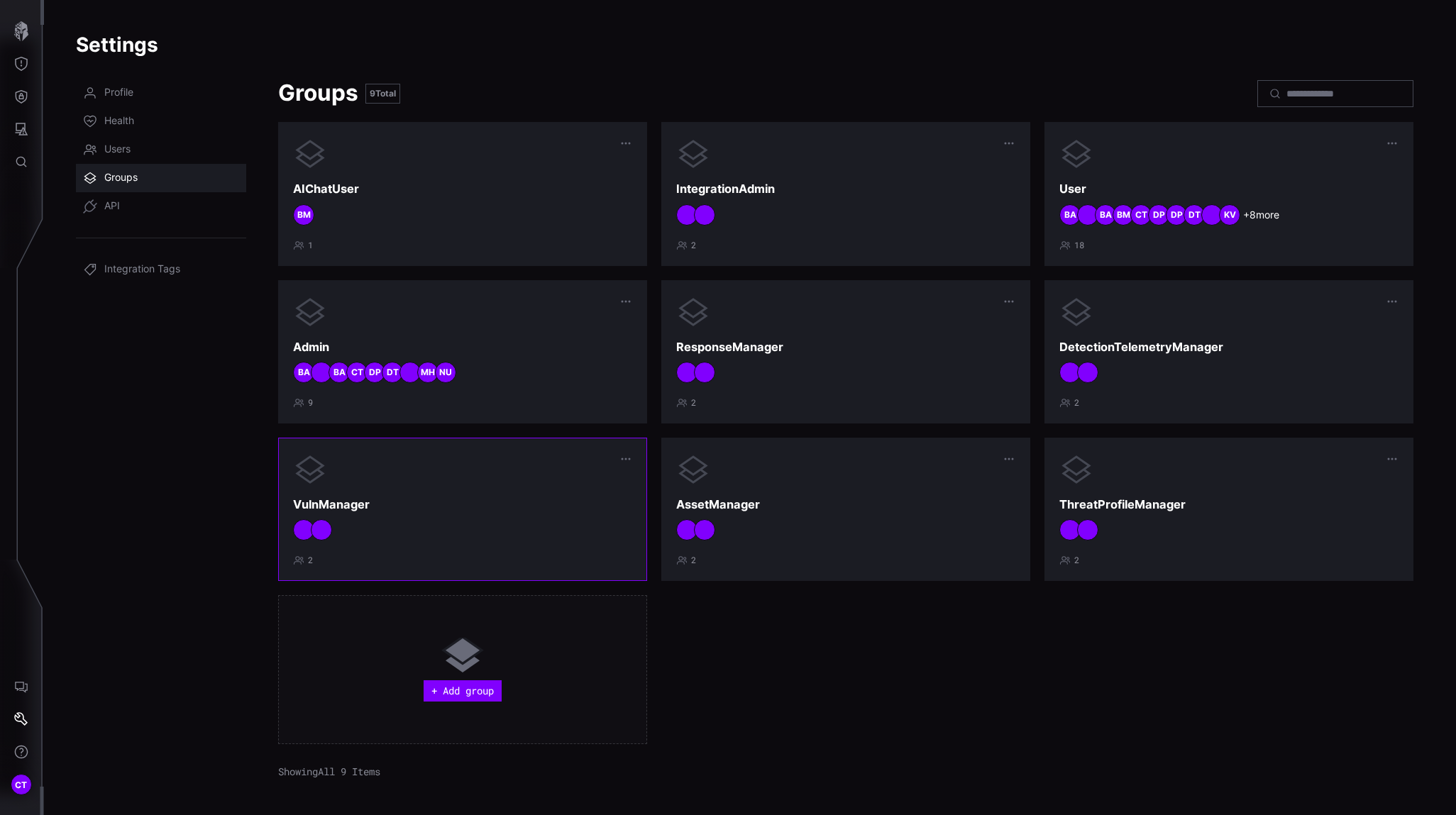
click at [501, 497] on h3 "VulnManager" at bounding box center [463, 504] width 339 height 15
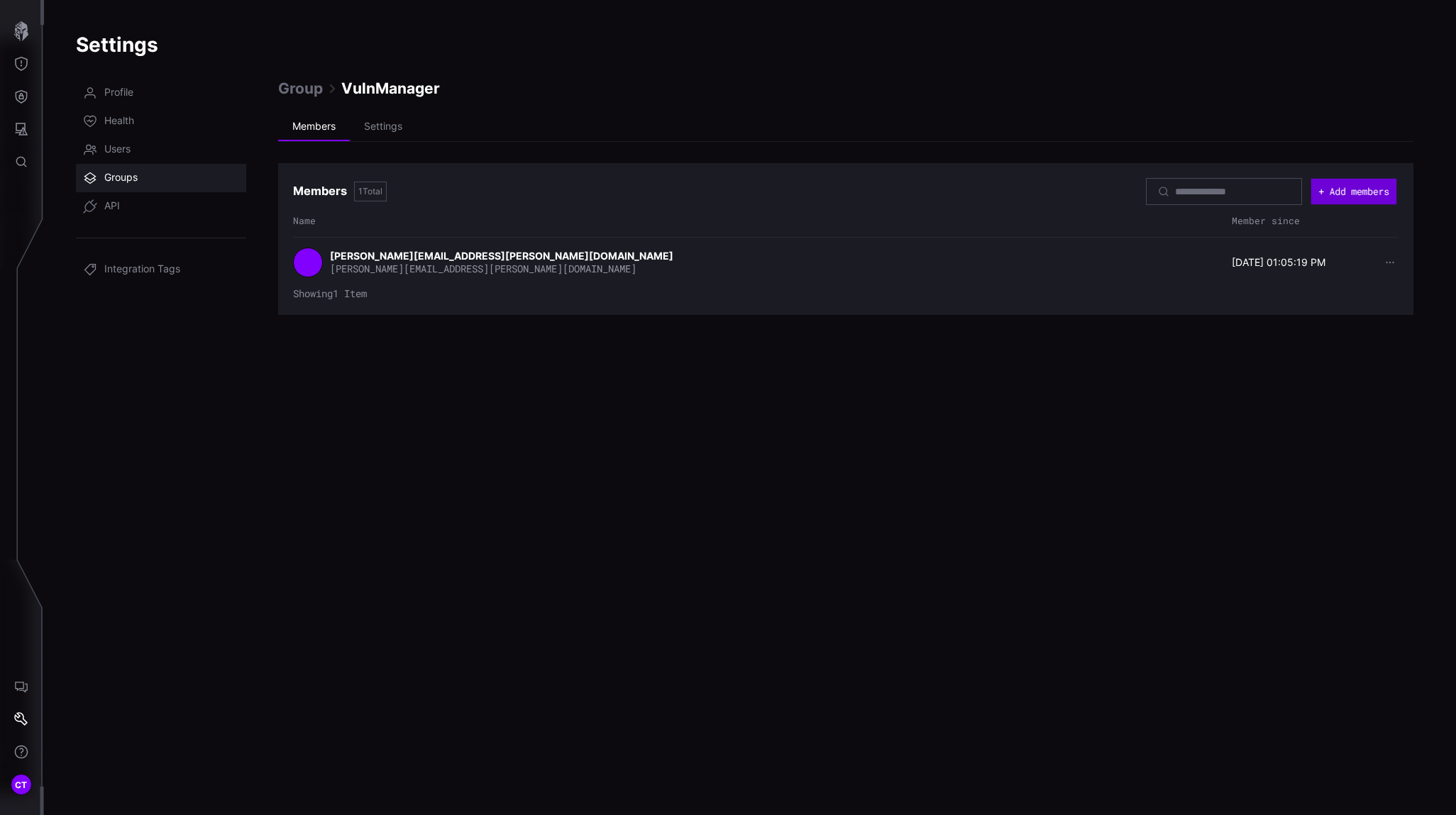
click at [1292, 199] on button "+ Add members" at bounding box center [1354, 192] width 86 height 26
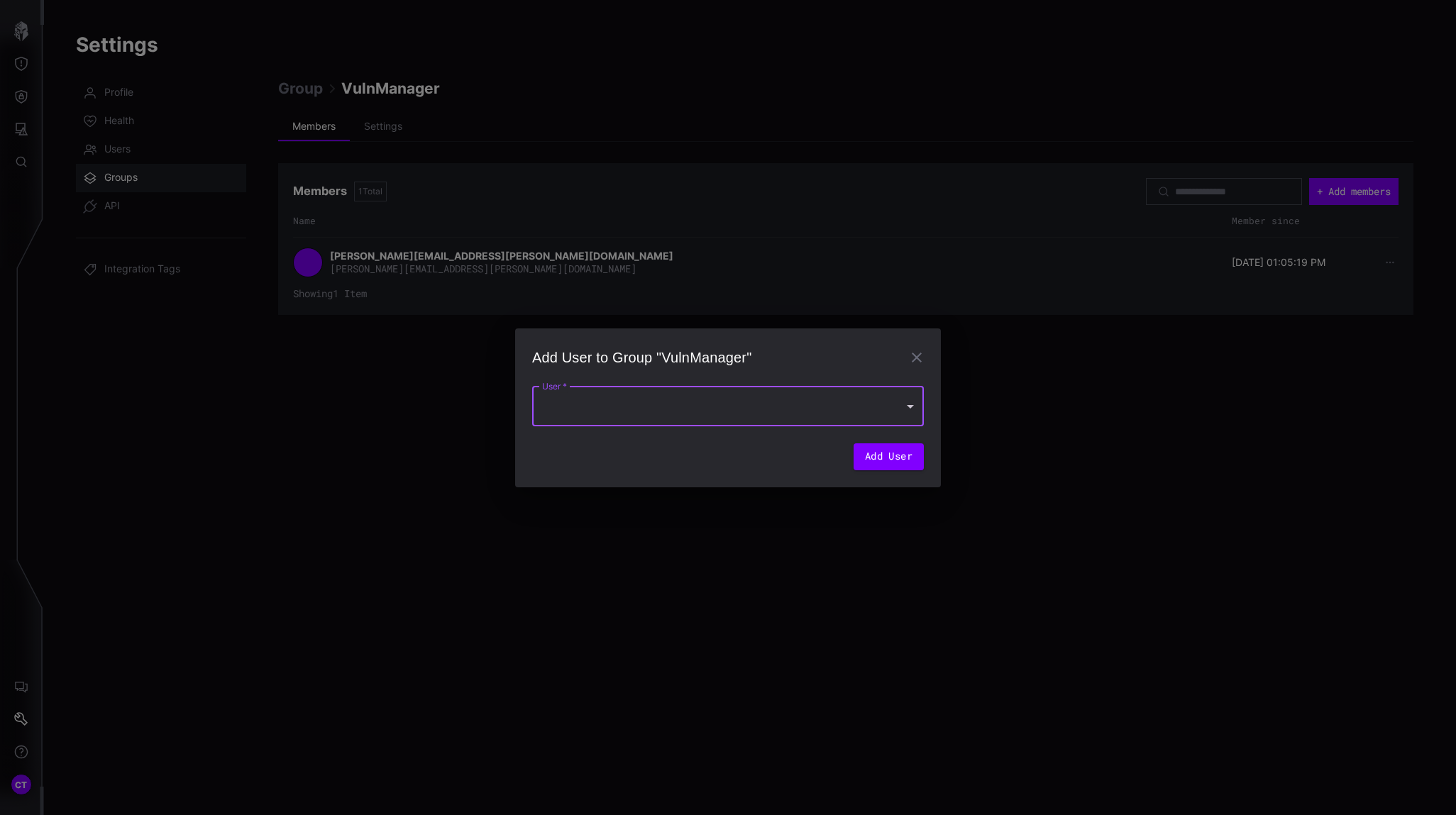
click at [745, 399] on div at bounding box center [728, 406] width 392 height 39
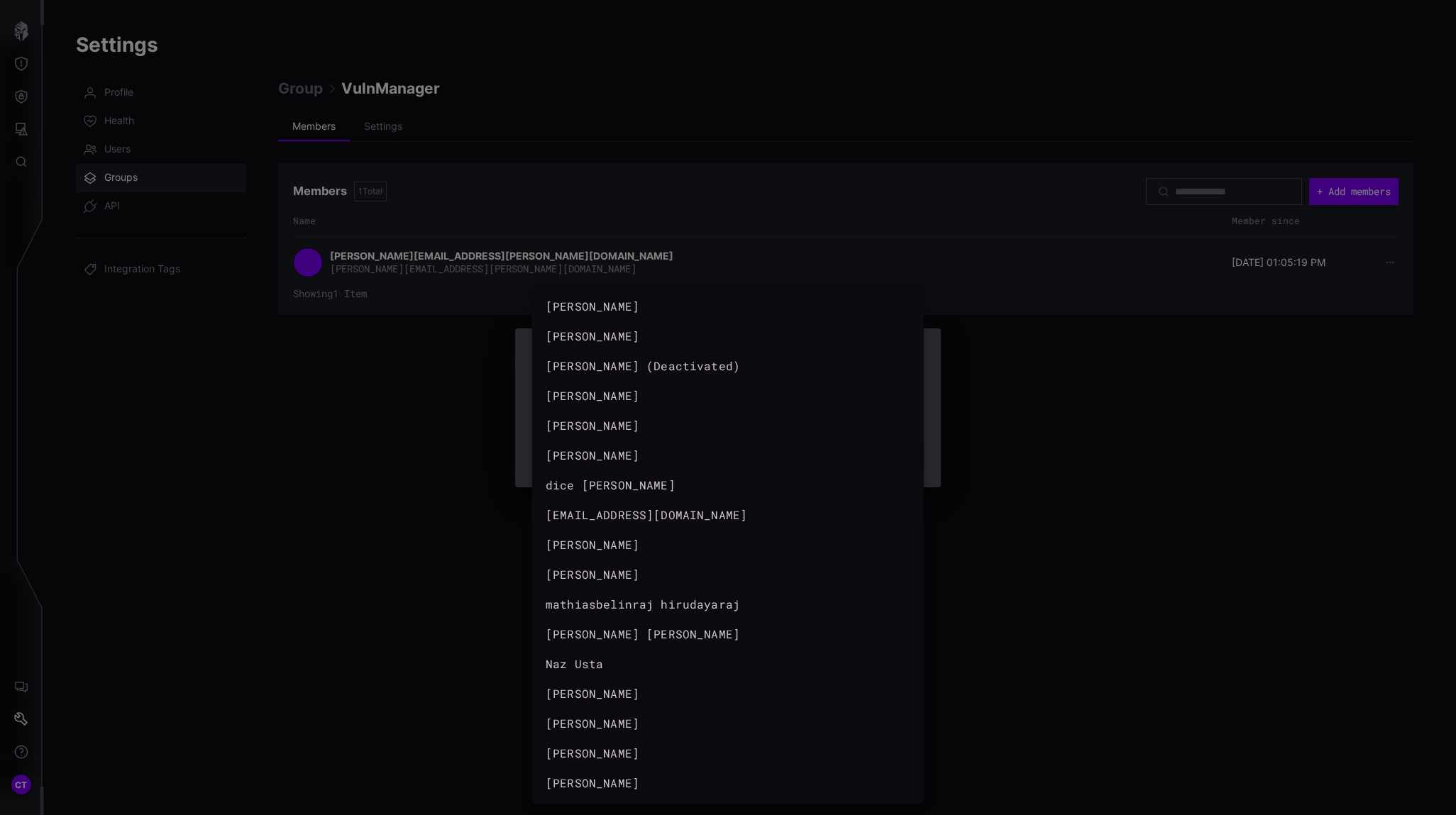
click at [316, 432] on div at bounding box center [728, 407] width 1456 height 815
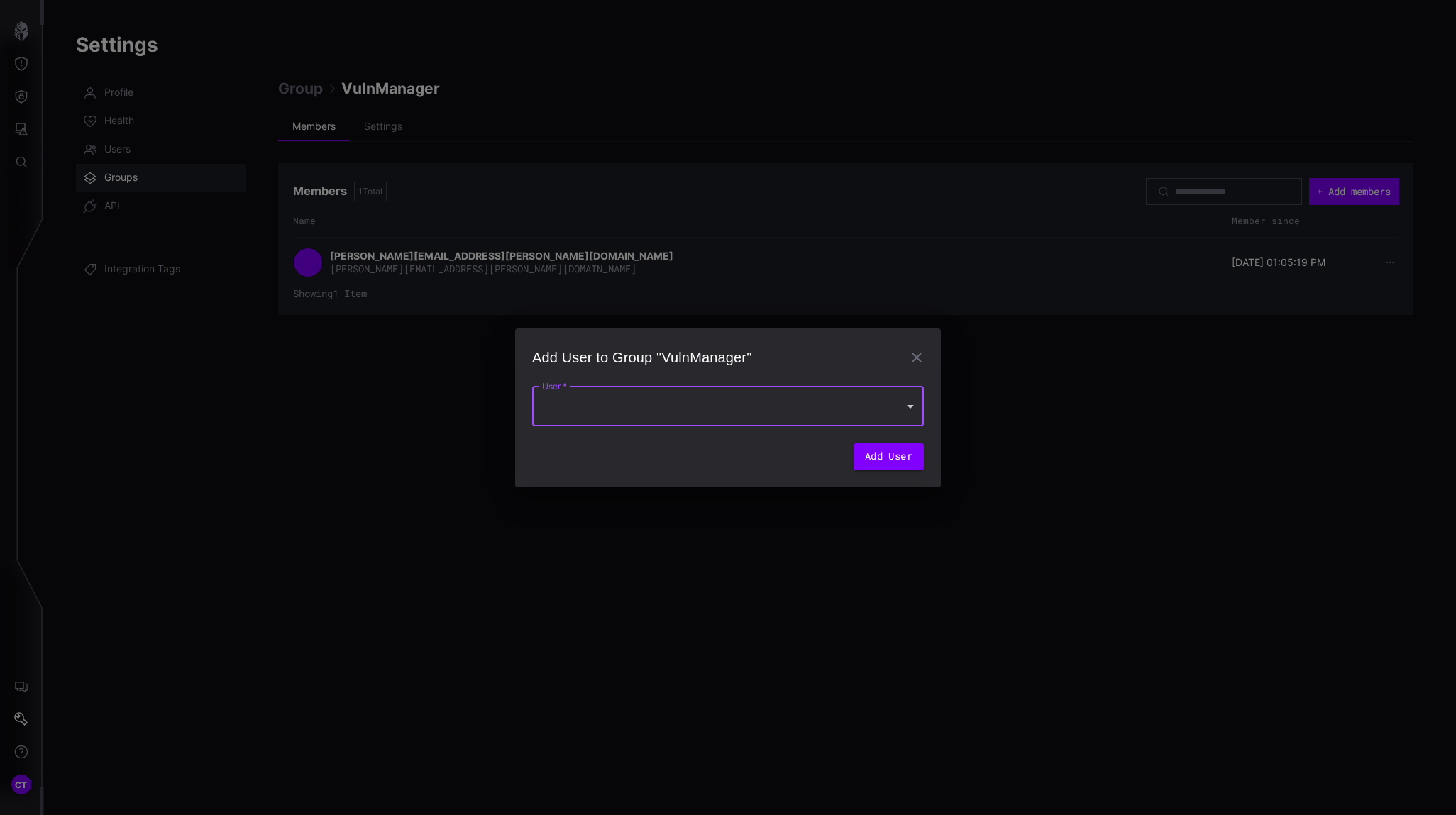
click at [683, 404] on div at bounding box center [728, 406] width 392 height 39
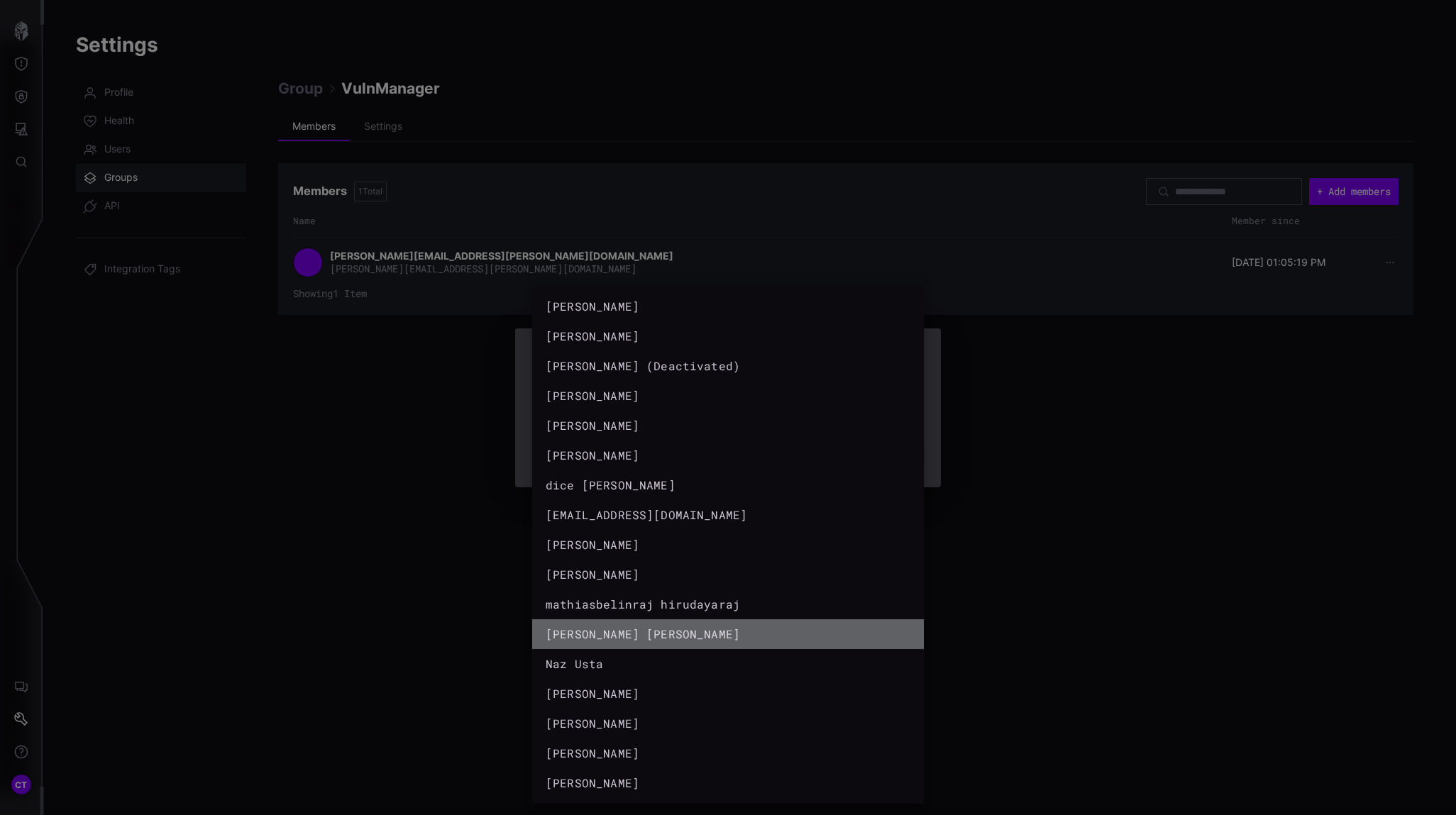
click at [625, 634] on div "[PERSON_NAME] [PERSON_NAME]" at bounding box center [714, 634] width 336 height 17
type input "**********"
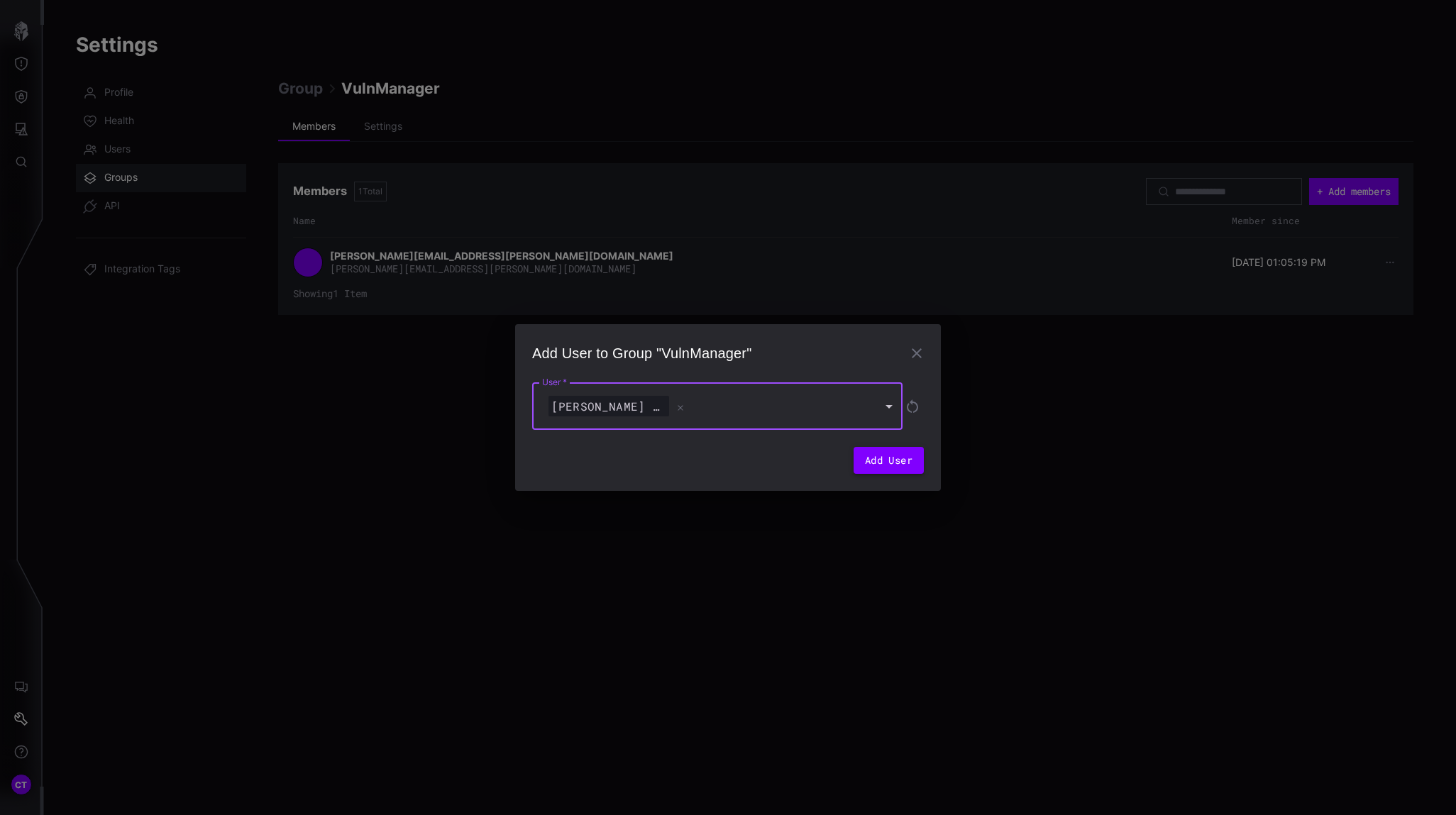
click at [899, 460] on button "Add User" at bounding box center [889, 460] width 70 height 27
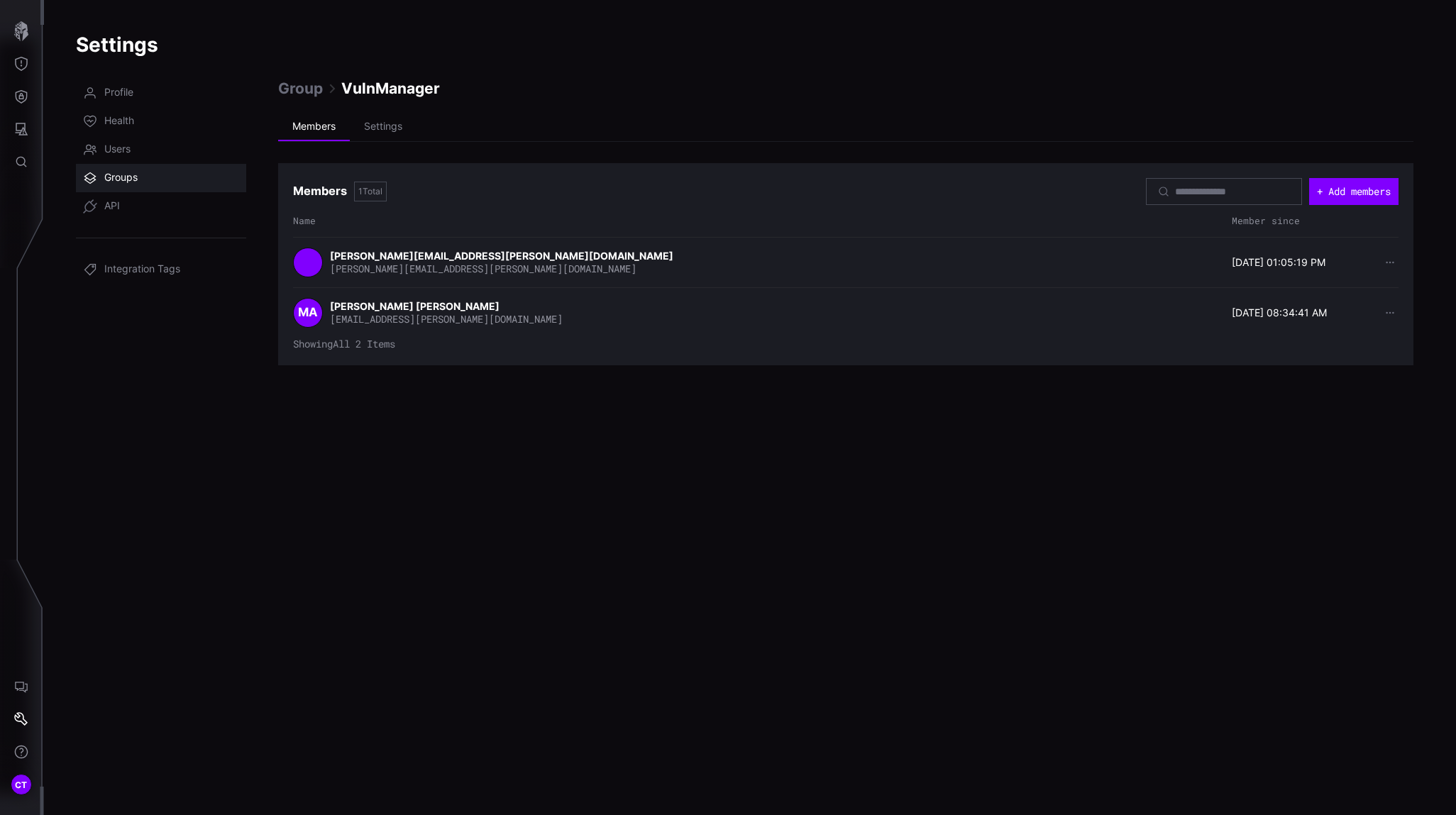
click at [117, 180] on span "Groups" at bounding box center [121, 178] width 33 height 14
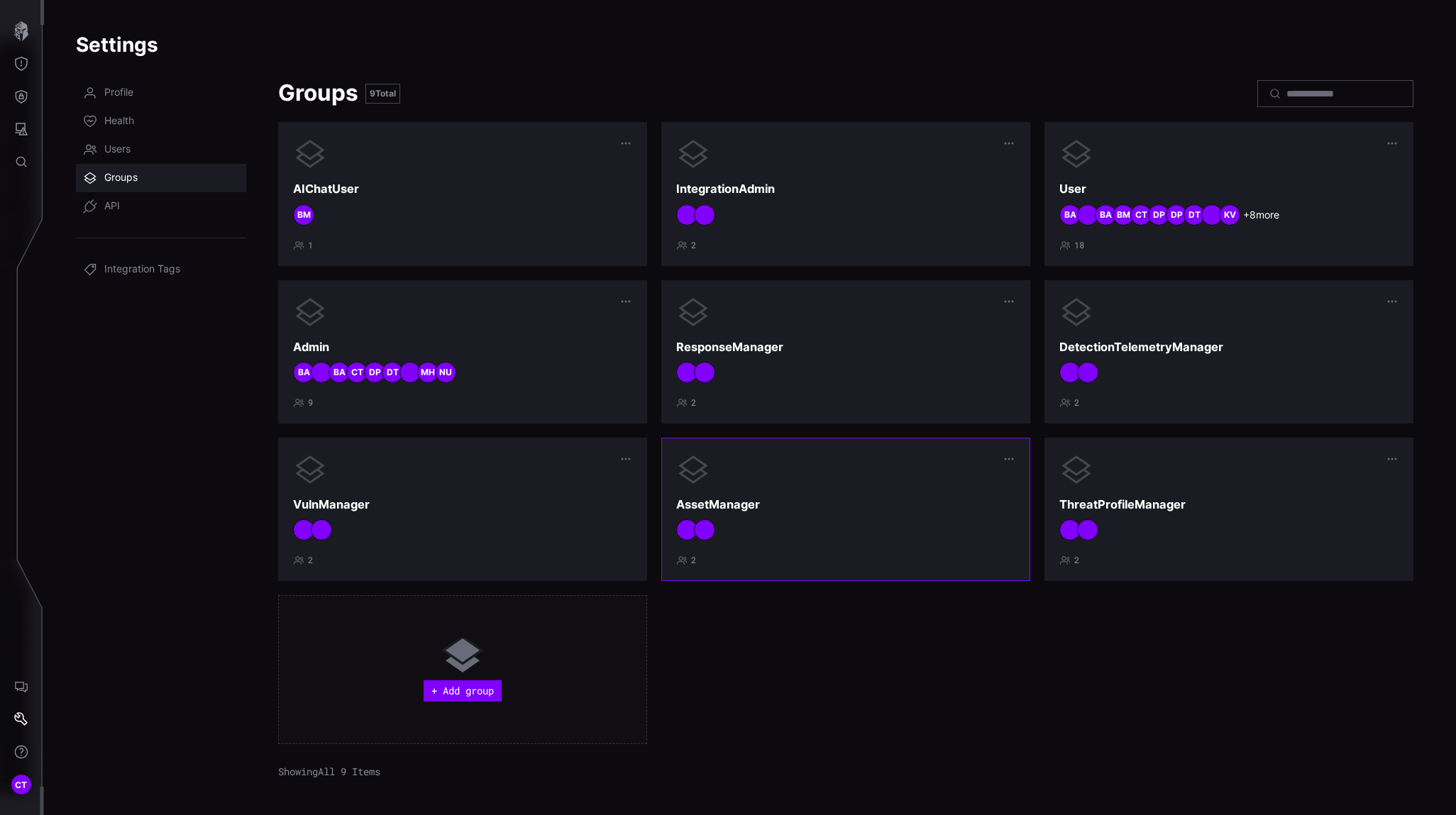
click at [882, 499] on h3 "AssetManager" at bounding box center [845, 504] width 339 height 15
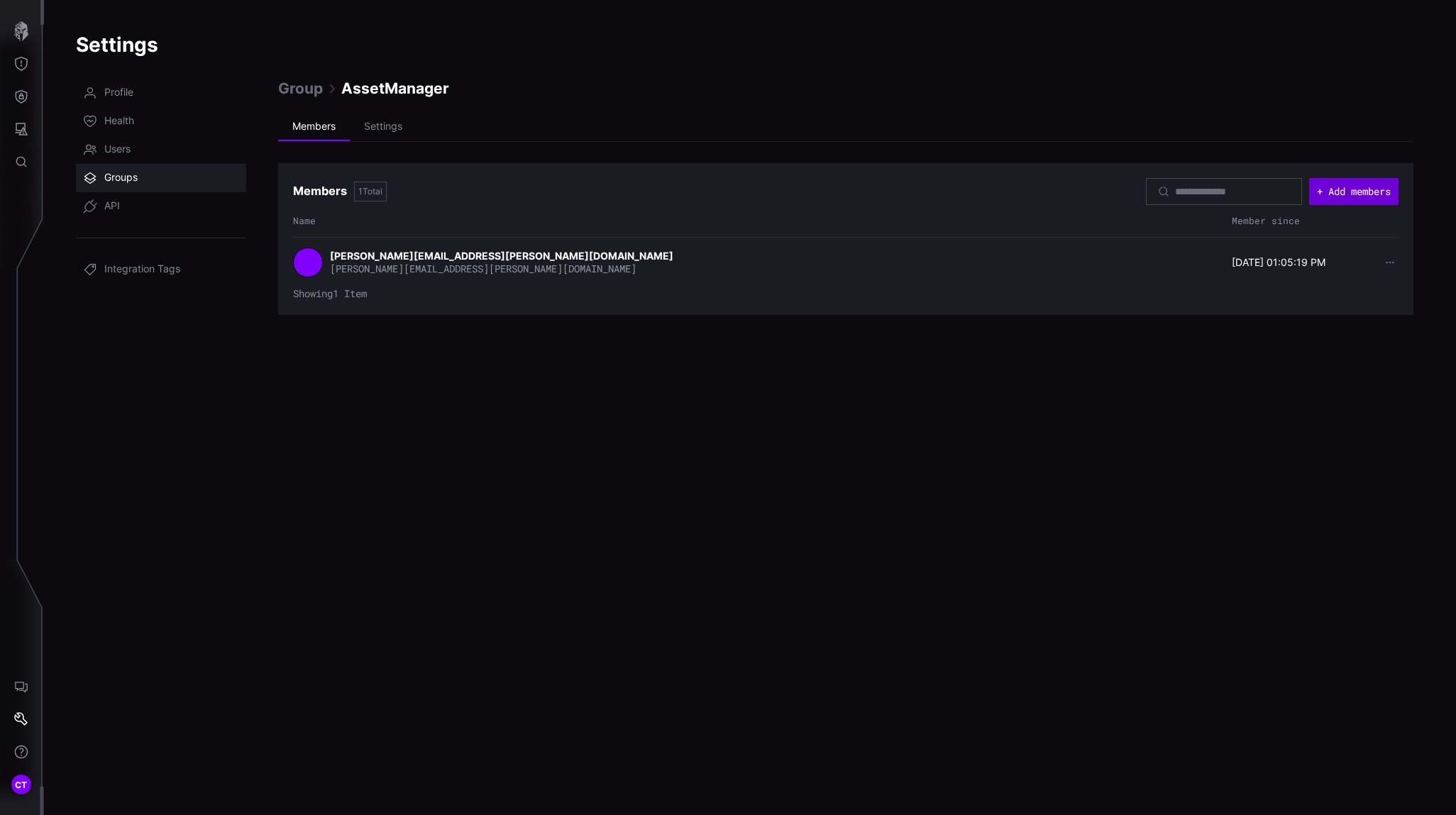
click at [1292, 197] on button "+ Add members" at bounding box center [1353, 191] width 89 height 27
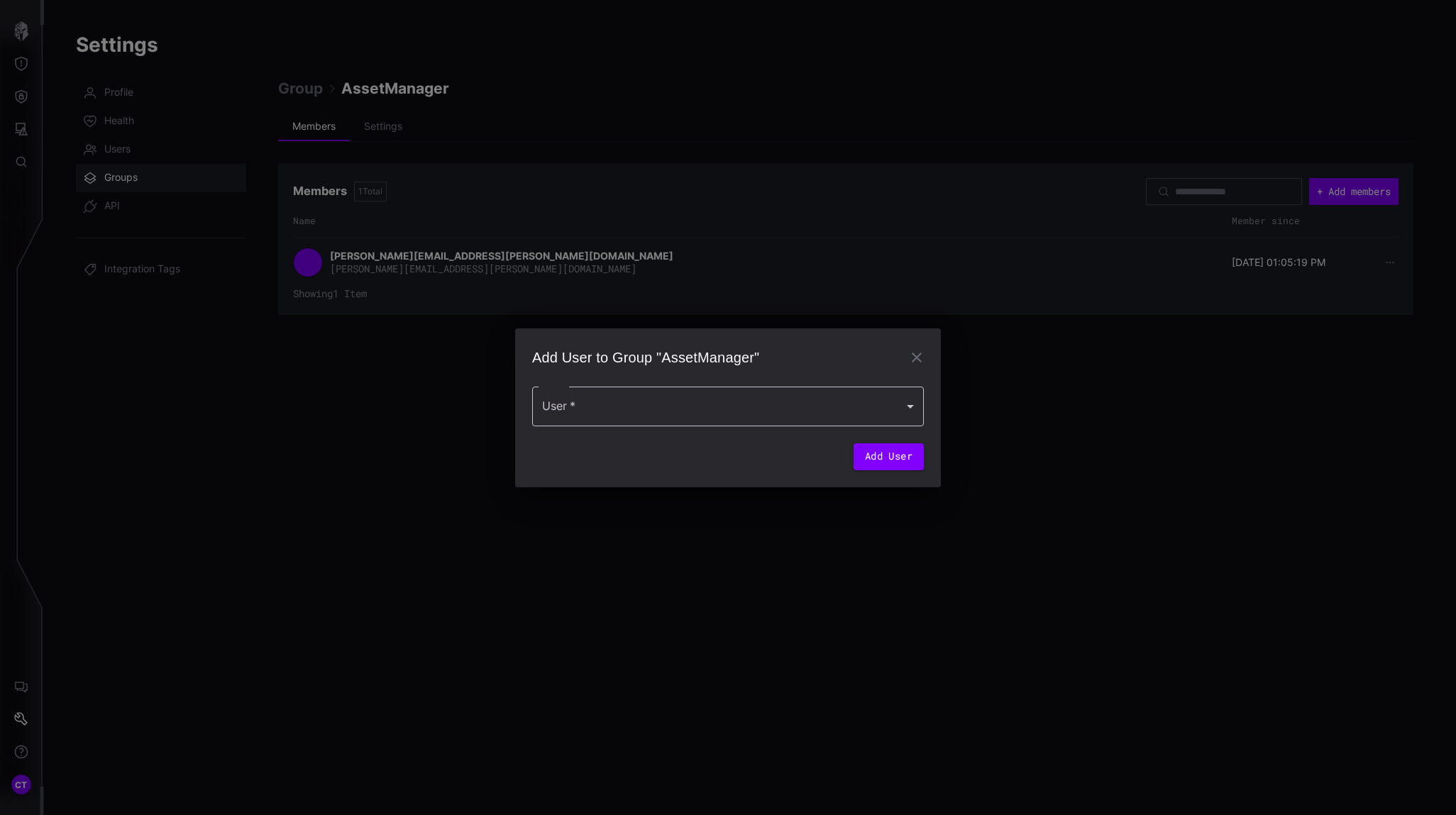
click at [680, 409] on div at bounding box center [728, 406] width 392 height 39
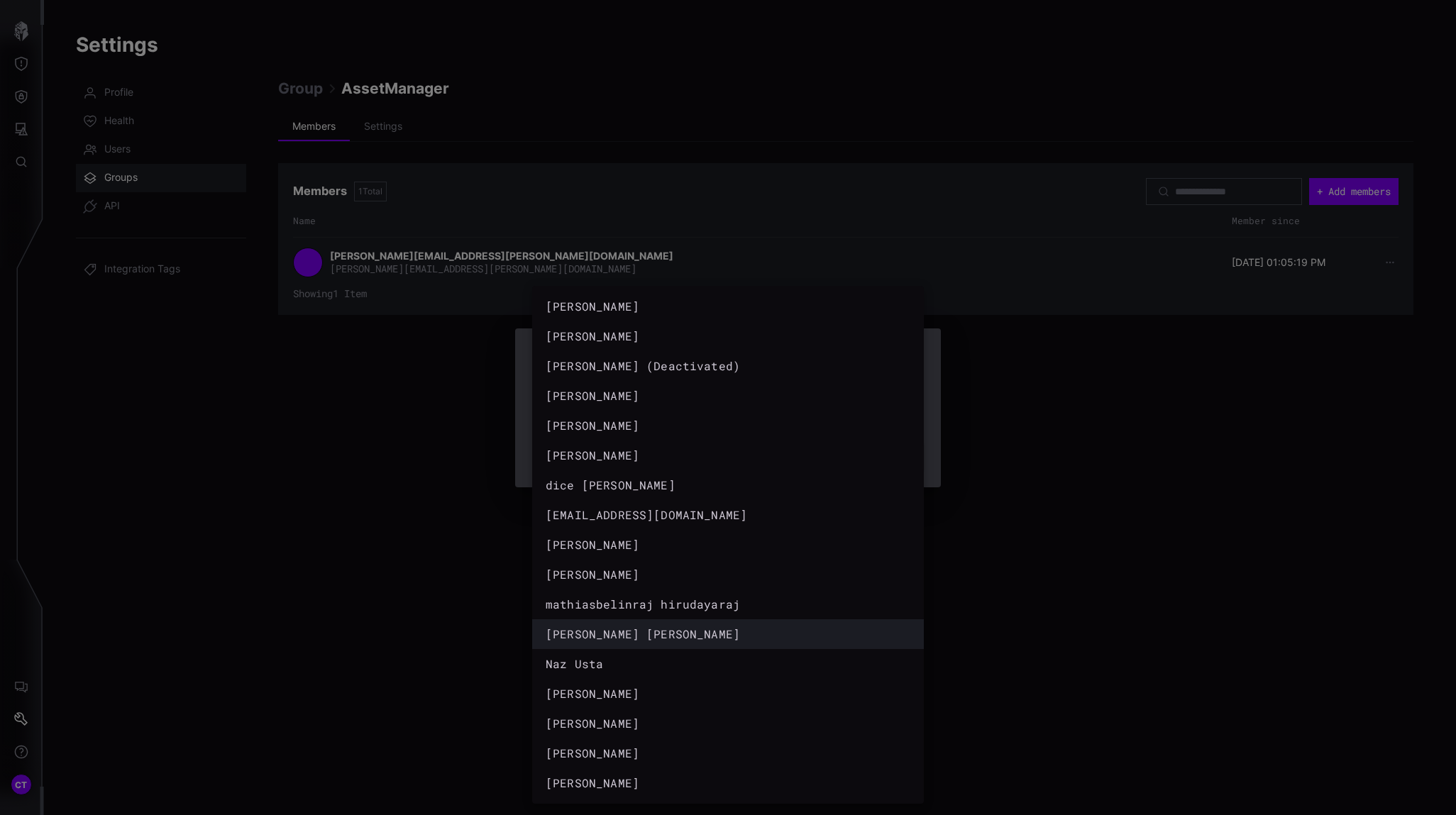
click at [633, 632] on div "[PERSON_NAME] [PERSON_NAME]" at bounding box center [714, 634] width 336 height 17
type input "**********"
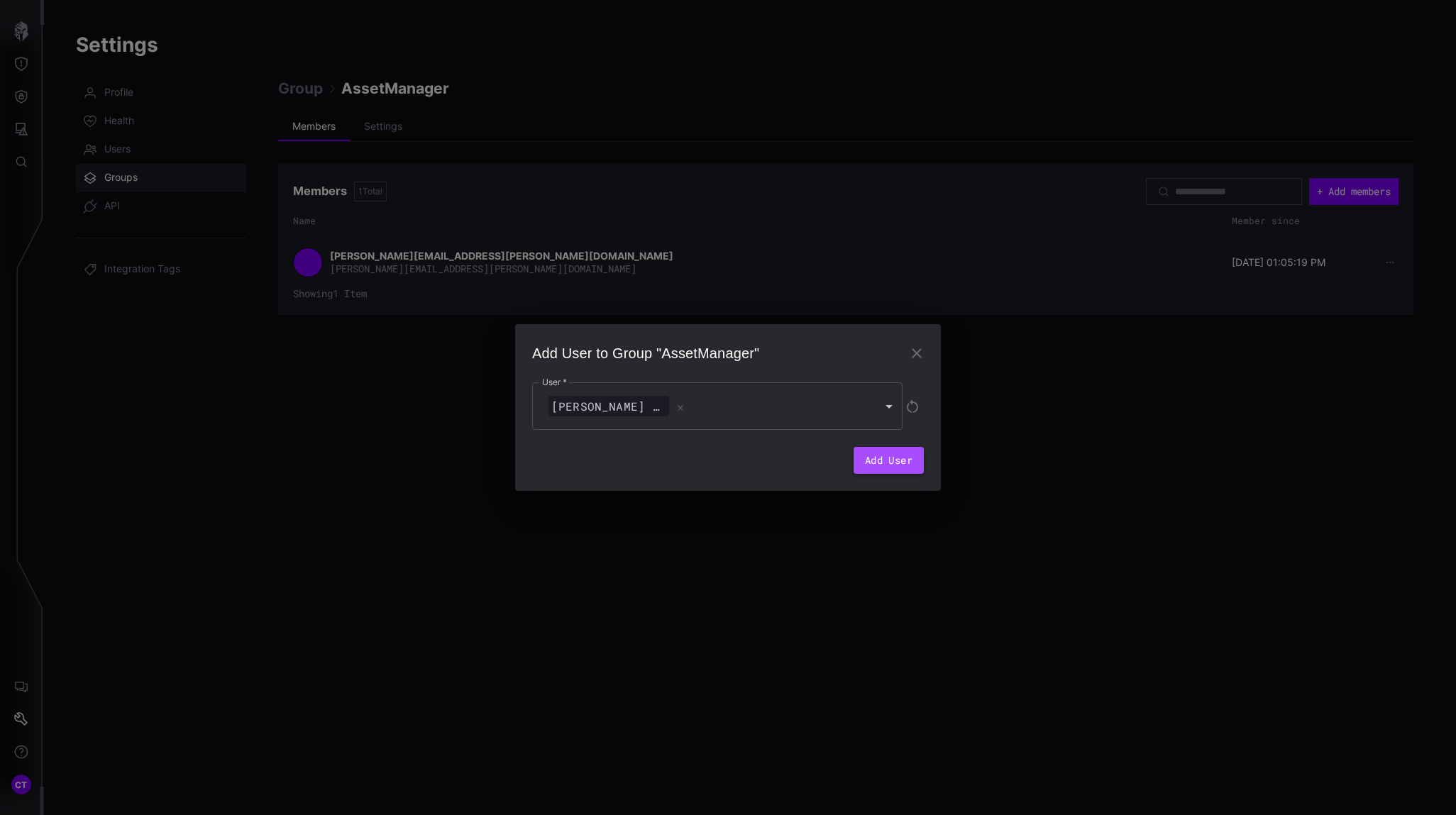
click at [891, 467] on button "Add User" at bounding box center [889, 460] width 70 height 27
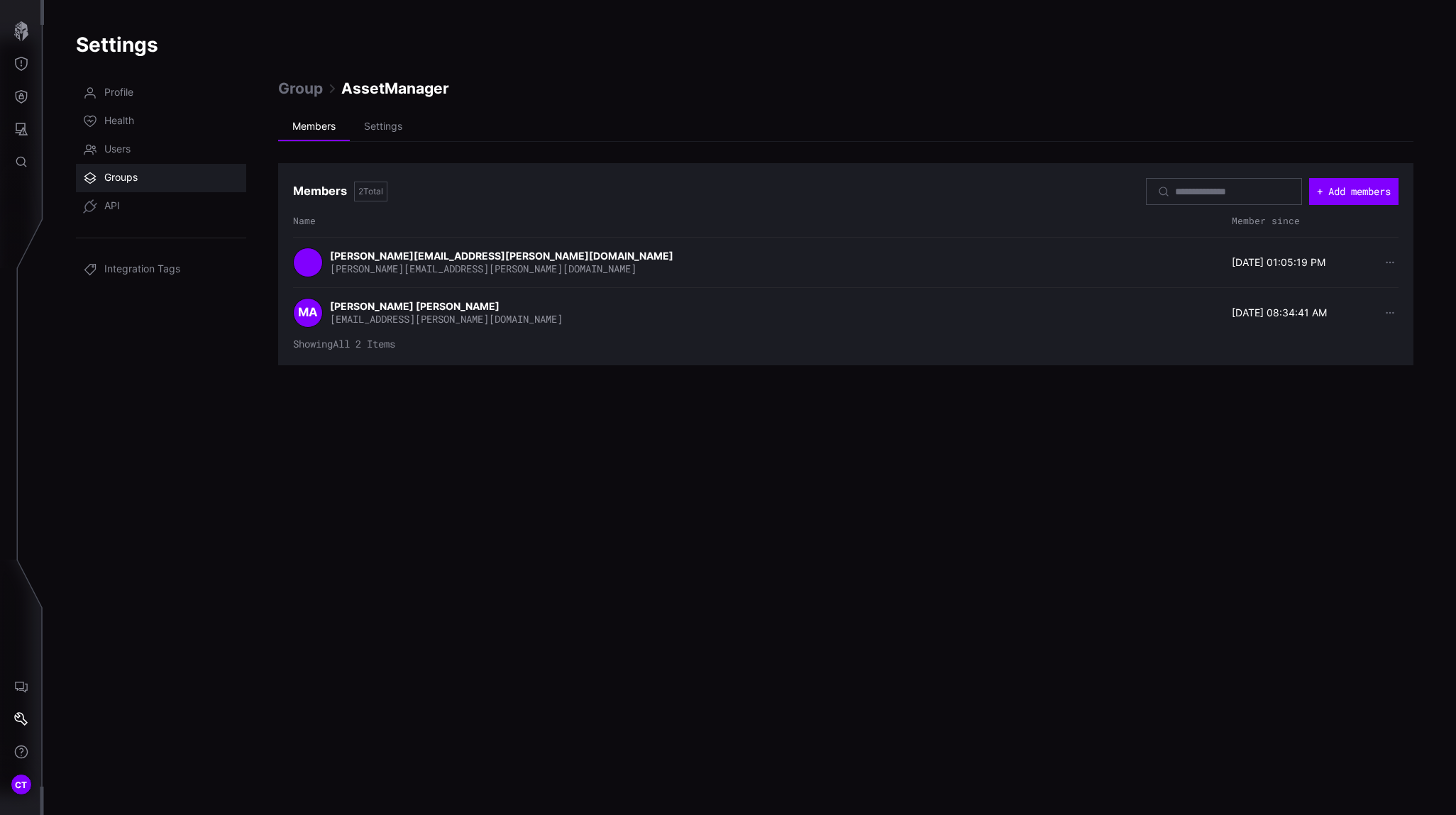
click at [124, 175] on span "Groups" at bounding box center [121, 178] width 33 height 14
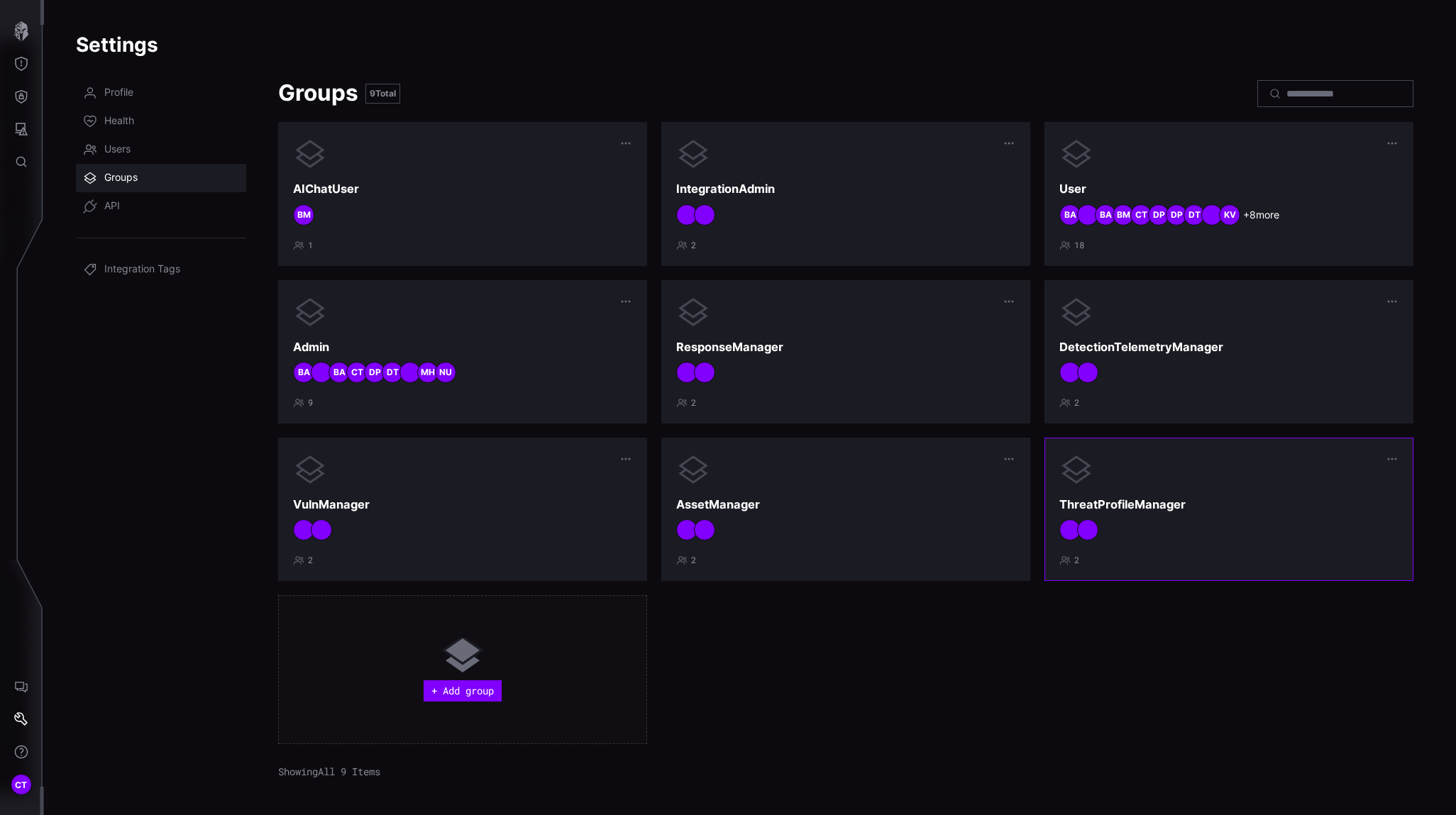
click at [1212, 527] on div at bounding box center [1228, 529] width 339 height 21
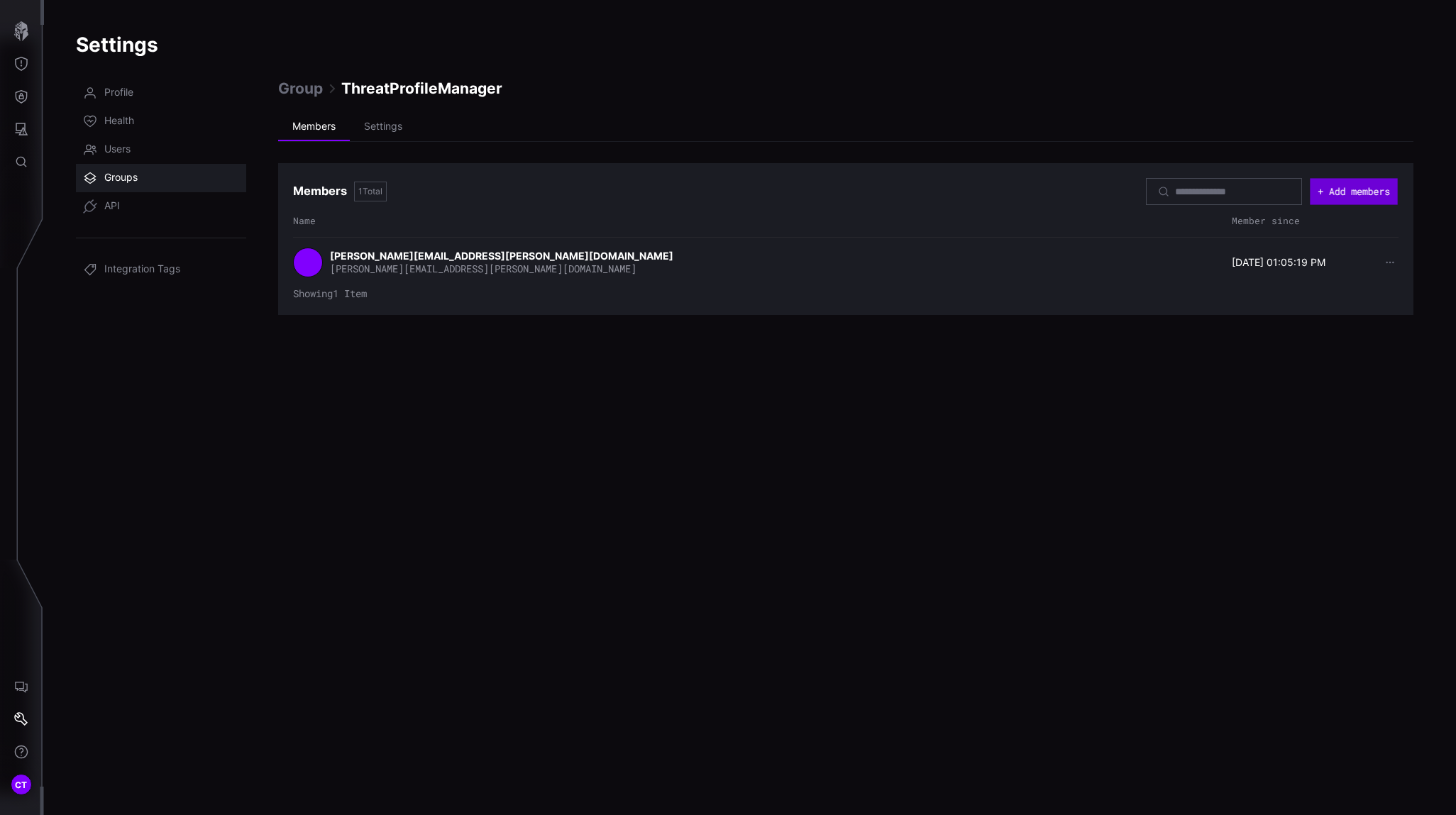
click at [1292, 183] on button "+ Add members" at bounding box center [1353, 191] width 87 height 26
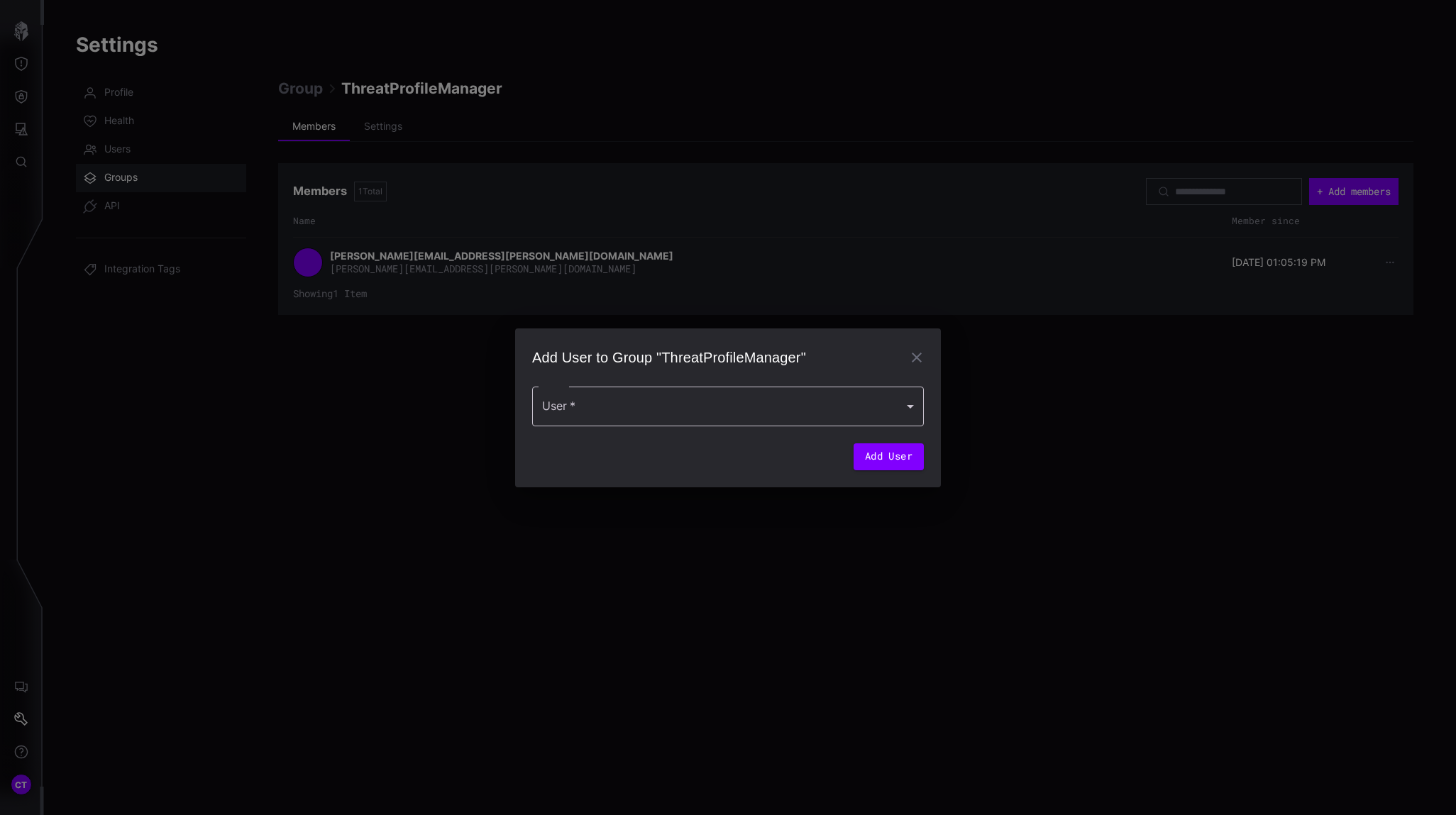
click at [659, 413] on div at bounding box center [728, 406] width 392 height 39
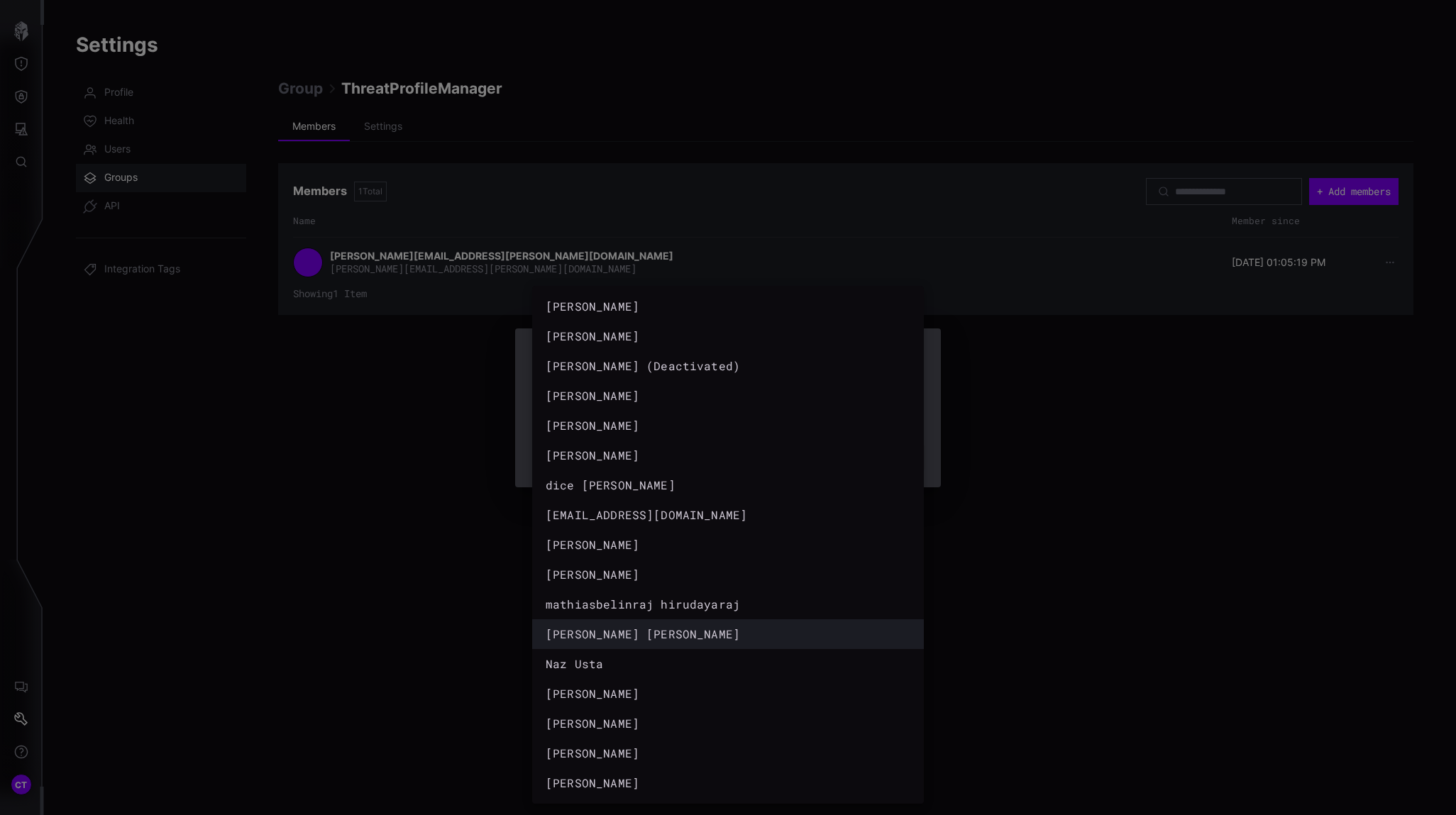
click at [610, 624] on div "[PERSON_NAME] [PERSON_NAME]" at bounding box center [721, 634] width 355 height 21
type input "**********"
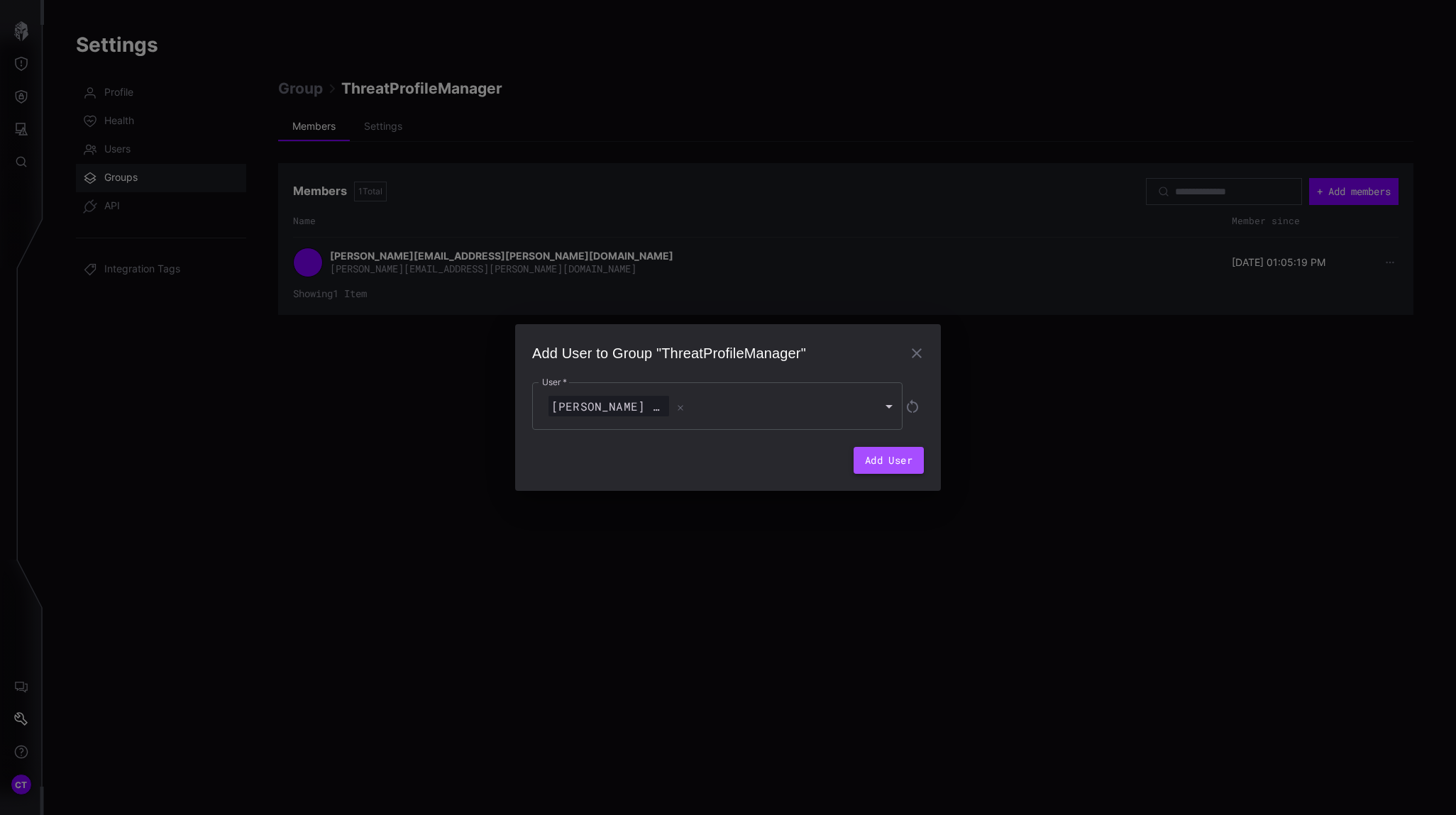
click at [900, 461] on button "Add User" at bounding box center [889, 460] width 70 height 27
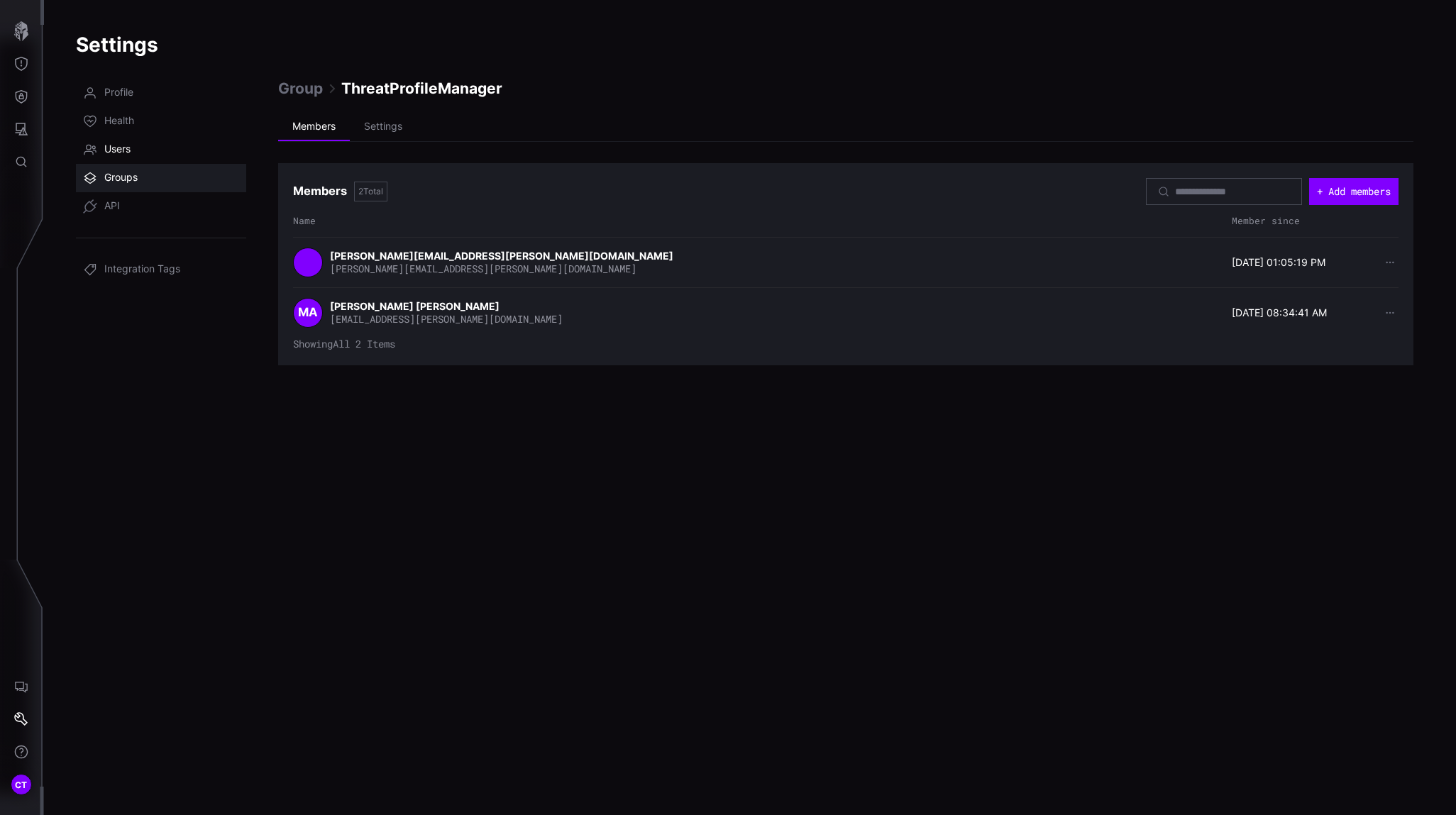
click at [125, 153] on span "Users" at bounding box center [118, 149] width 26 height 14
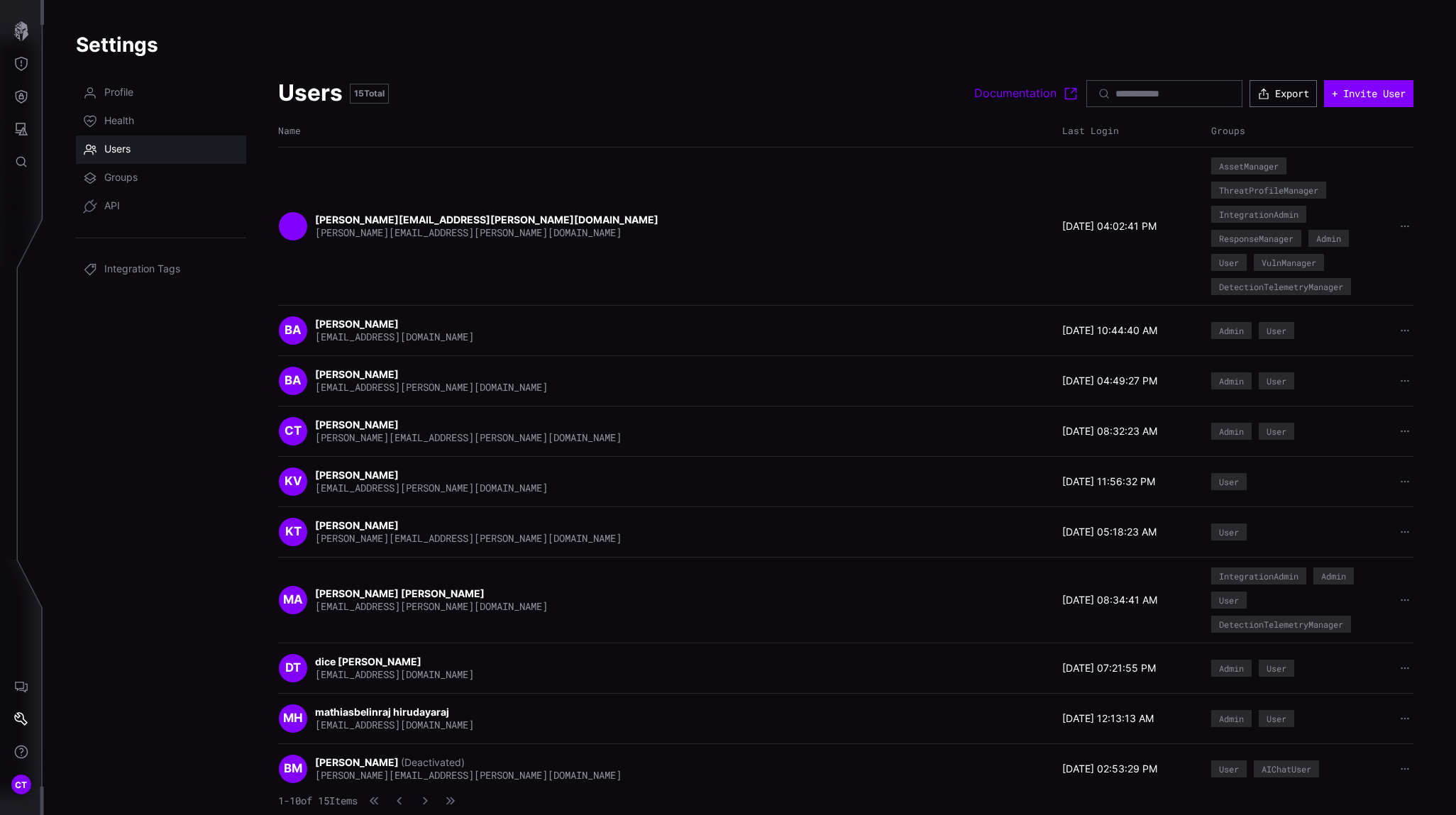
click at [209, 413] on nav "Profile Health Users Groups API Integration Tags" at bounding box center [161, 443] width 170 height 729
click at [89, 377] on nav "Profile Health Users Groups API Integration Tags" at bounding box center [161, 443] width 170 height 729
